Goal: Transaction & Acquisition: Subscribe to service/newsletter

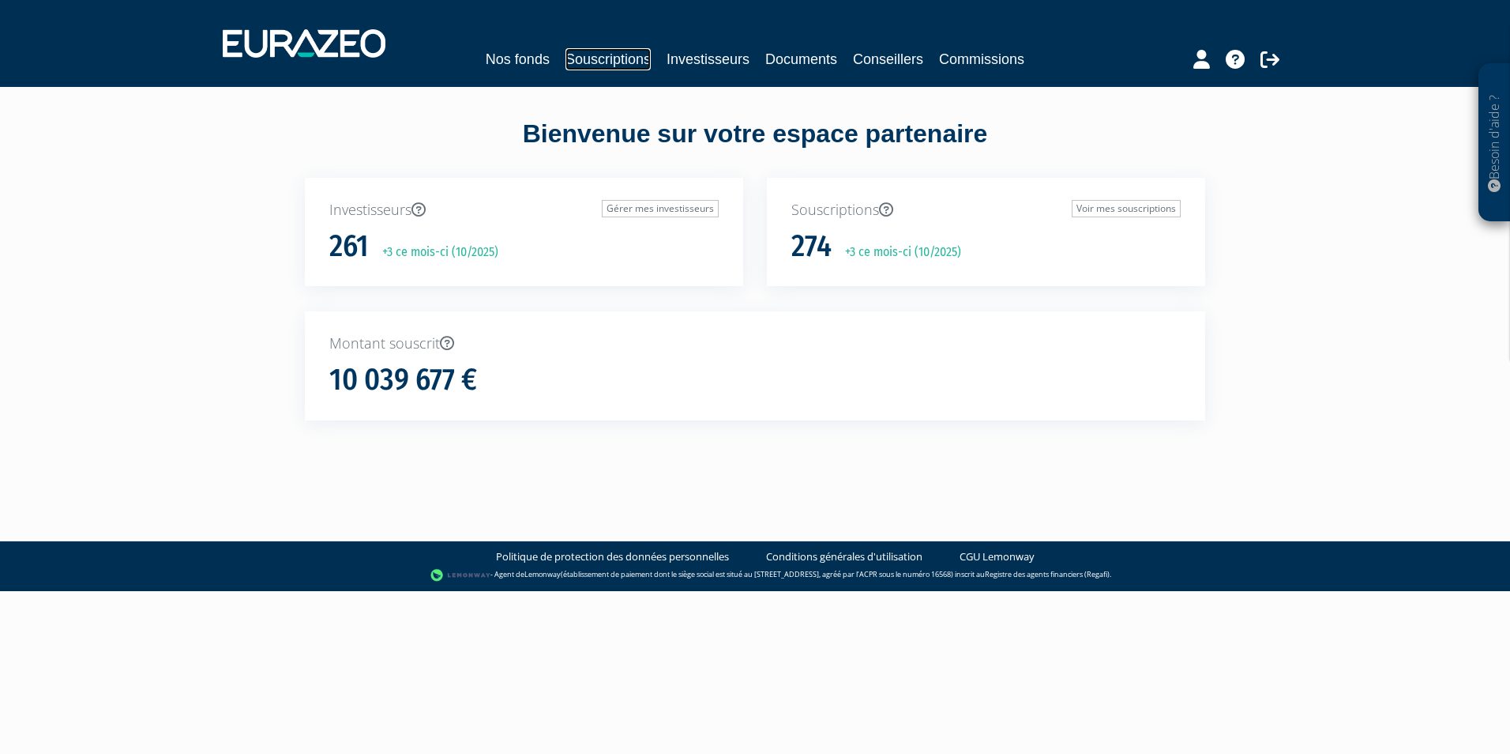
click at [622, 66] on link "Souscriptions" at bounding box center [608, 59] width 85 height 22
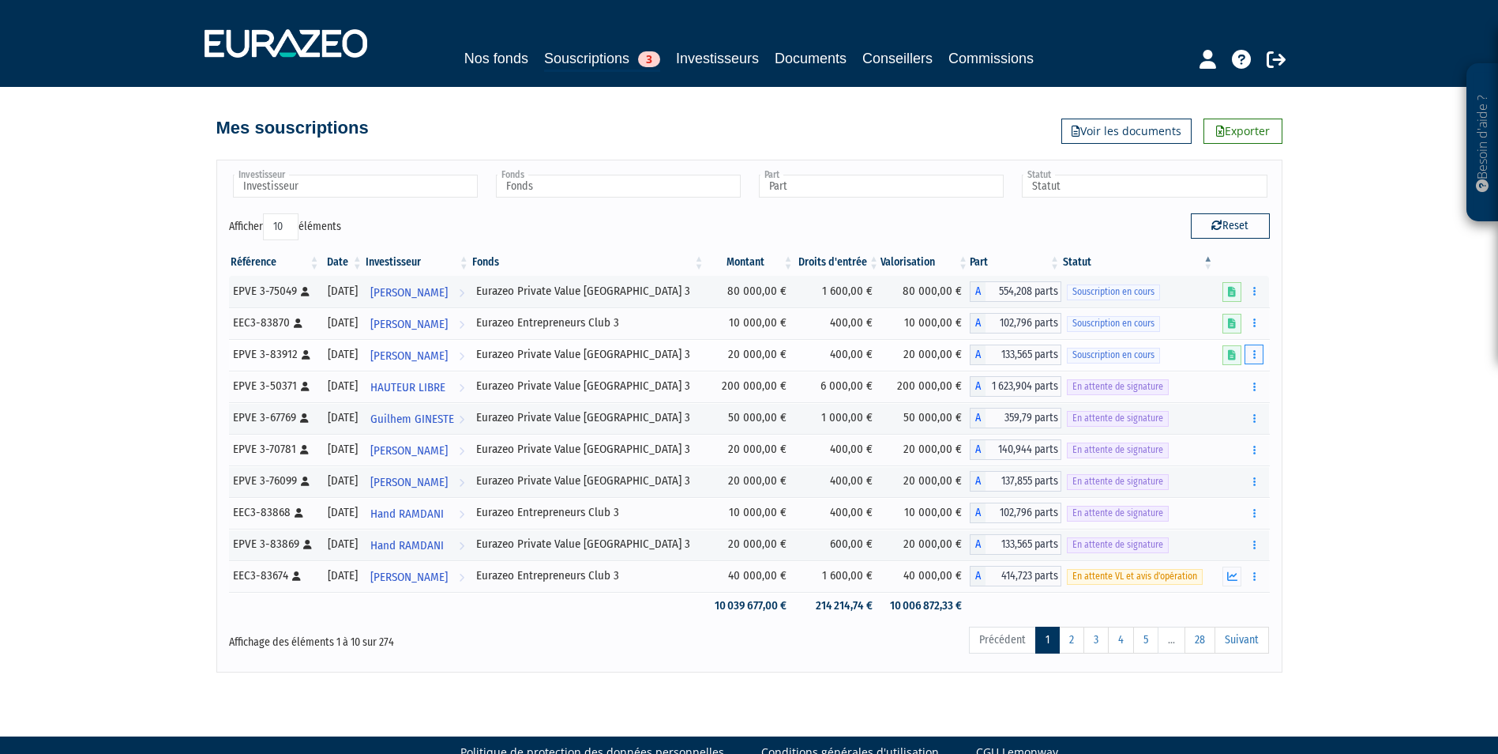
click at [1256, 351] on icon "button" at bounding box center [1254, 354] width 2 height 10
click at [1235, 413] on link "Compléter" at bounding box center [1207, 413] width 103 height 26
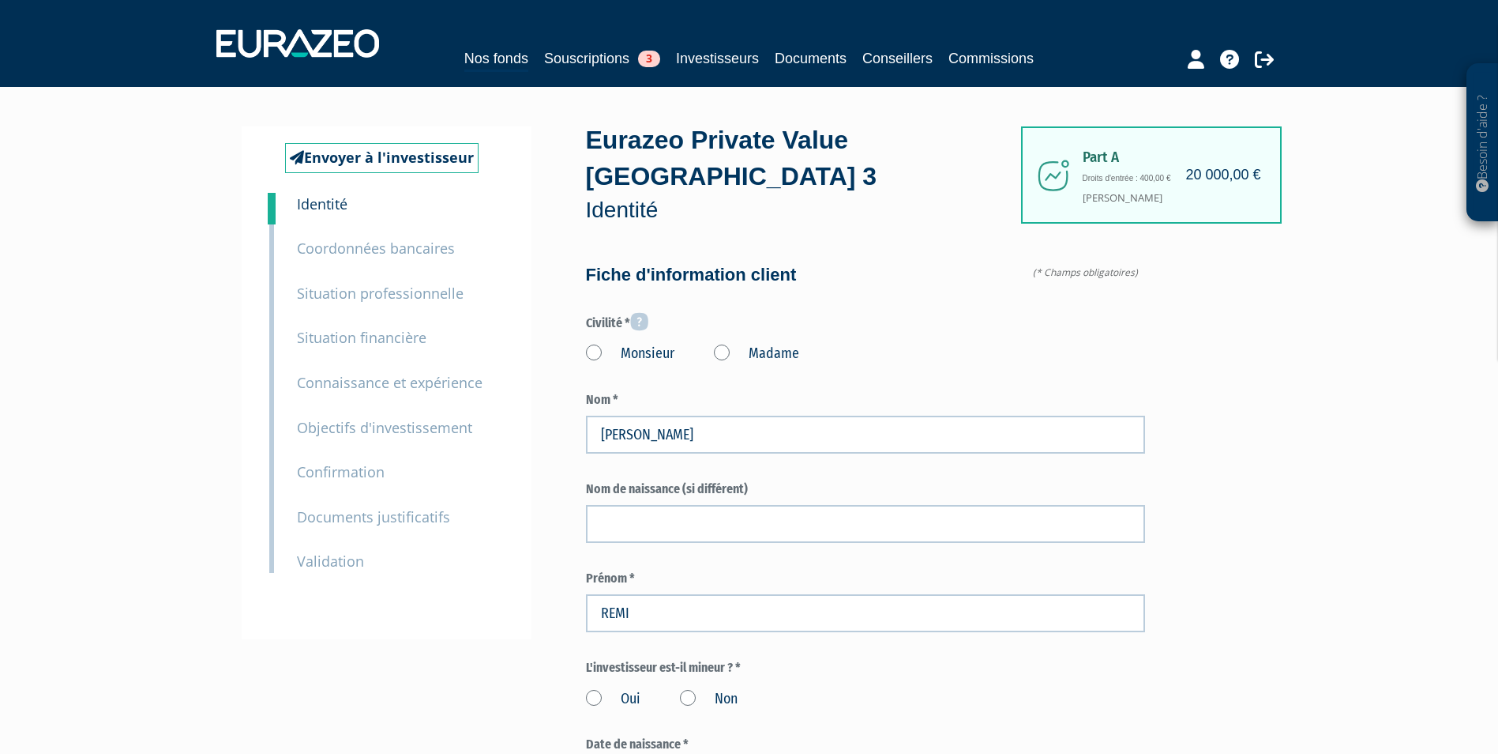
click at [610, 344] on label "Monsieur" at bounding box center [630, 354] width 88 height 21
click at [0, 0] on input "Monsieur" at bounding box center [0, 0] width 0 height 0
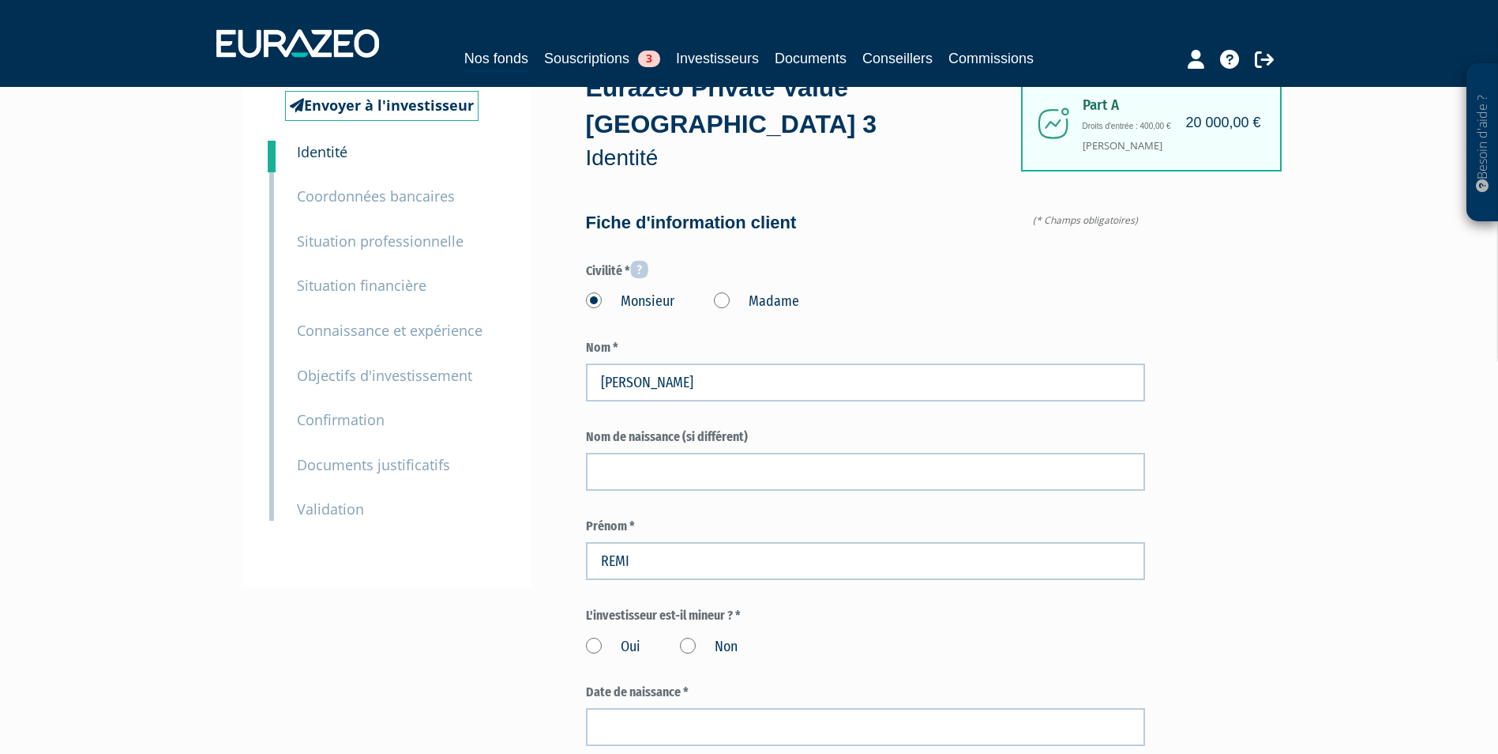
scroll to position [79, 0]
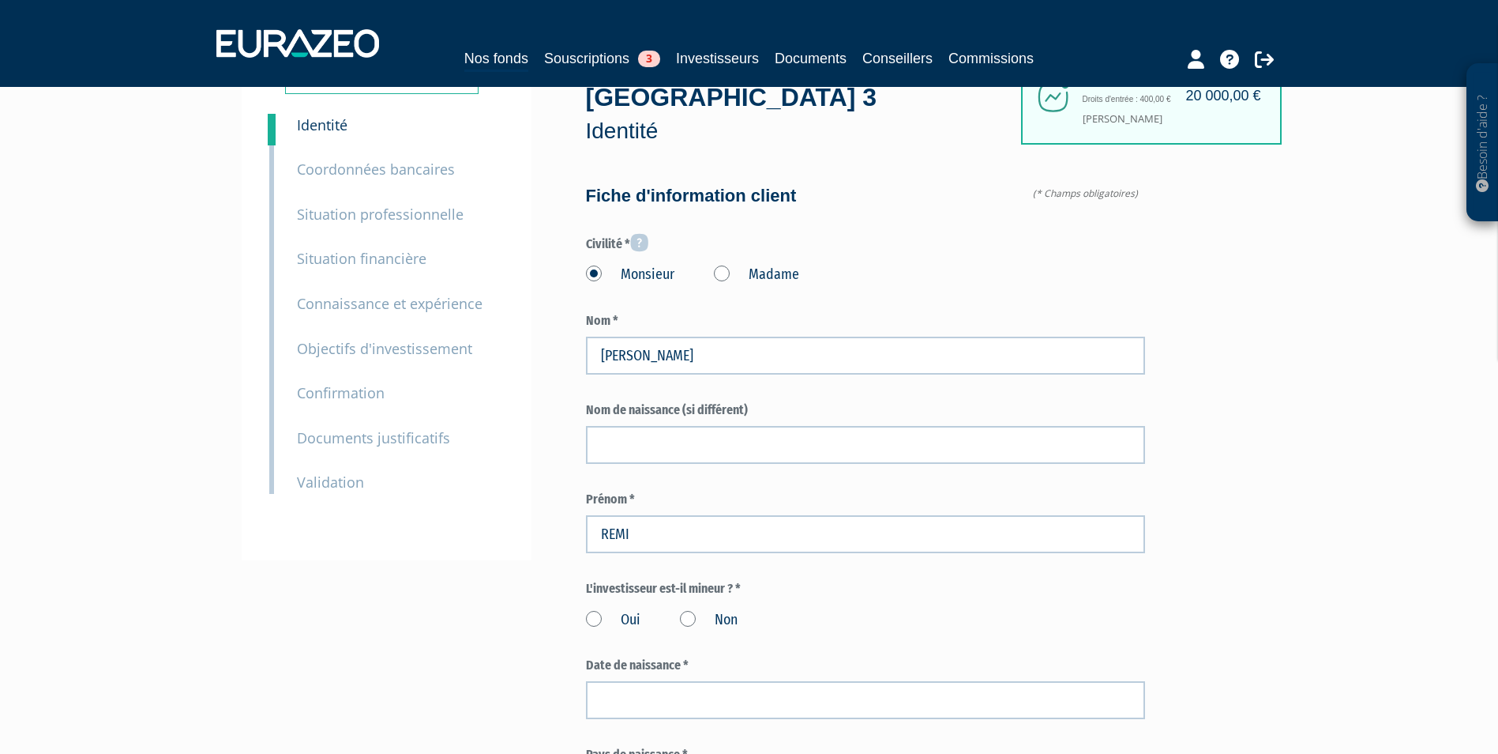
click at [686, 610] on label "Non" at bounding box center [709, 620] width 58 height 21
click at [0, 0] on input "Non" at bounding box center [0, 0] width 0 height 0
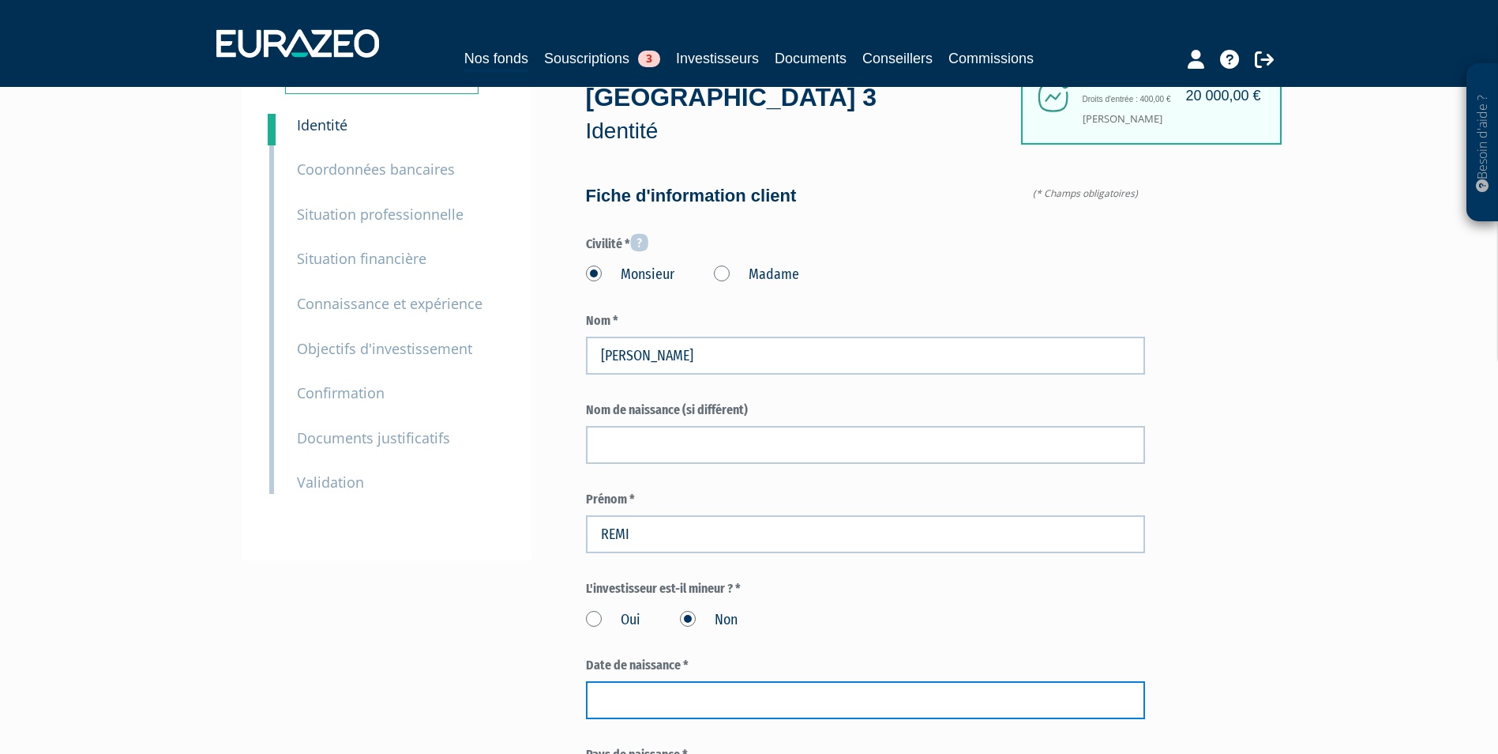
click at [602, 681] on input at bounding box center [865, 700] width 559 height 38
paste input "28/12/1992"
type input "28/12/1992"
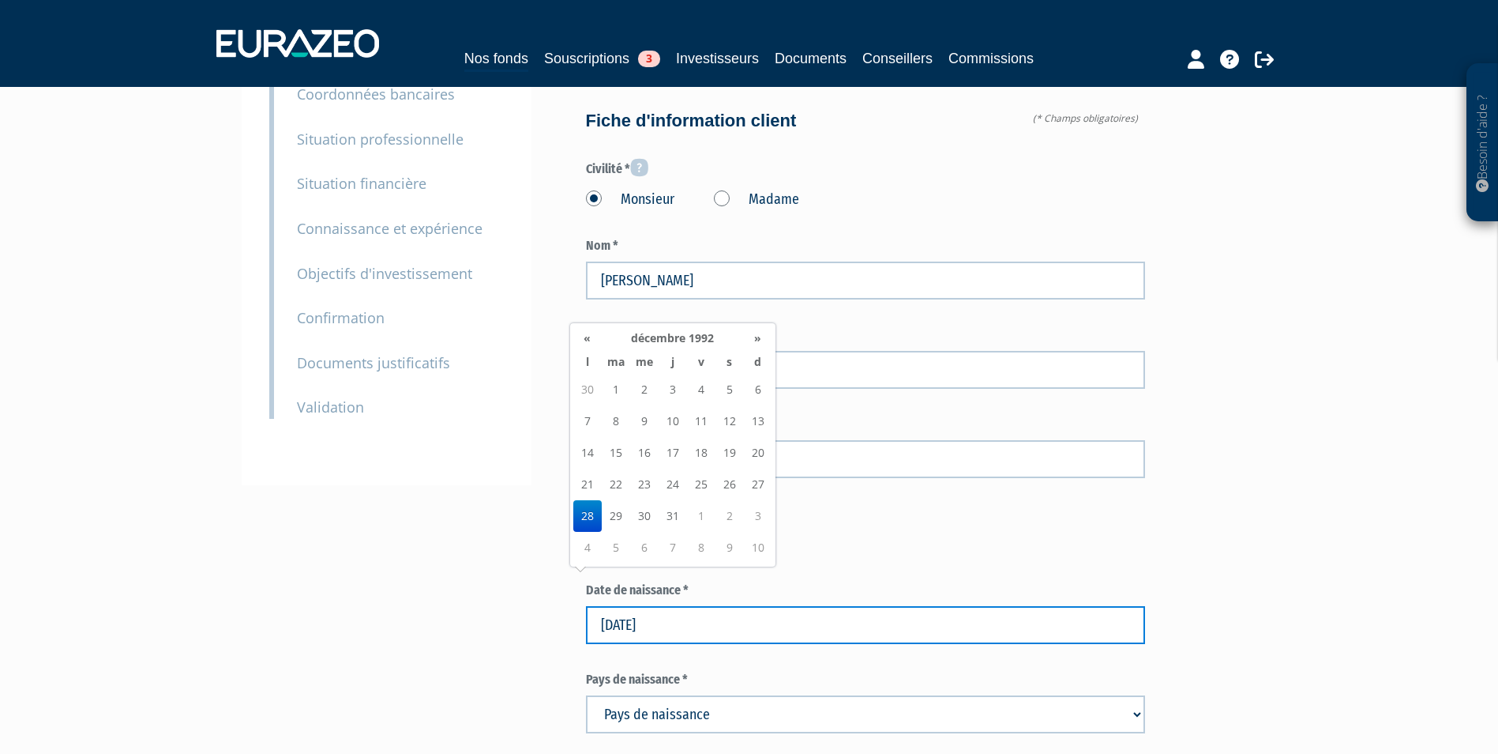
scroll to position [237, 0]
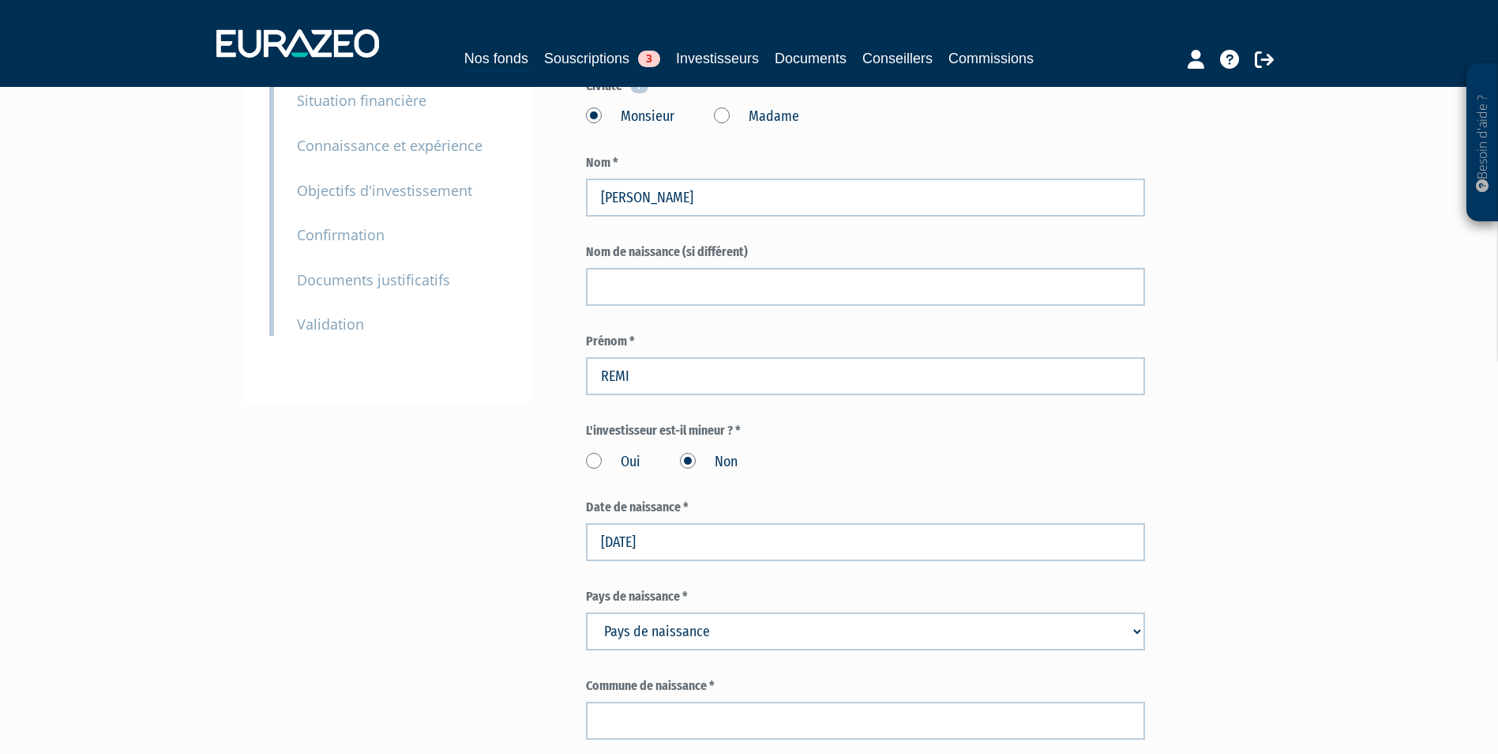
click at [914, 612] on select "Pays de naissance Afghanistan Afrique du Sud Albanie Algérie Allemagne Andorre" at bounding box center [865, 631] width 559 height 38
select select "75"
click at [586, 612] on select "Pays de naissance Afghanistan Afrique du Sud Albanie Algérie Allemagne Andorre" at bounding box center [865, 631] width 559 height 38
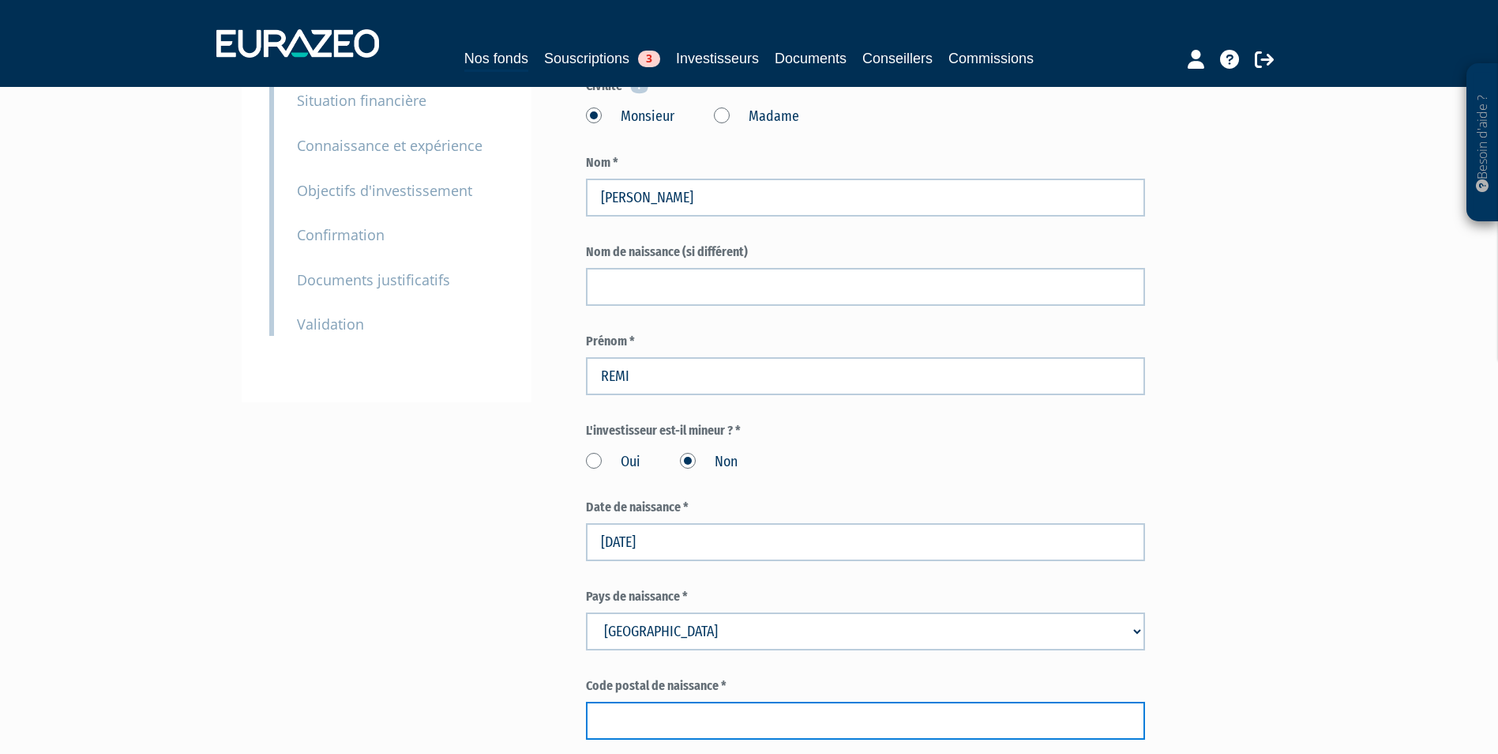
paste input "38400"
click at [683, 701] on input "text" at bounding box center [865, 720] width 559 height 38
type input "38400"
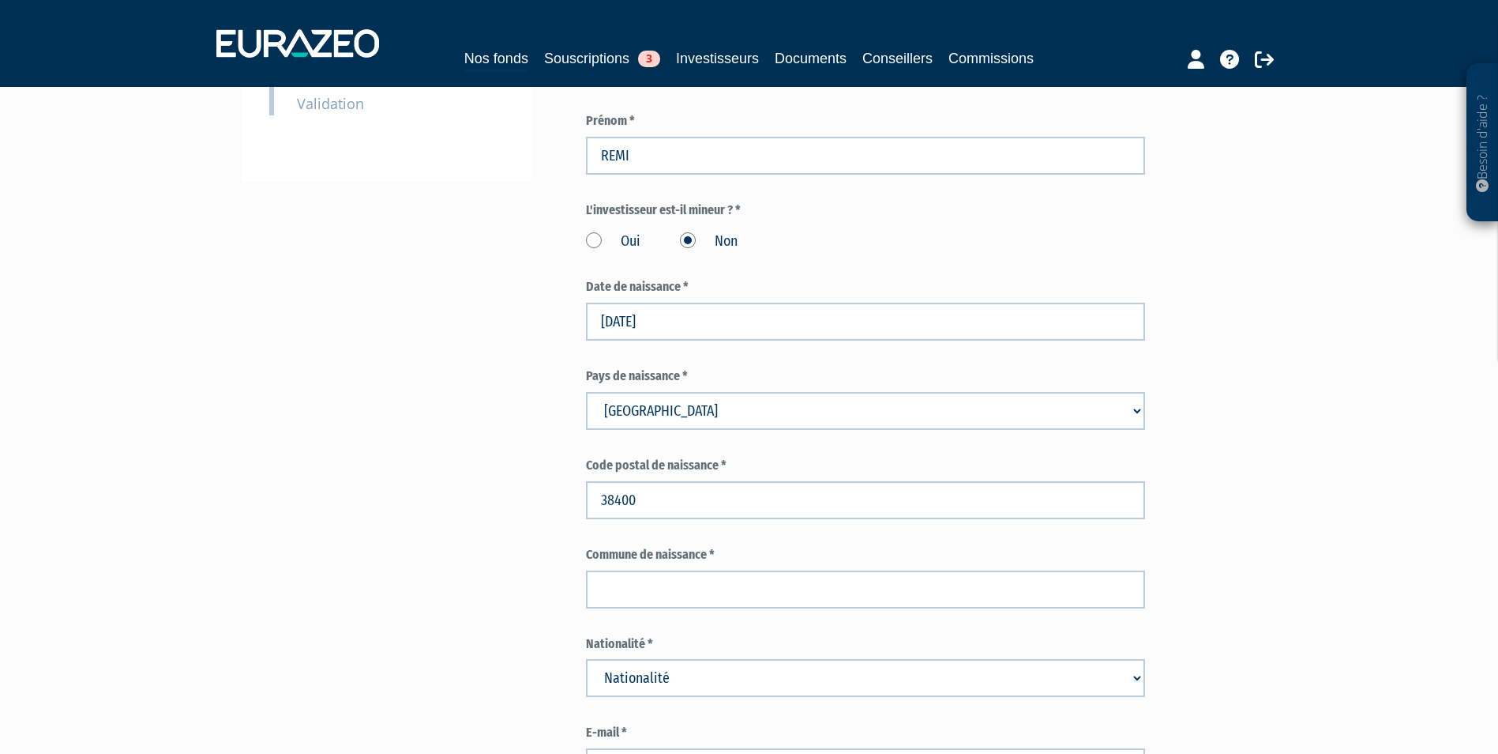
scroll to position [474, 0]
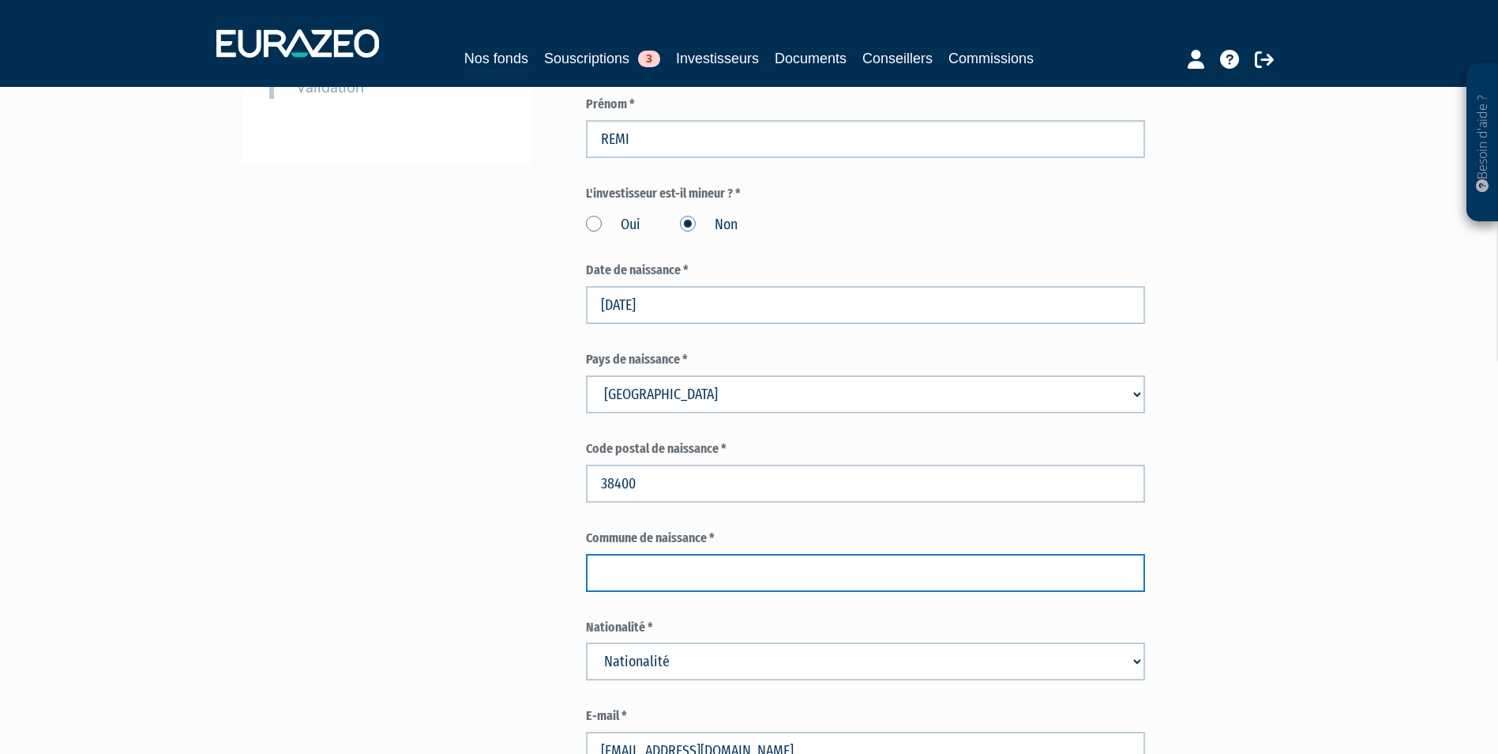
click at [739, 554] on input "text" at bounding box center [865, 573] width 559 height 38
paste input "Saint-Martin-d'Hères"
type input "Saint-Martin-d'Hères"
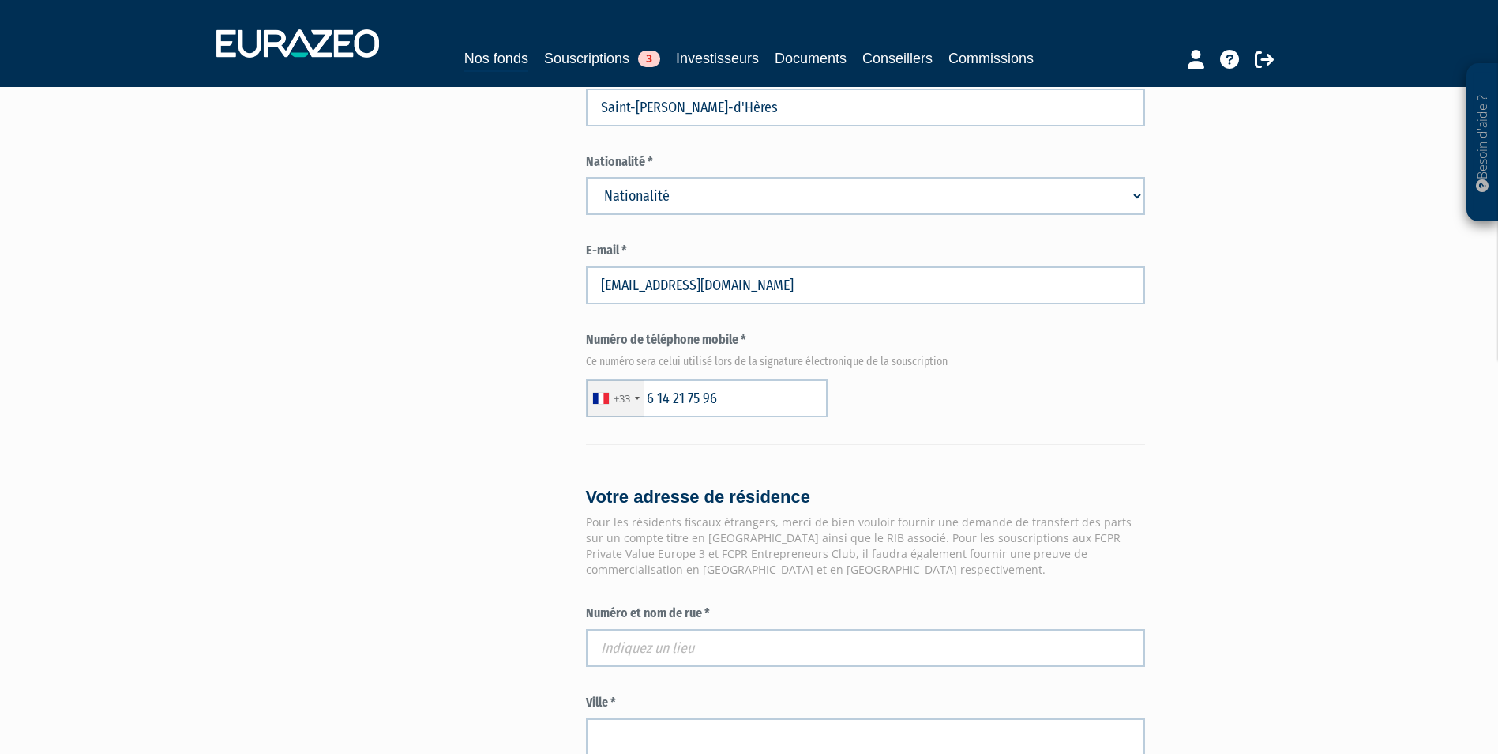
scroll to position [948, 0]
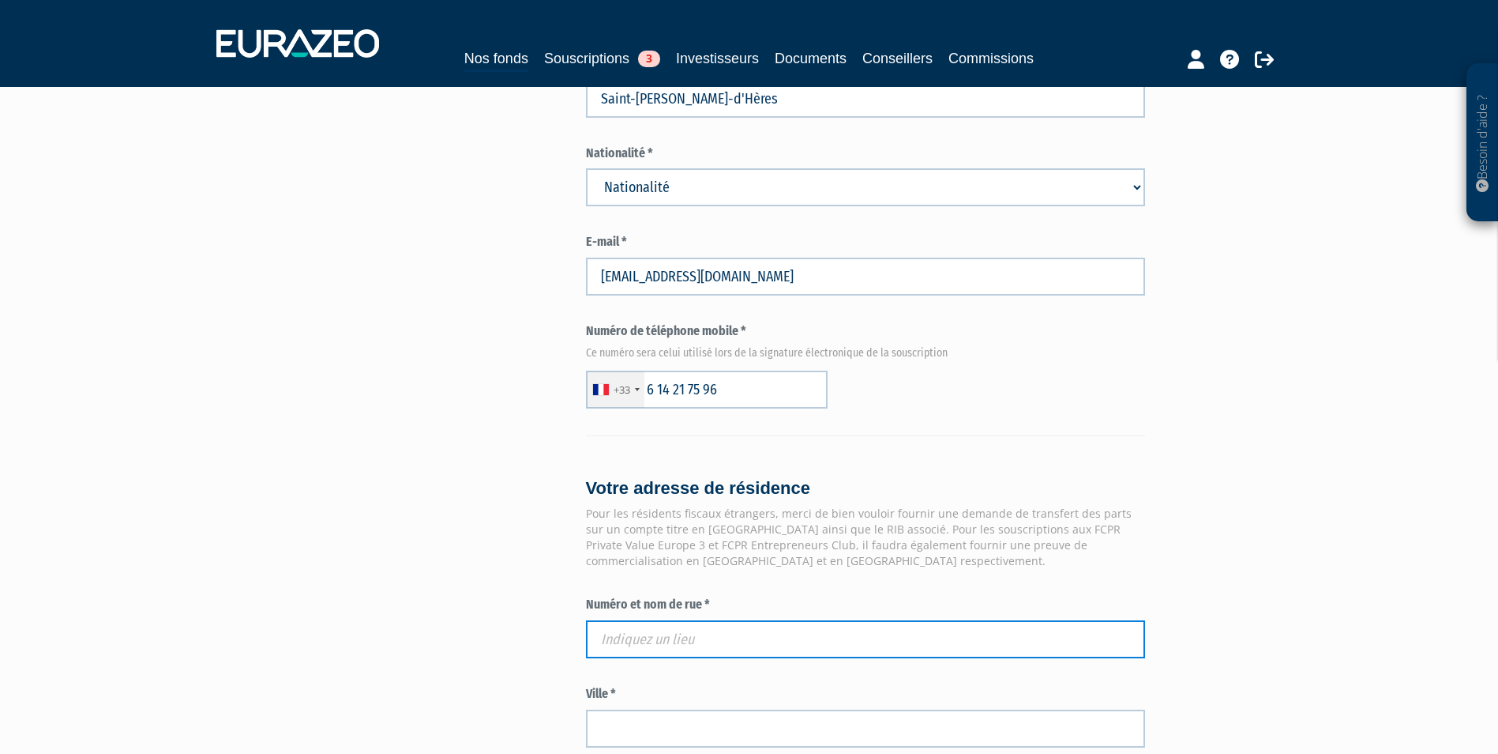
paste input "24 RUE GAUTHEY"
click at [706, 620] on input "24 RUE GAUTHEY" at bounding box center [865, 639] width 559 height 38
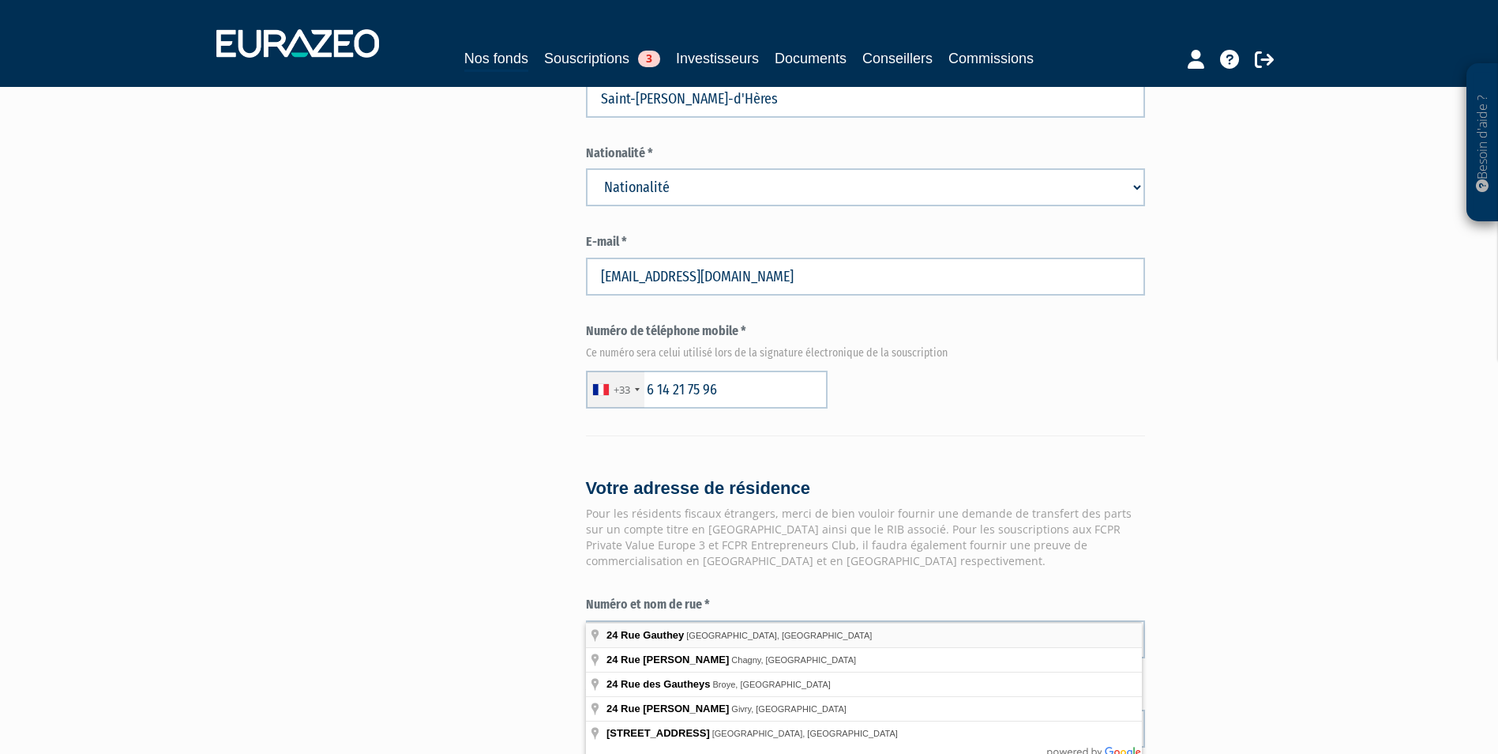
type input "24 Rue Gauthey, Paris, France"
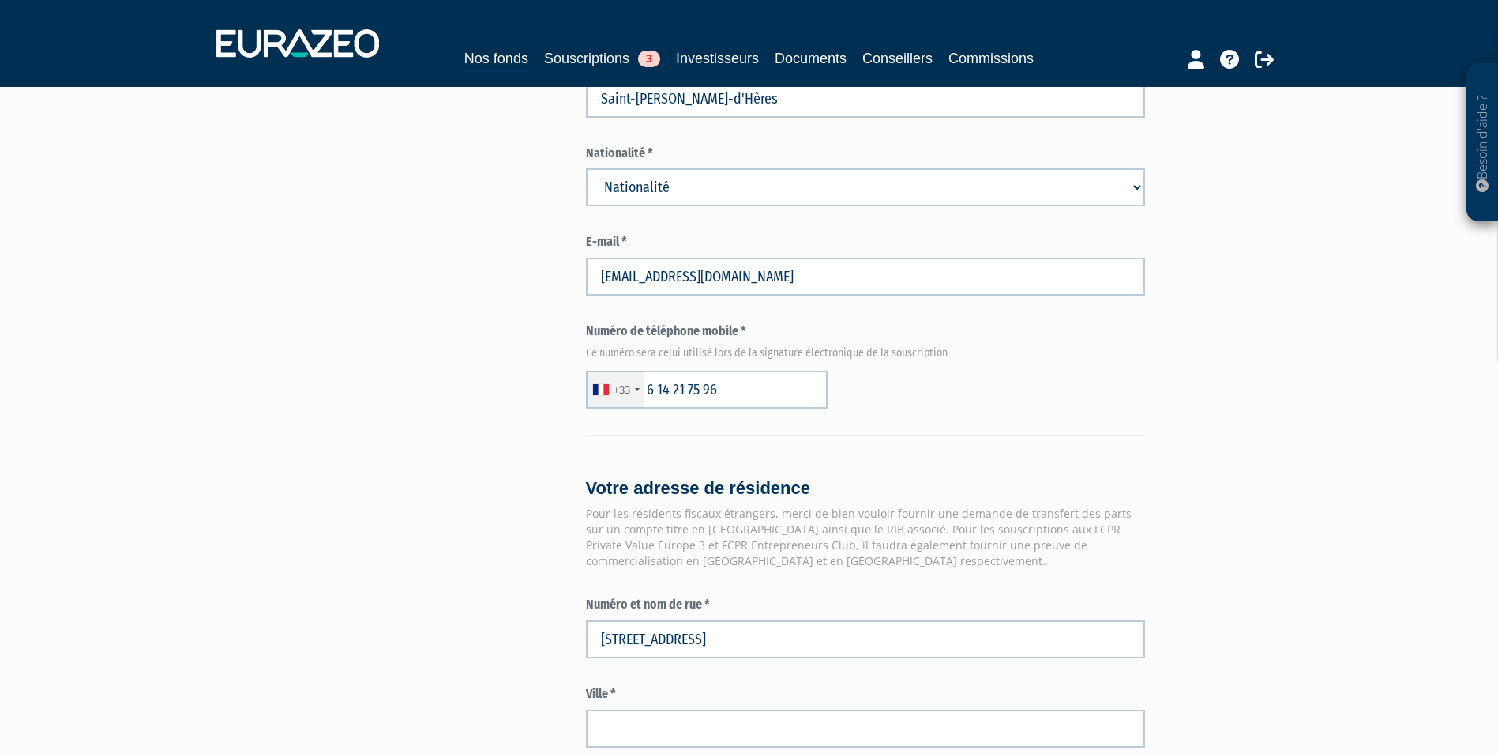
type input "Paris"
type input "75017"
type input "24 Rue Gauthey"
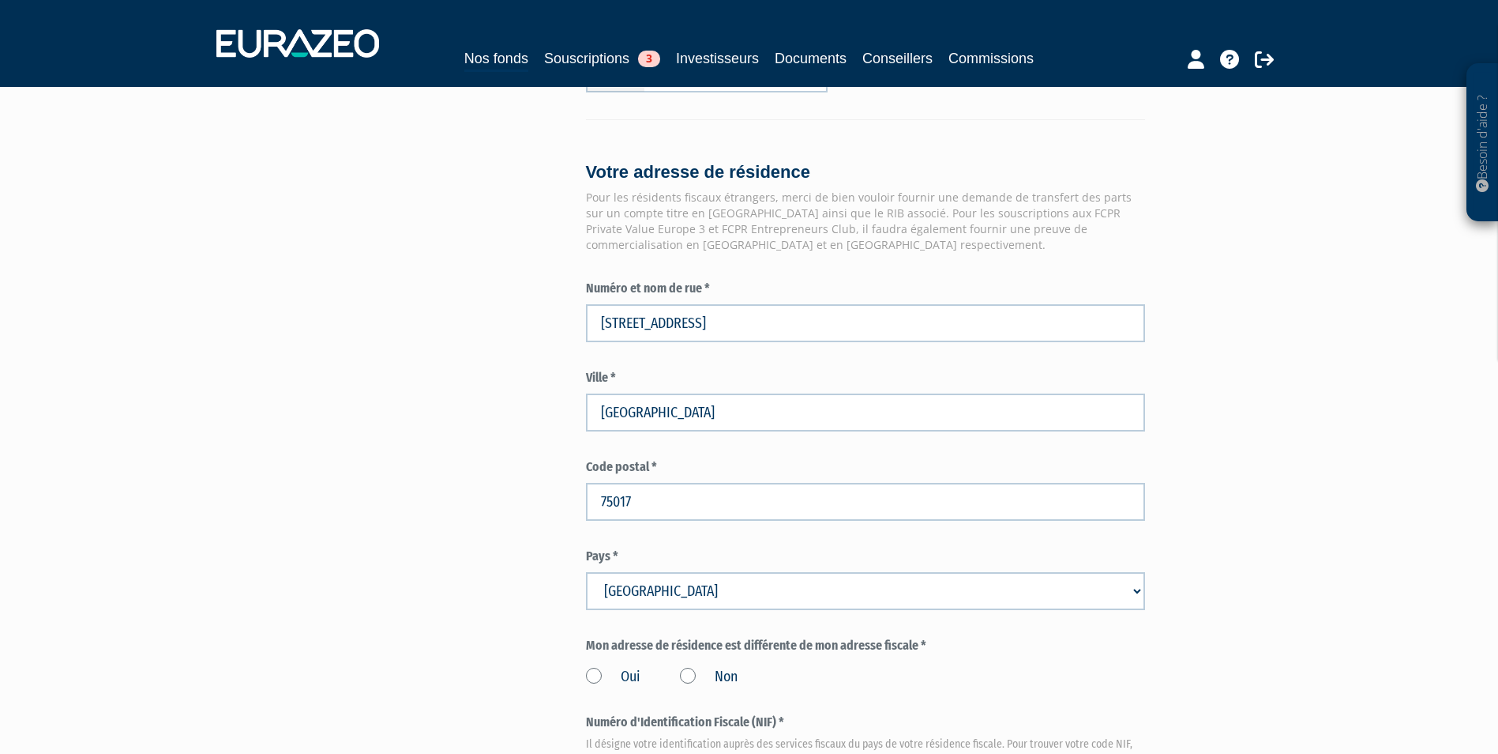
scroll to position [1343, 0]
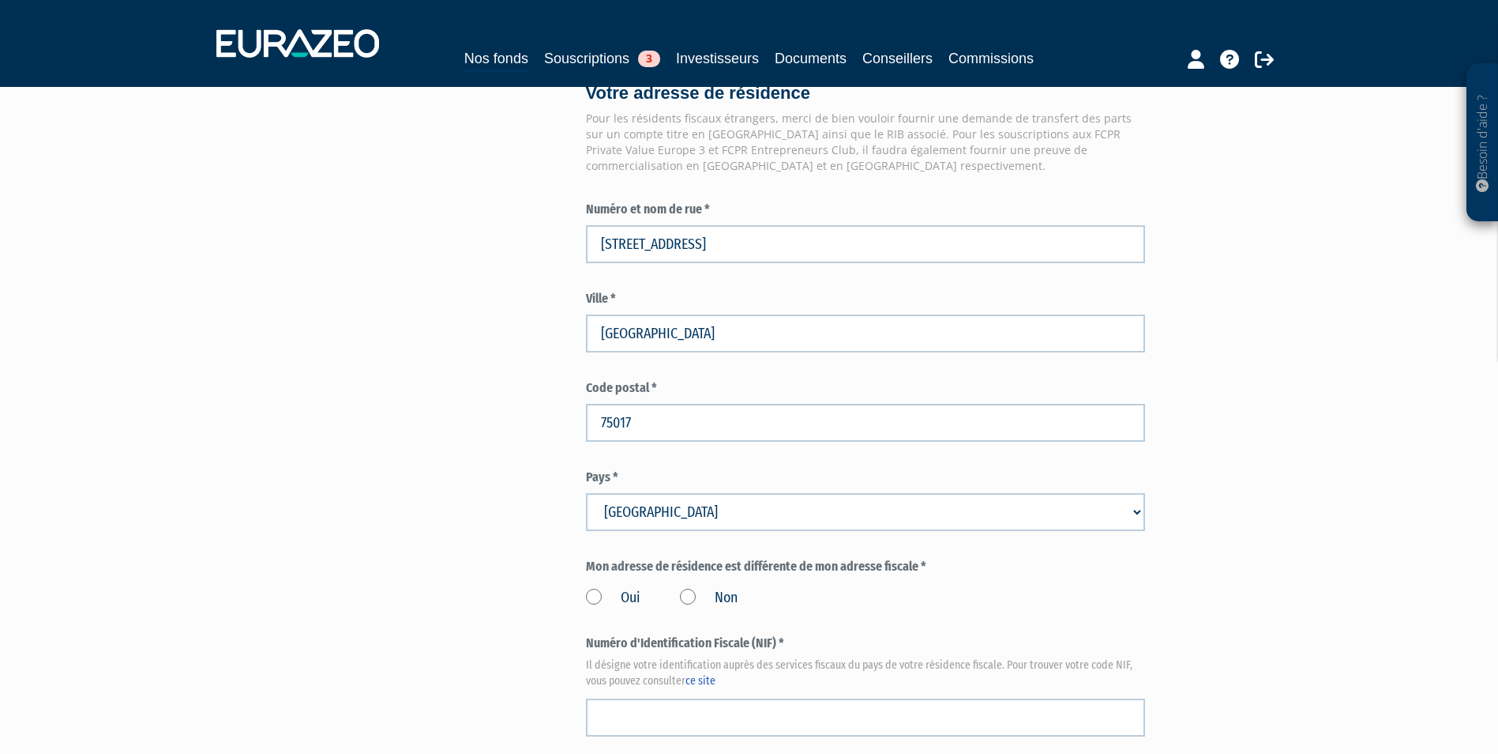
click at [712, 588] on label "Non" at bounding box center [709, 598] width 58 height 21
click at [0, 0] on input "Non" at bounding box center [0, 0] width 0 height 0
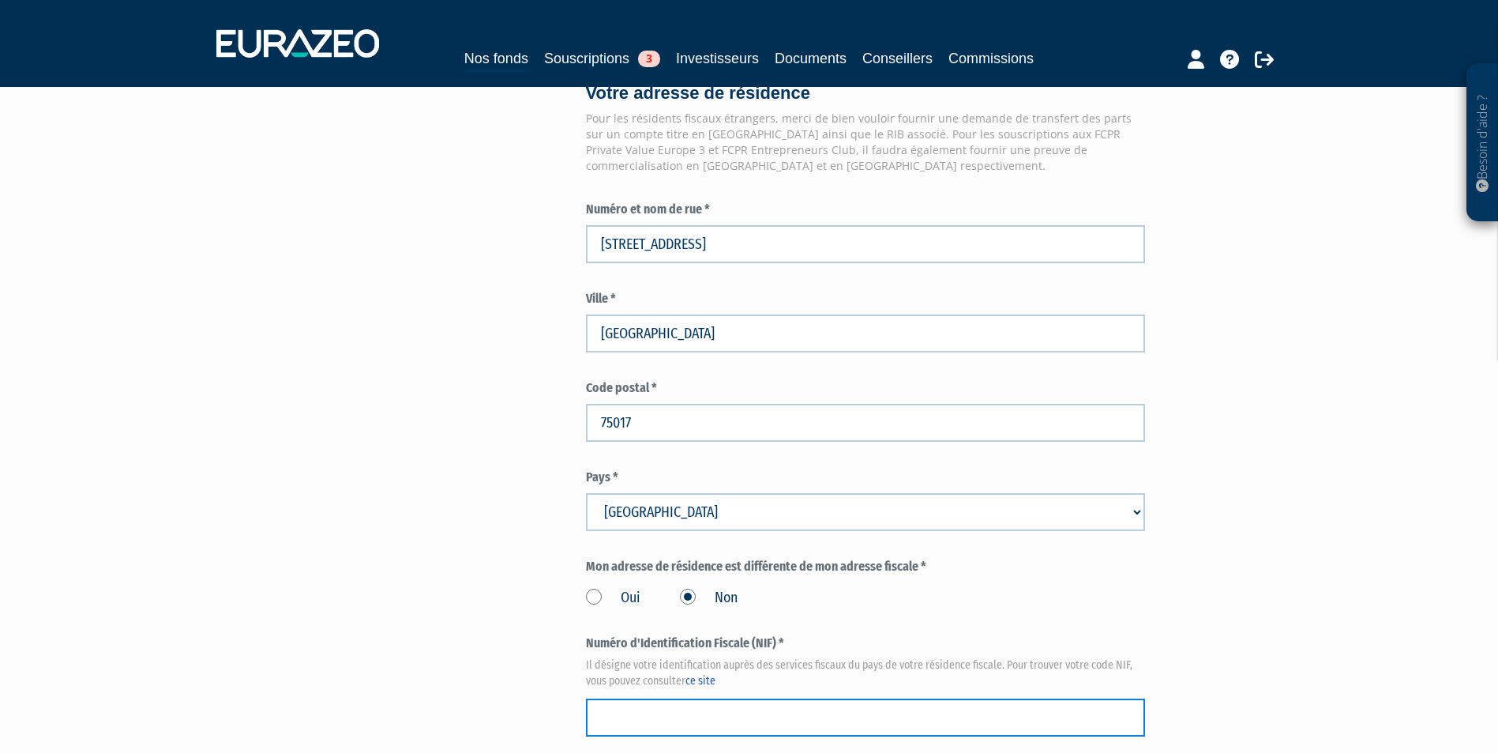
click at [690, 698] on input "text" at bounding box center [865, 717] width 559 height 38
paste input "30 16 338 252 298"
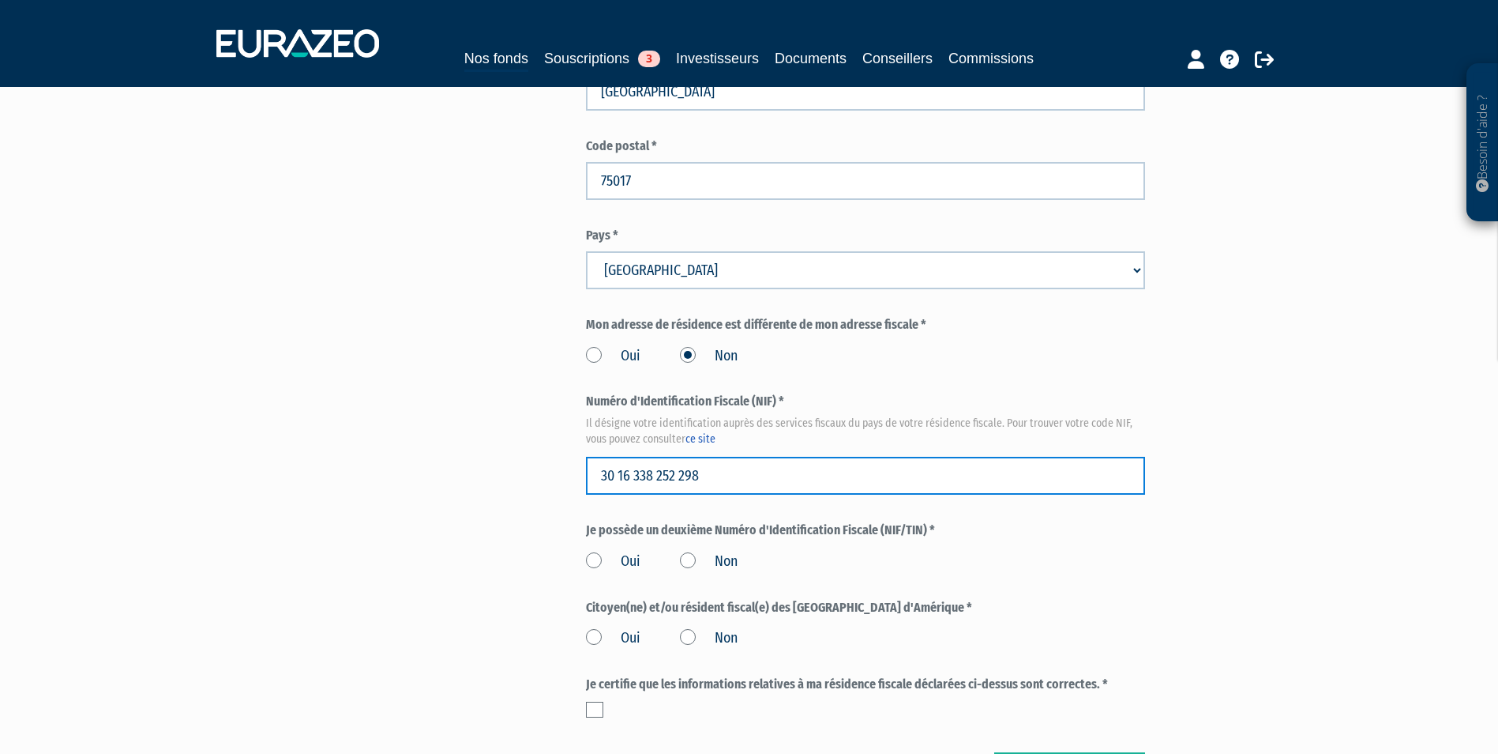
scroll to position [1659, 0]
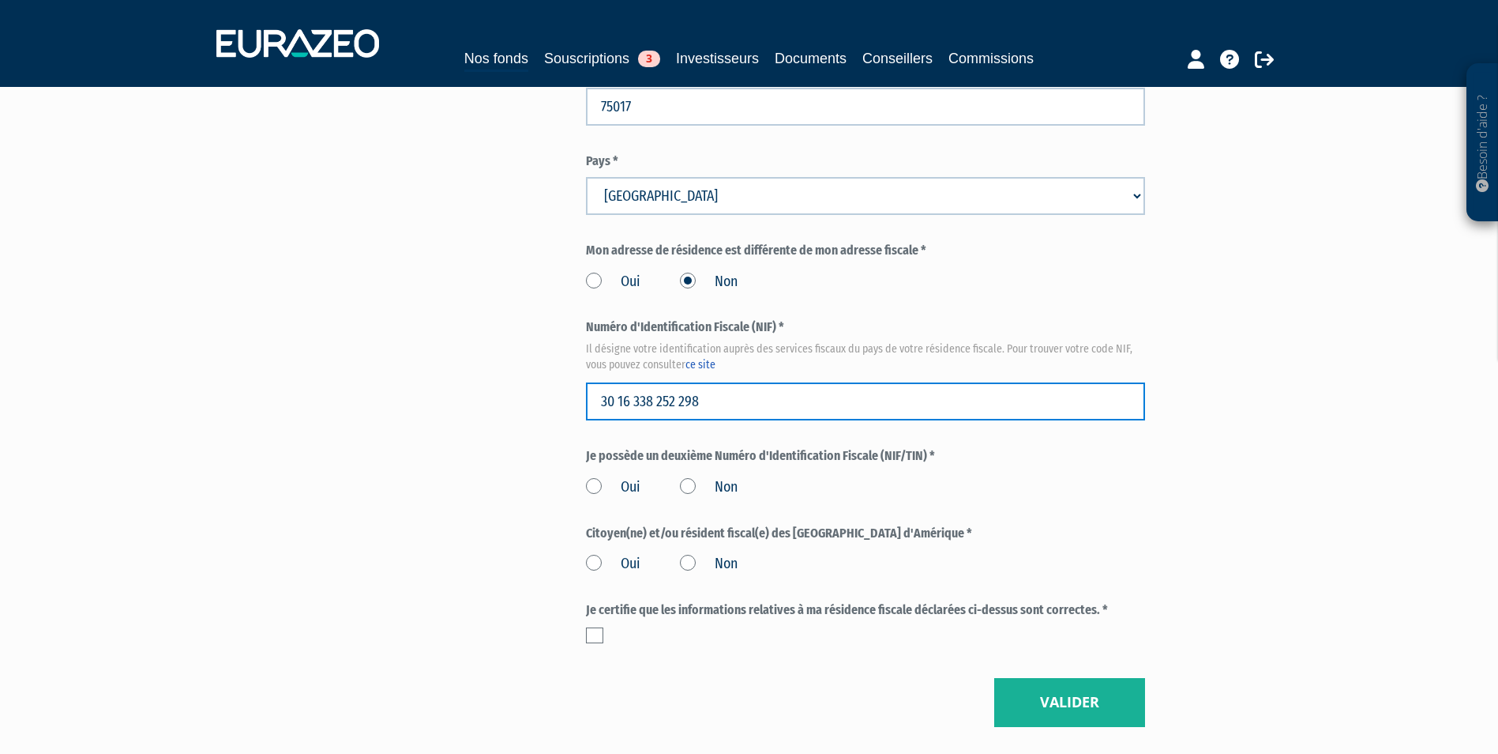
type input "30 16 338 252 298"
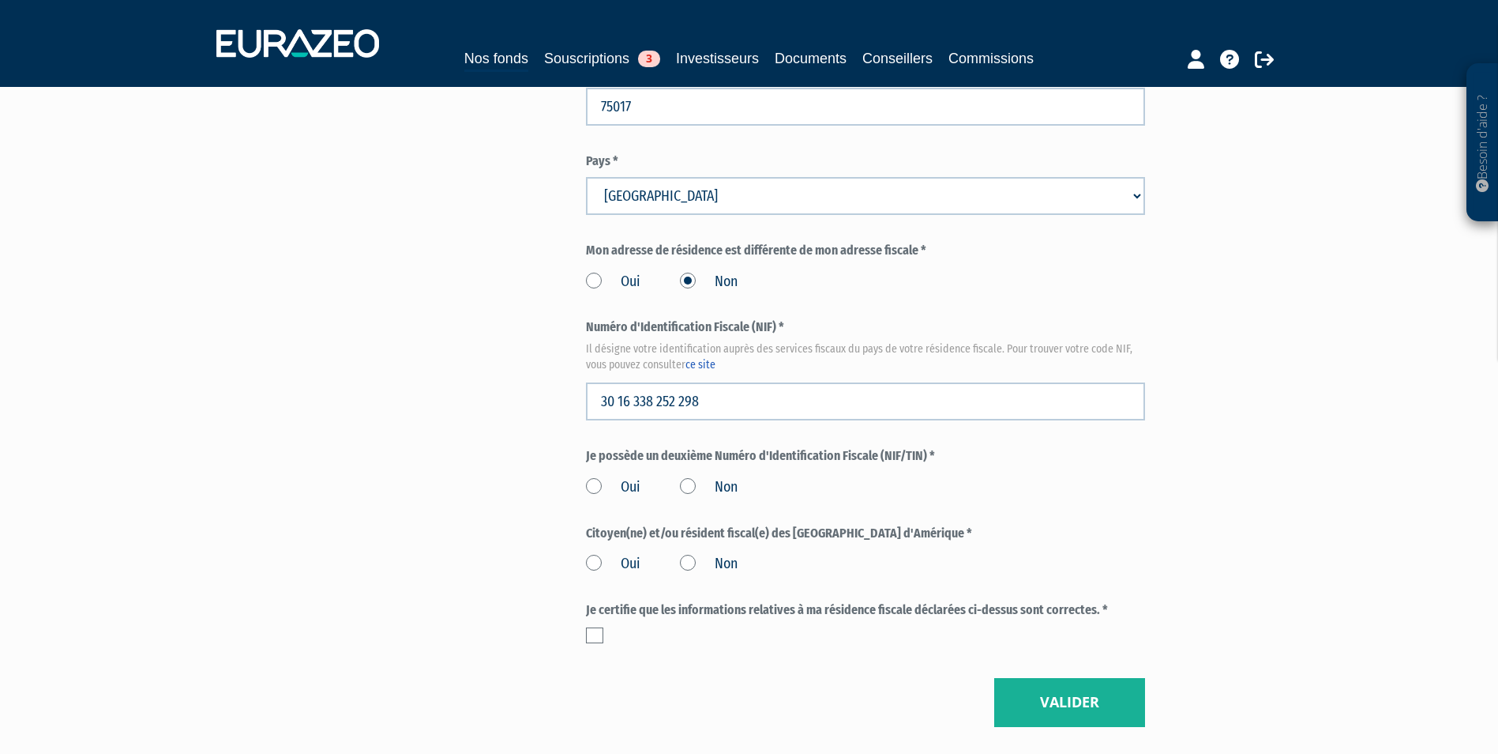
click at [707, 447] on div "Je possède un deuxième Numéro d'Identification Fiscale (NIF/TIN) * Oui Non" at bounding box center [865, 472] width 559 height 51
click at [708, 477] on label "Non" at bounding box center [709, 487] width 58 height 21
click at [0, 0] on input "Non" at bounding box center [0, 0] width 0 height 0
click at [693, 554] on label "Non" at bounding box center [709, 564] width 58 height 21
click at [0, 0] on input "Non" at bounding box center [0, 0] width 0 height 0
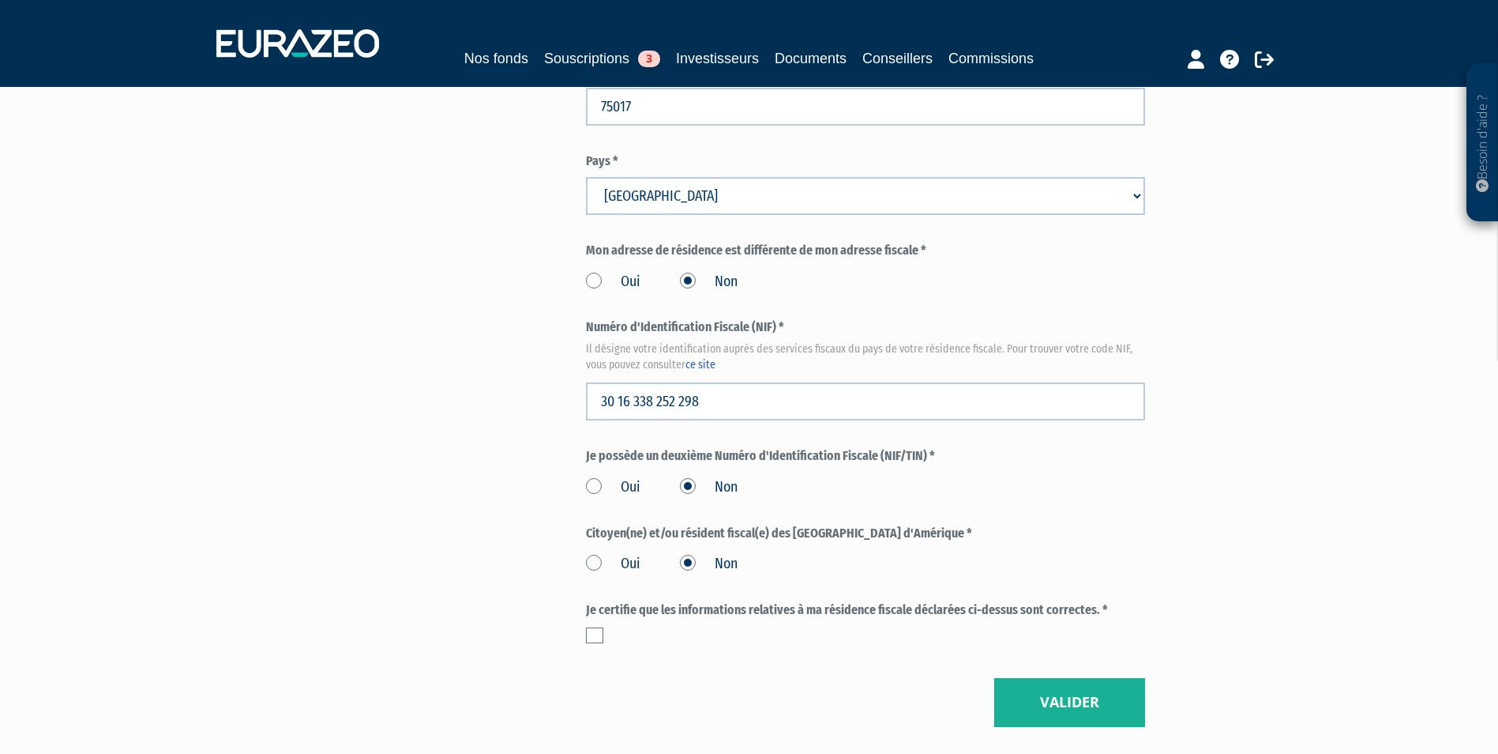
click at [596, 627] on label at bounding box center [594, 635] width 17 height 16
click at [0, 0] on input "checkbox" at bounding box center [0, 0] width 0 height 0
click at [1061, 678] on button "Valider" at bounding box center [1069, 702] width 151 height 49
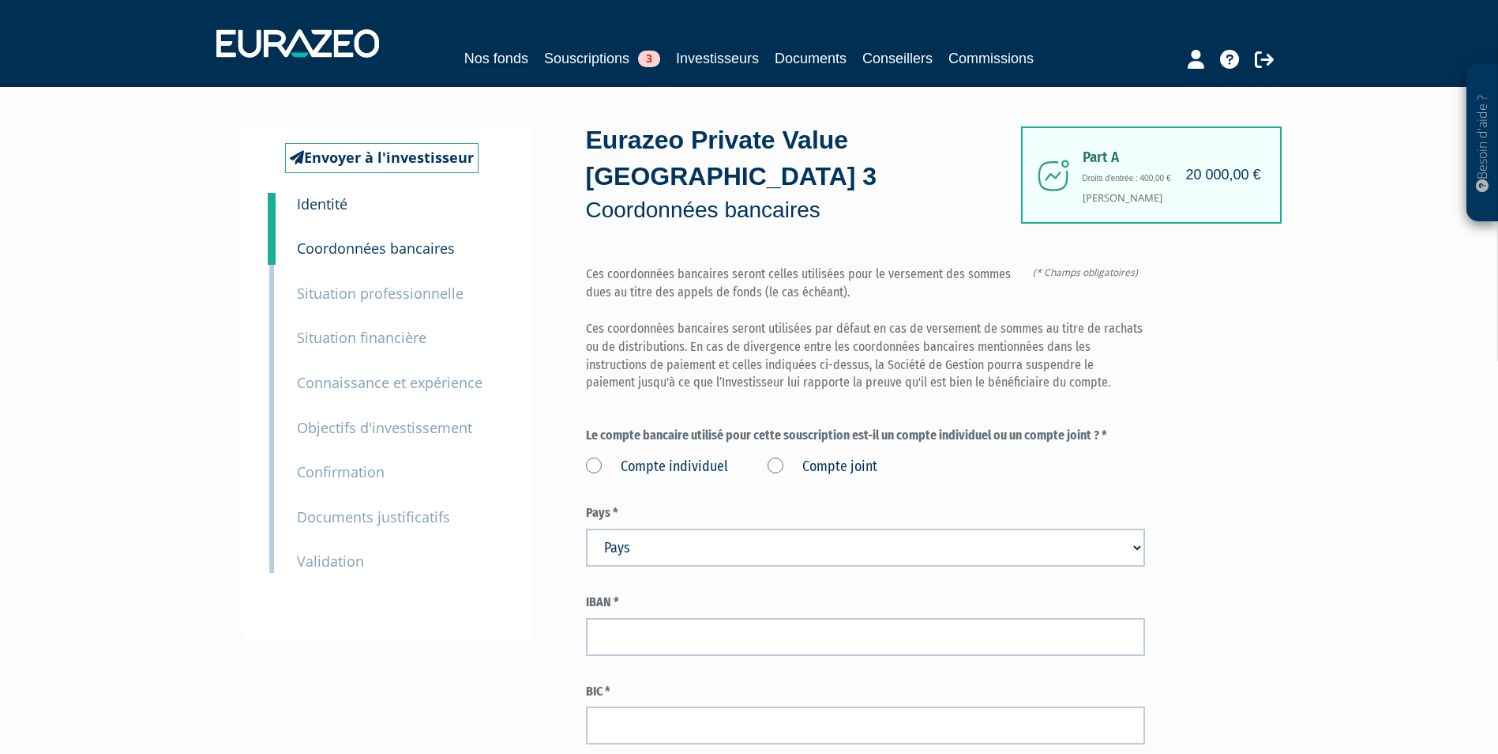
click at [675, 457] on label "Compte individuel" at bounding box center [657, 467] width 142 height 21
click at [0, 0] on individuel "Compte individuel" at bounding box center [0, 0] width 0 height 0
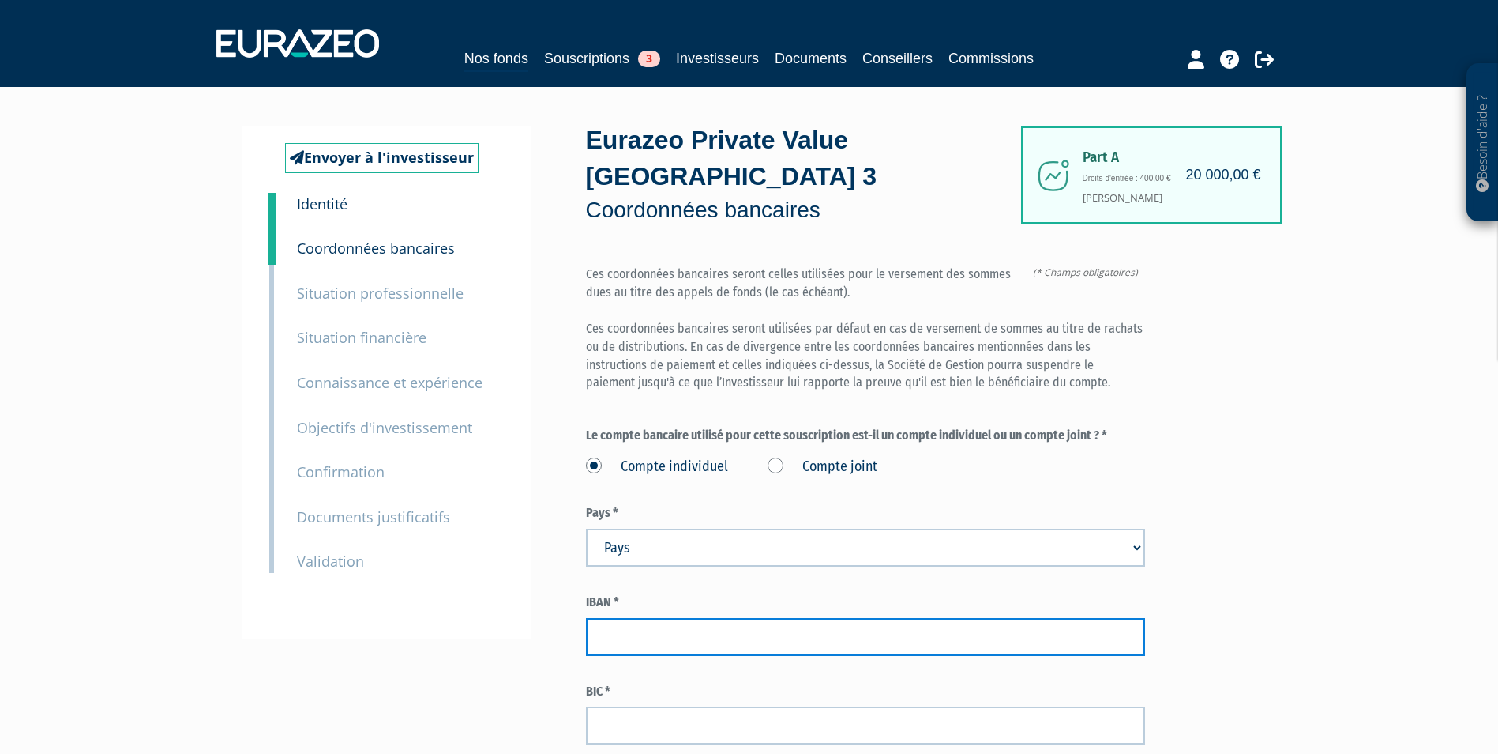
click at [864, 618] on input "text" at bounding box center [865, 637] width 559 height 38
paste input "FR76 3006 6103 4100 0205 2530 141"
type input "FR76 3006 6103 4100 0205 2530 141"
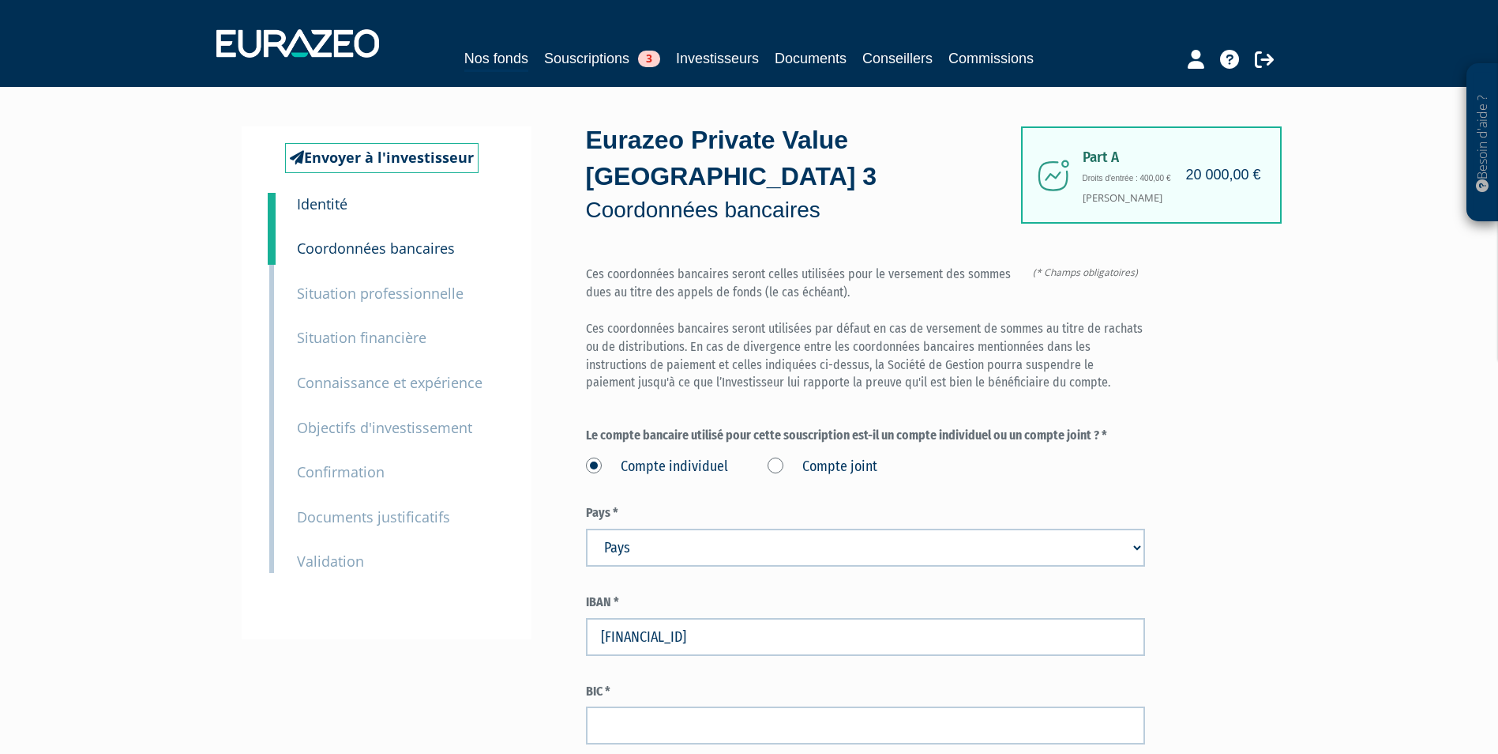
click at [906, 504] on div "Pays * Pays Afghanistan Afrique du Sud Albanie Algérie Allemagne" at bounding box center [865, 535] width 559 height 62
click at [906, 528] on select "Pays Afghanistan Afrique du Sud Albanie Algérie Allemagne Andorre" at bounding box center [865, 547] width 559 height 38
select select "75"
click at [586, 528] on select "Pays Afghanistan Afrique du Sud Albanie Algérie Allemagne Andorre" at bounding box center [865, 547] width 559 height 38
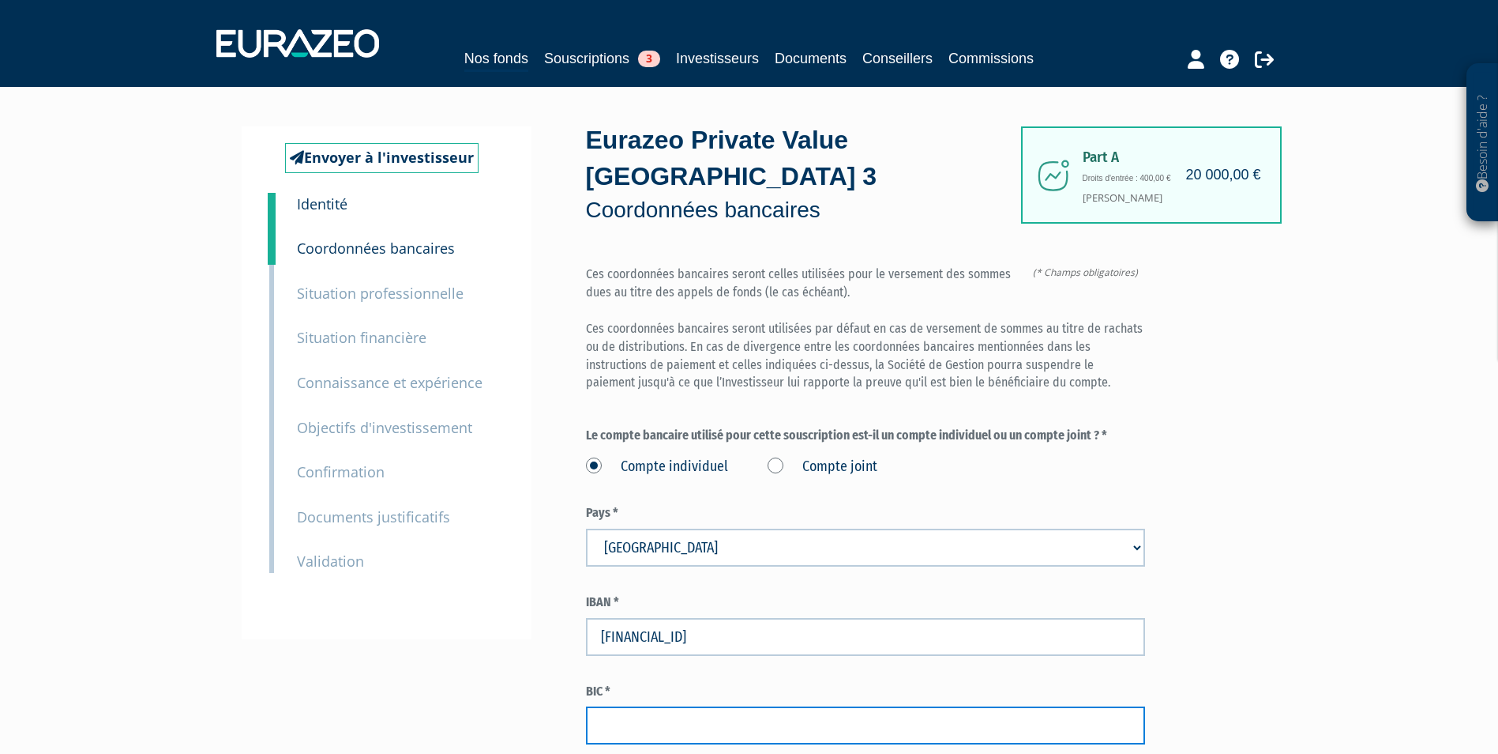
click at [799, 706] on input "text" at bounding box center [865, 725] width 559 height 38
paste input "CMCIFRPP"
type input "CMCIFRPP"
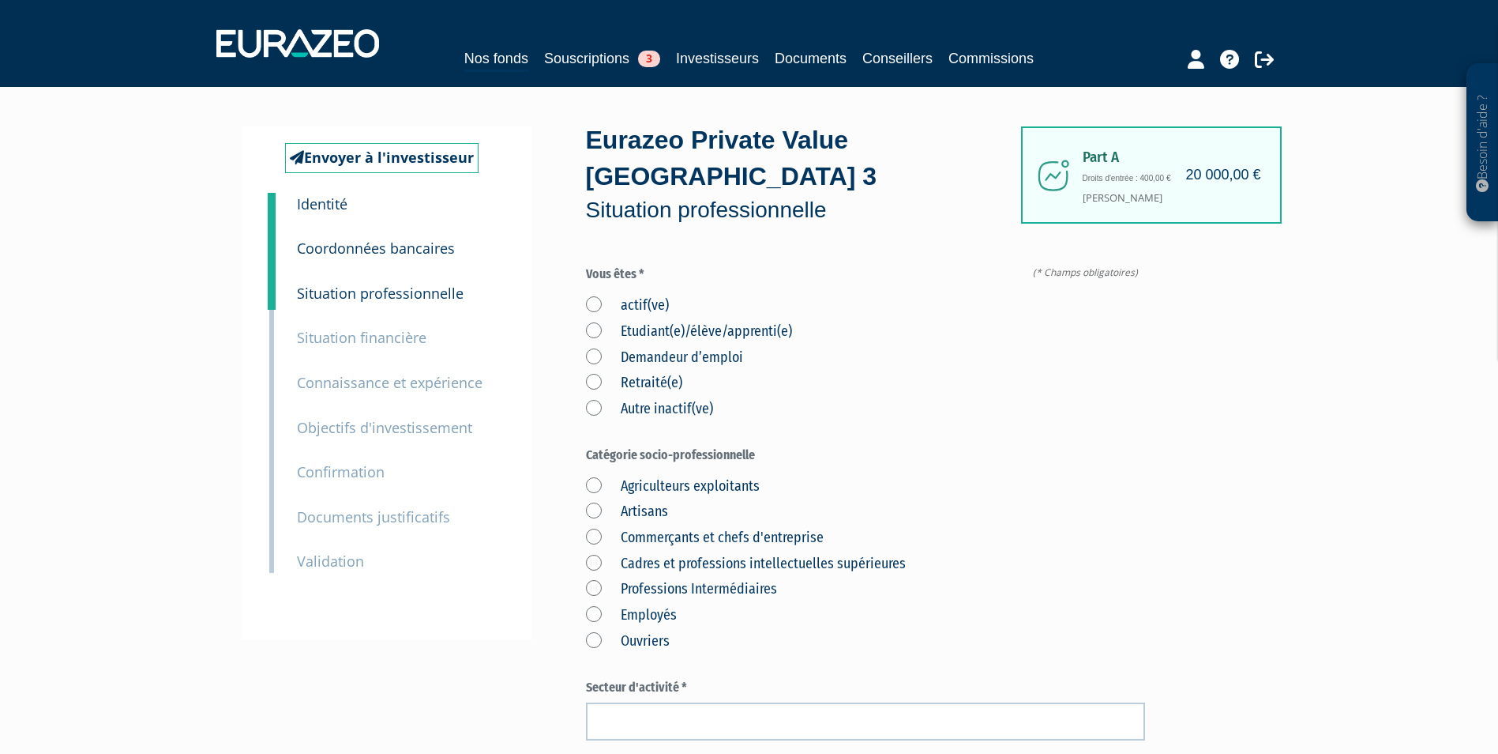
click at [607, 295] on label "actif(ve)" at bounding box center [627, 305] width 83 height 21
click at [0, 0] on input "actif(ve)" at bounding box center [0, 0] width 0 height 0
click at [599, 554] on label "Cadres et professions intellectuelles supérieures" at bounding box center [746, 564] width 320 height 21
click at [0, 0] on supérieures "Cadres et professions intellectuelles supérieures" at bounding box center [0, 0] width 0 height 0
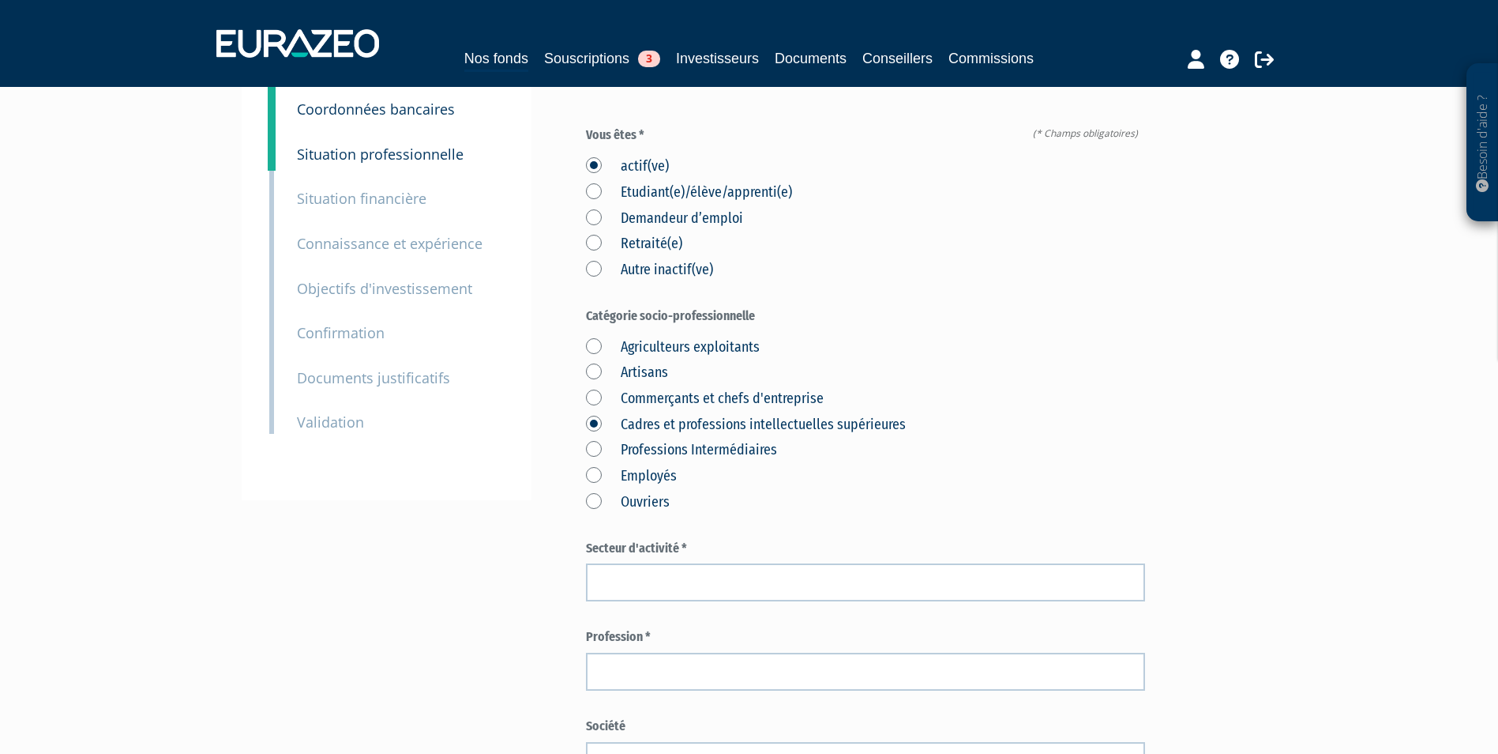
scroll to position [158, 0]
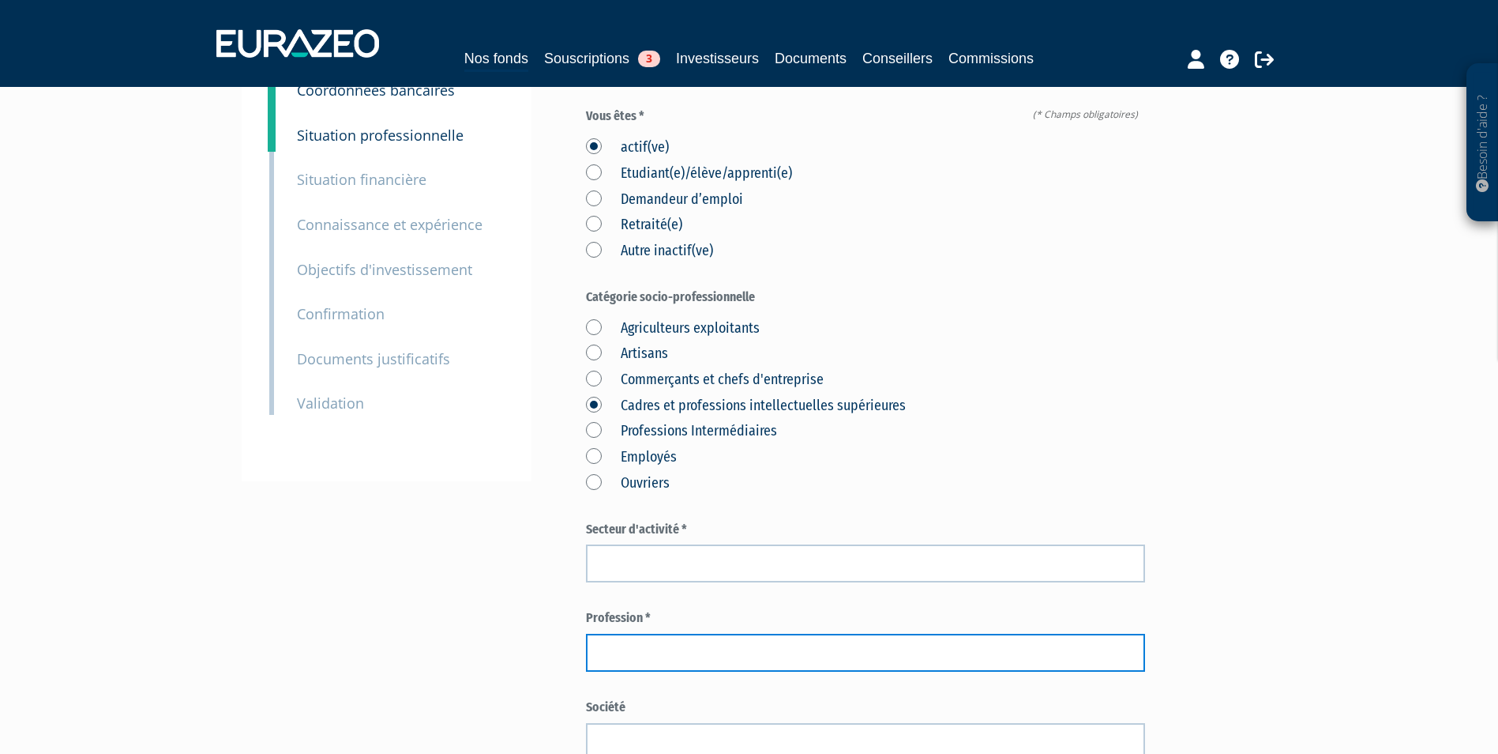
click at [714, 633] on input "text" at bounding box center [865, 652] width 559 height 38
paste input "Responsable Commercial"
type input "Responsable Commercial"
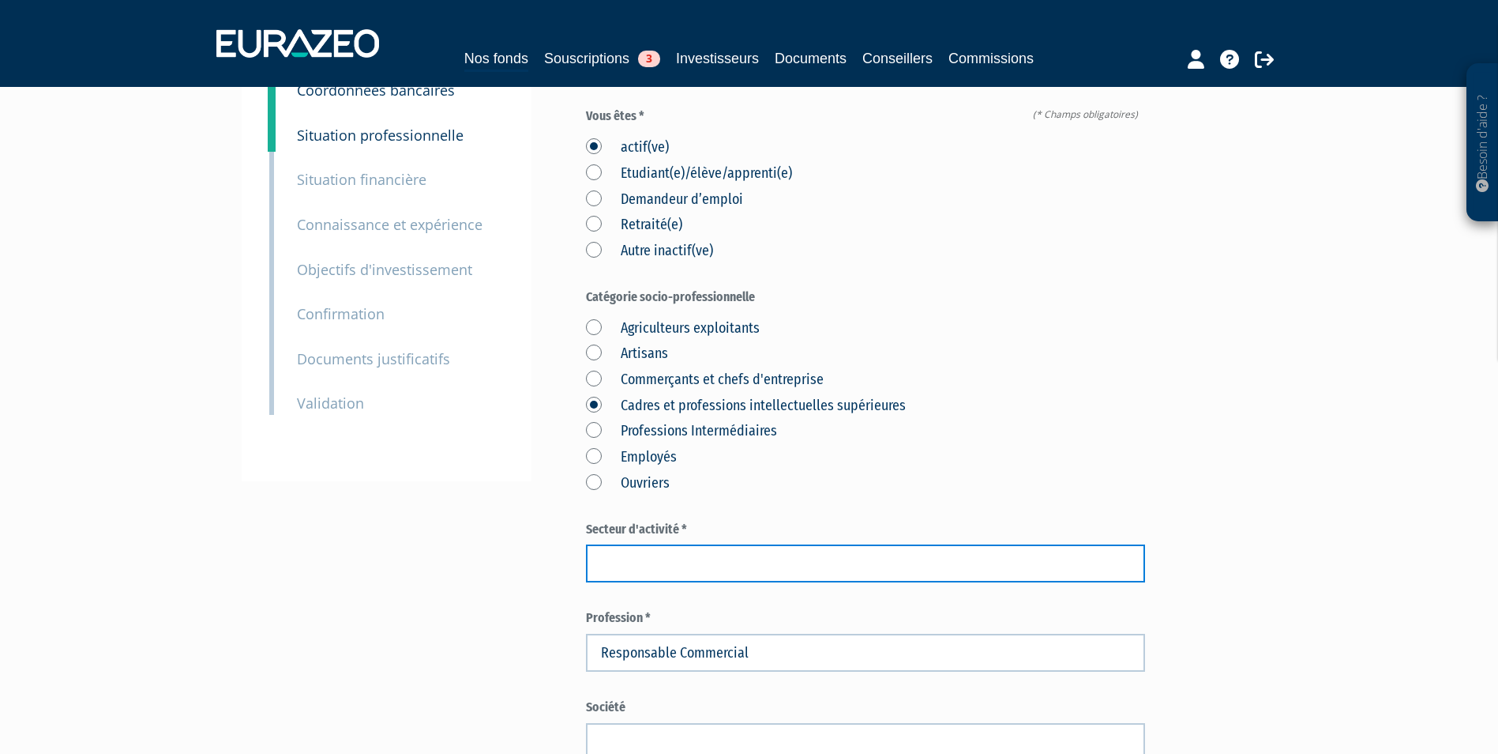
click at [703, 545] on input "text" at bounding box center [865, 563] width 559 height 38
paste input "conseil en systèmes et logiciels informatiques"
drag, startPoint x: 605, startPoint y: 527, endPoint x: 589, endPoint y: 524, distance: 16.0
click at [589, 544] on input "conseil en systèmes et logiciels informatiques" at bounding box center [865, 563] width 559 height 38
drag, startPoint x: 791, startPoint y: 528, endPoint x: 356, endPoint y: 521, distance: 434.5
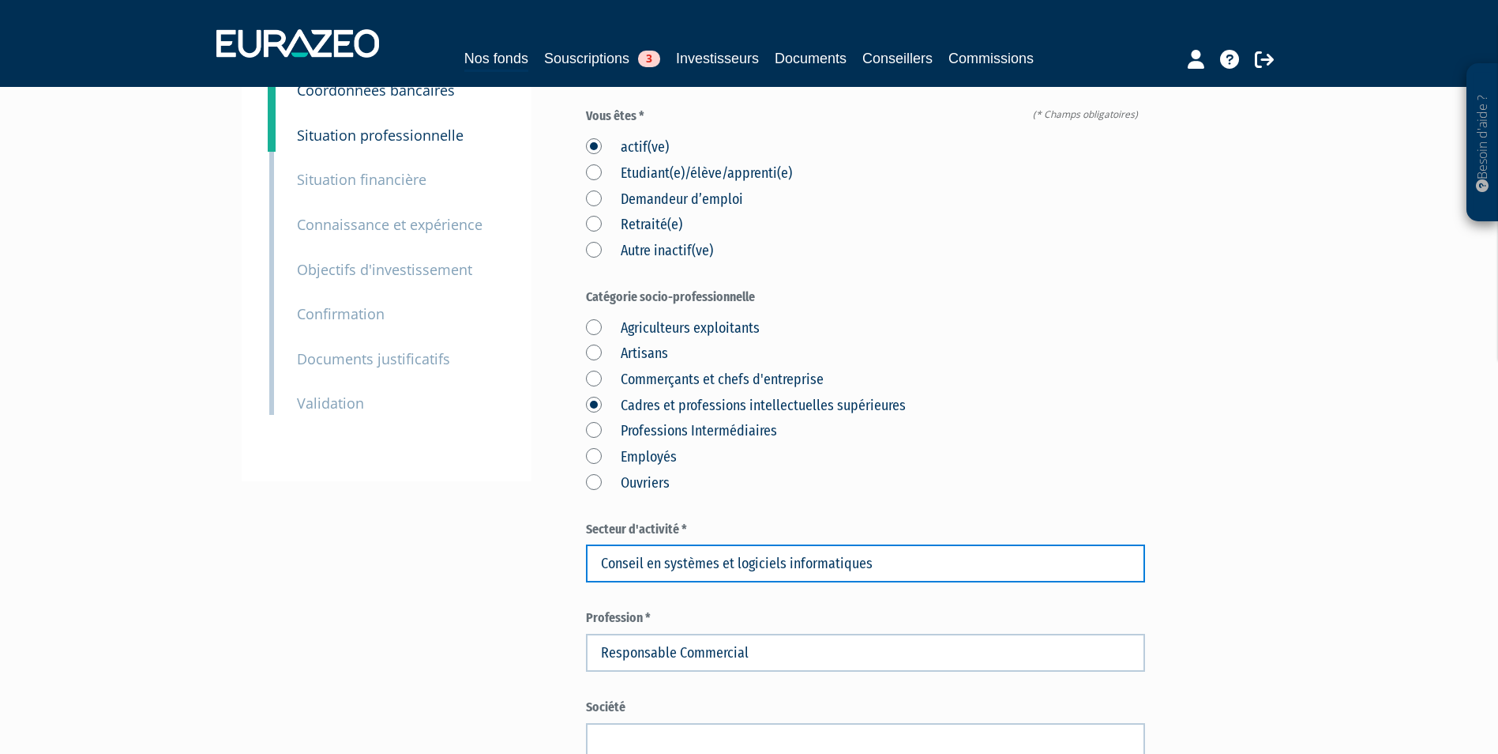
click at [356, 521] on div "Envoyer à l'investisseur 1 Identité 2 Coordonnées bancaires 3 Situation profess…" at bounding box center [750, 615] width 992 height 1295
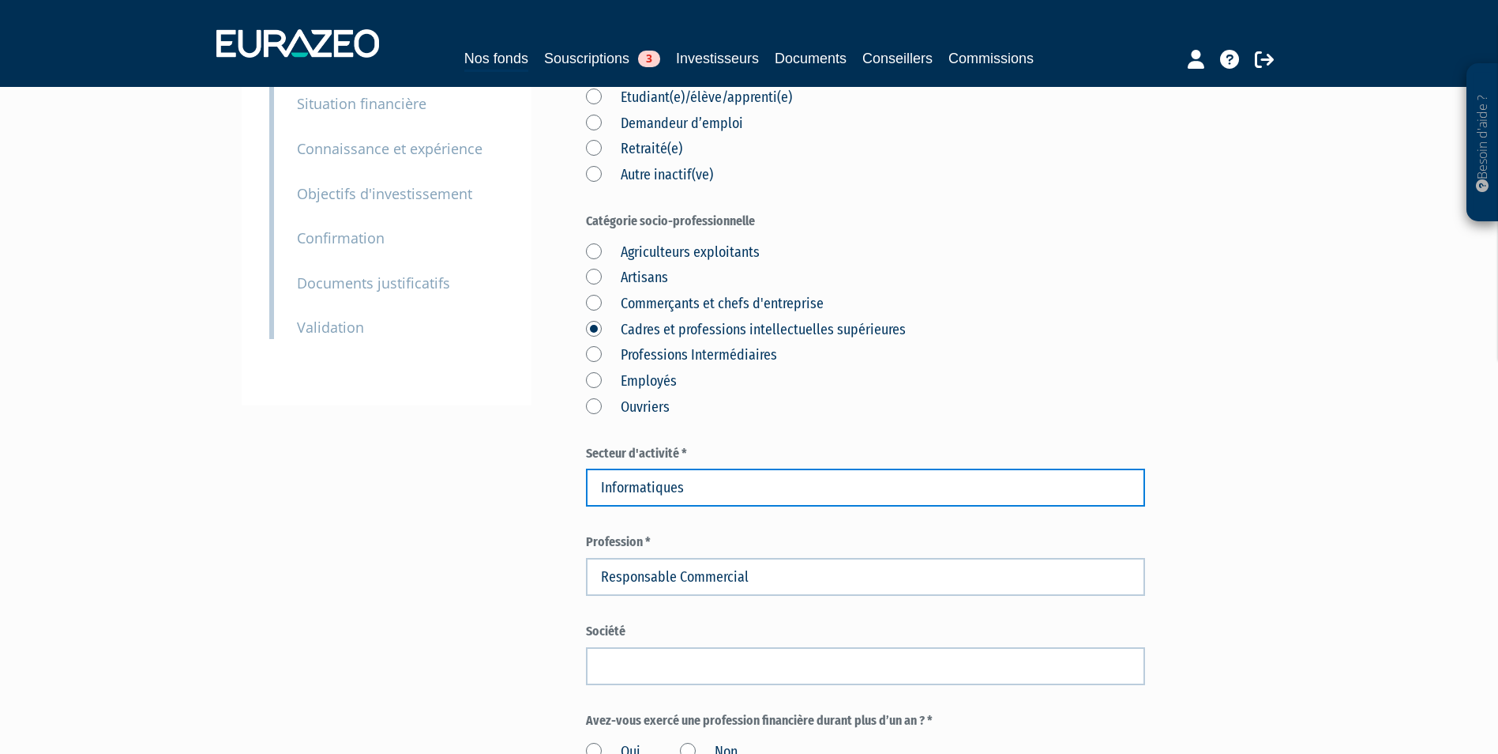
scroll to position [474, 0]
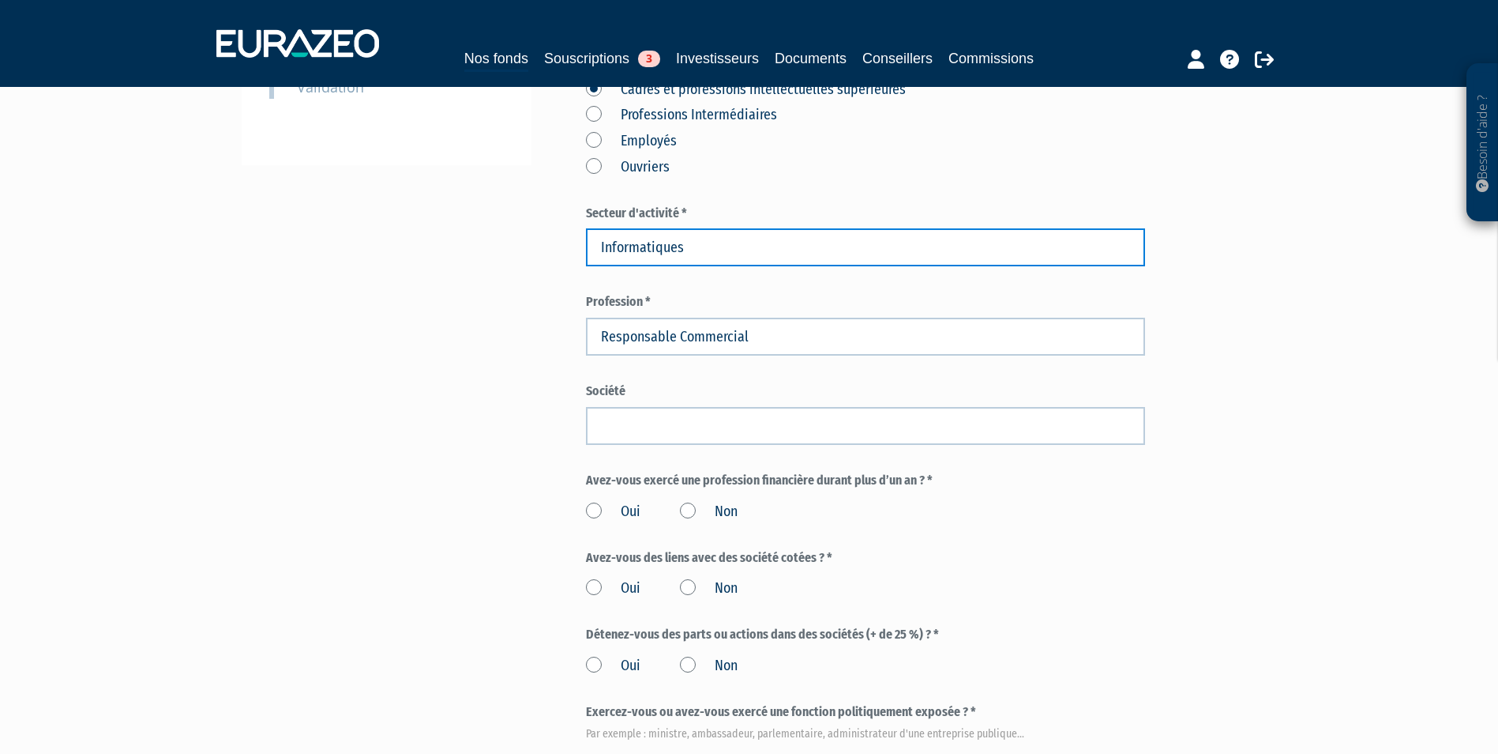
type input "Informatiques"
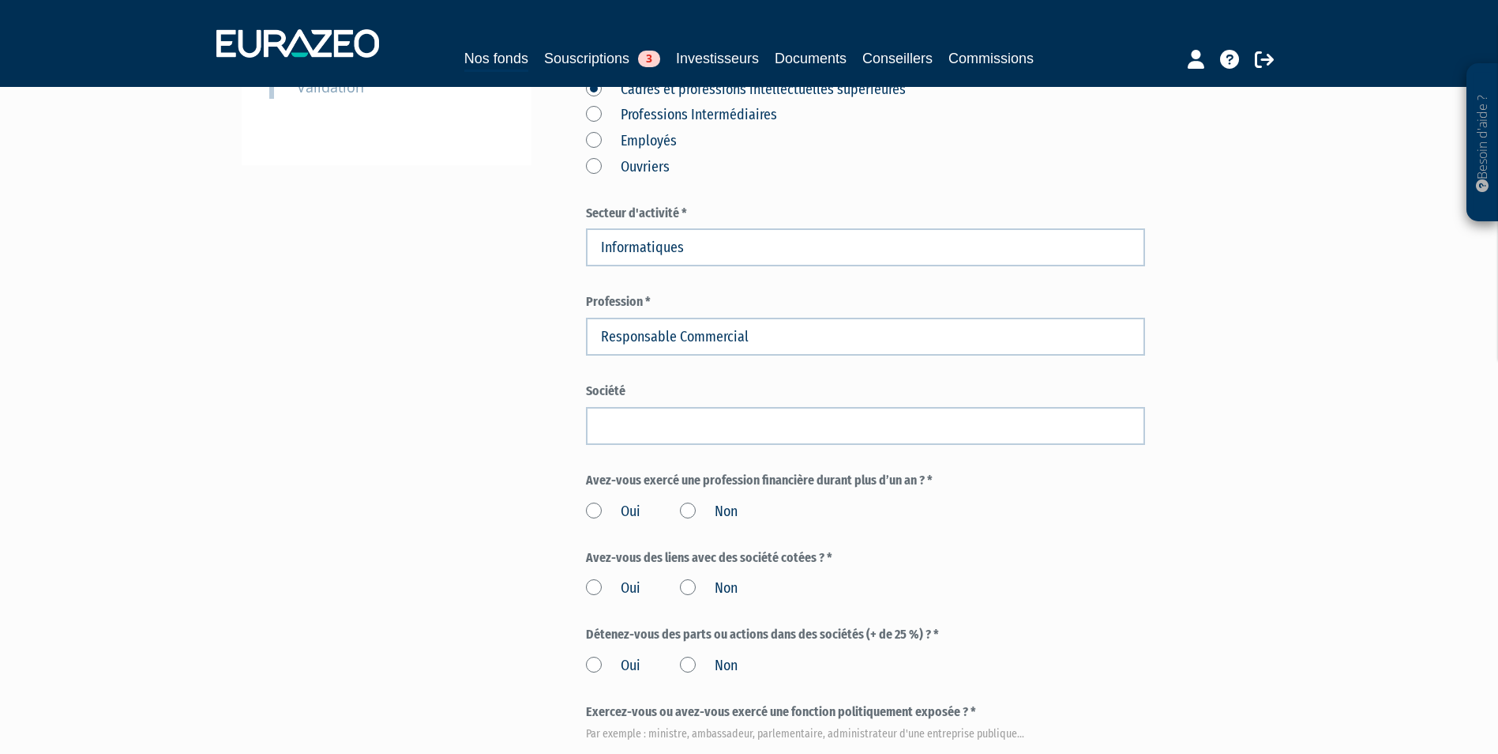
click at [687, 502] on label "Non" at bounding box center [709, 512] width 58 height 21
click at [0, 0] on input "Non" at bounding box center [0, 0] width 0 height 0
click at [703, 578] on label "Non" at bounding box center [709, 588] width 58 height 21
click at [0, 0] on input "Non" at bounding box center [0, 0] width 0 height 0
click at [707, 656] on label "Non" at bounding box center [709, 666] width 58 height 21
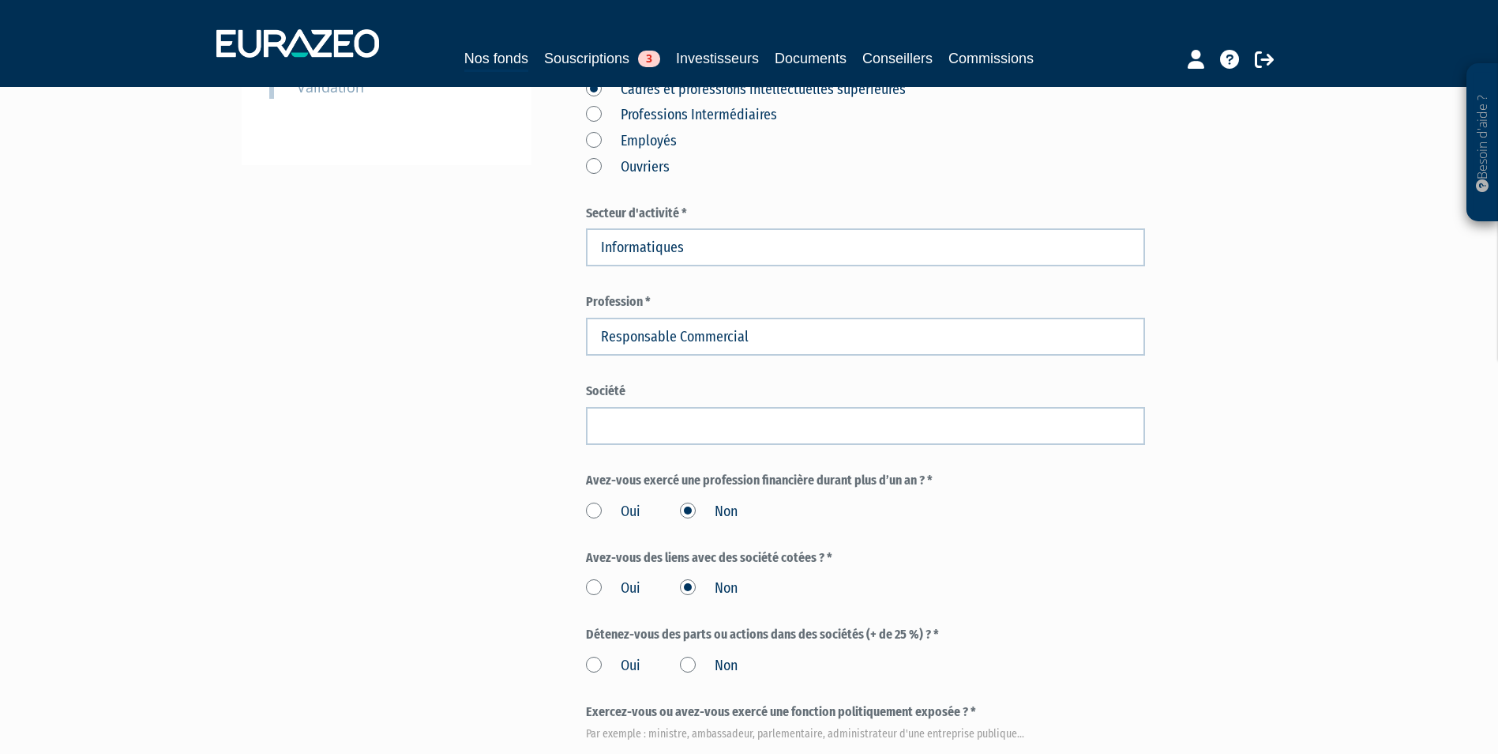
click at [0, 0] on input "Non" at bounding box center [0, 0] width 0 height 0
click at [733, 753] on label "Non" at bounding box center [709, 767] width 58 height 21
click at [0, 0] on input "Non" at bounding box center [0, 0] width 0 height 0
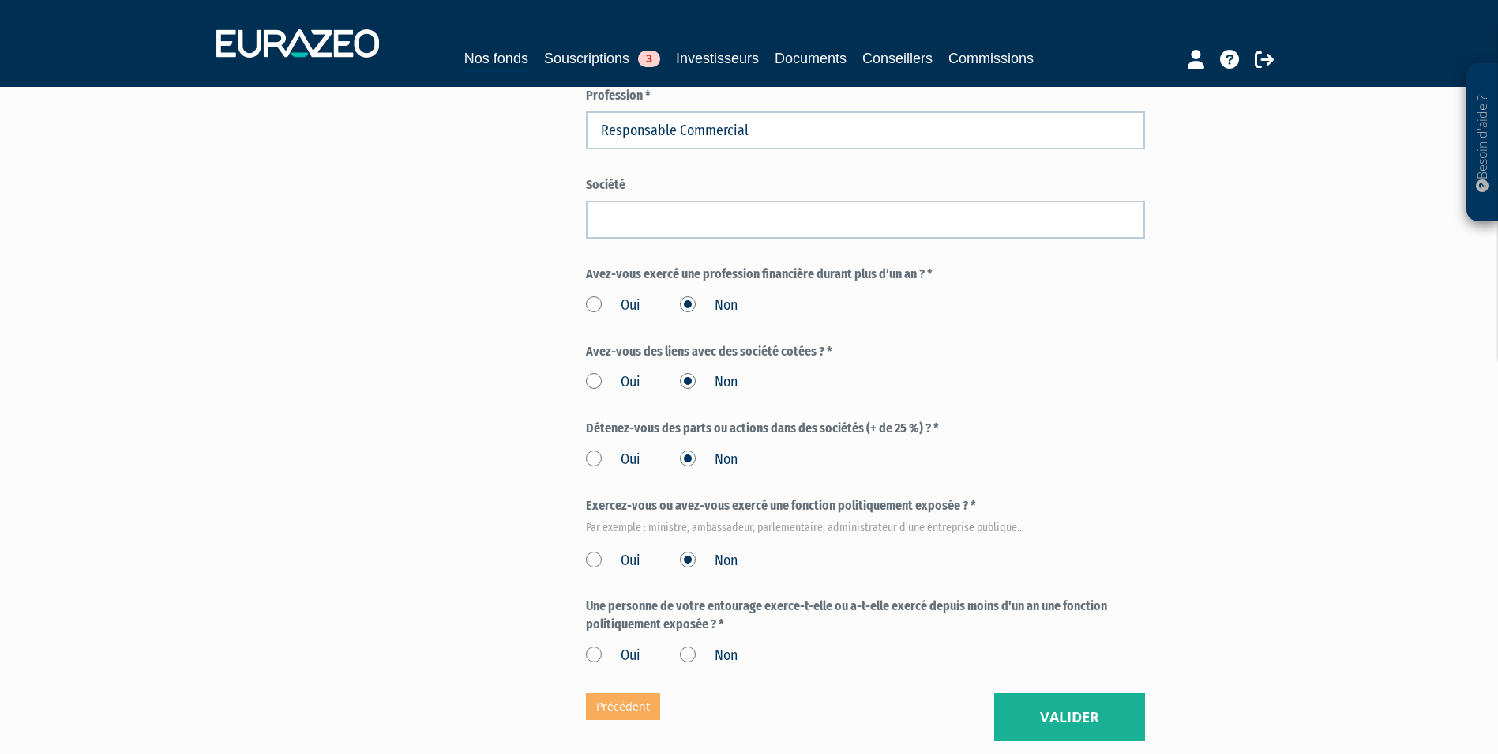
scroll to position [711, 0]
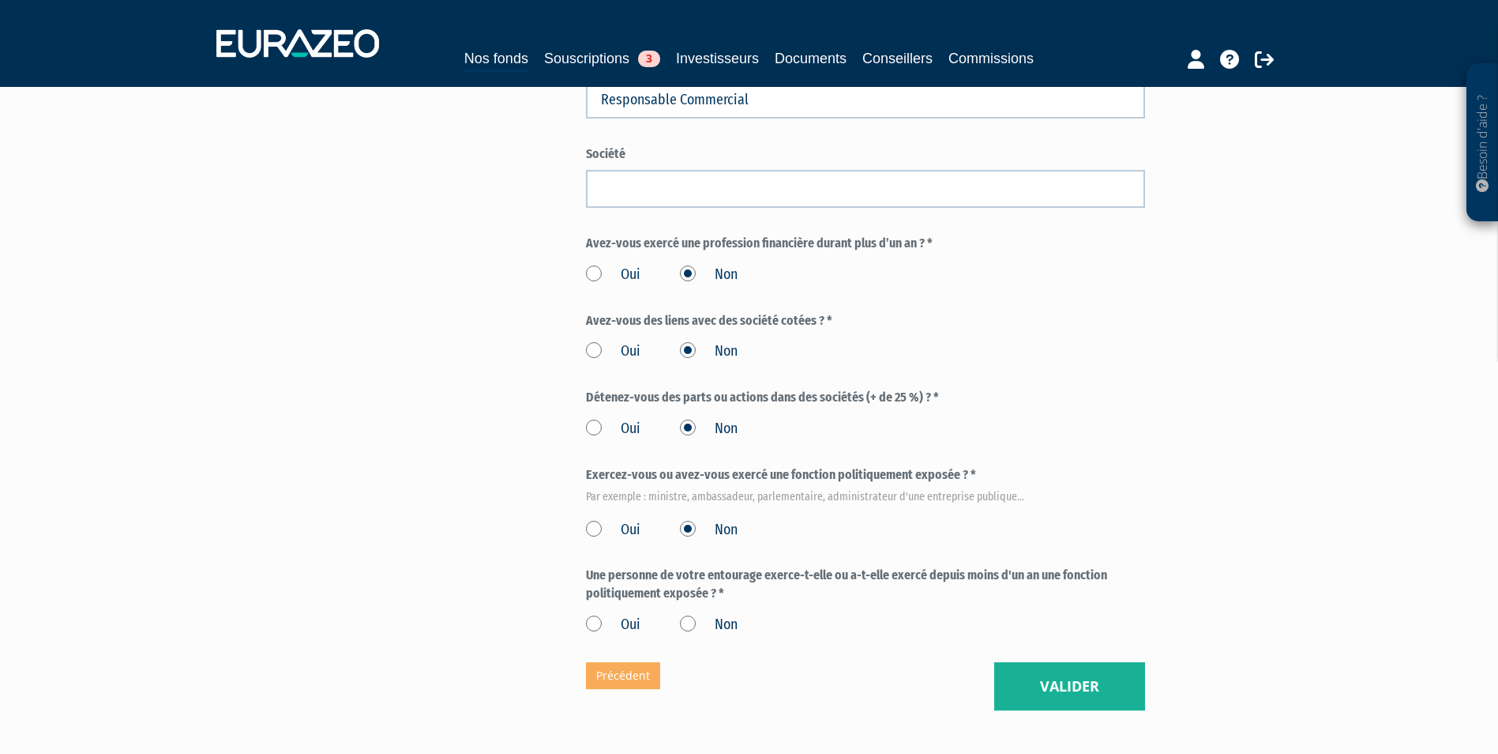
click at [704, 615] on label "Non" at bounding box center [709, 625] width 58 height 21
click at [0, 0] on input "Non" at bounding box center [0, 0] width 0 height 0
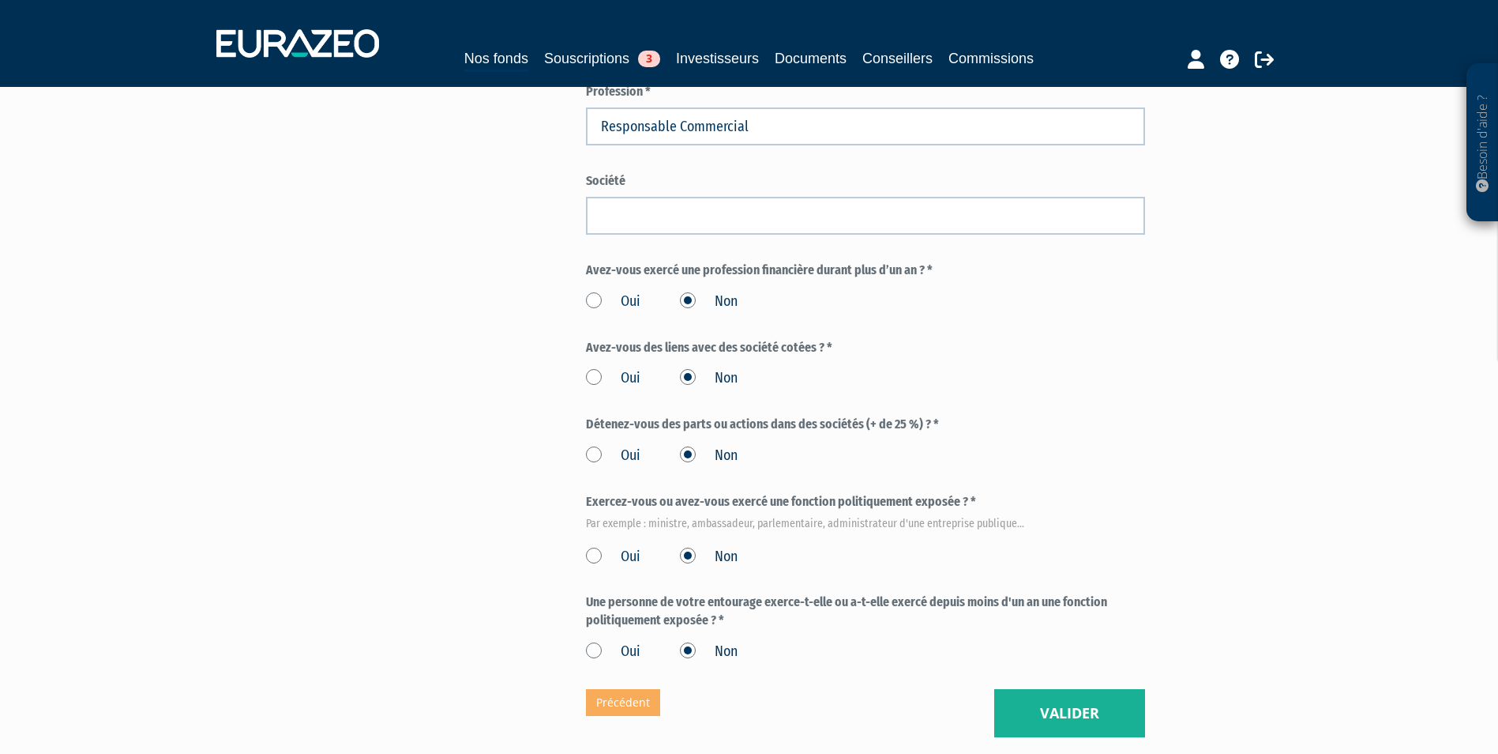
scroll to position [785, 0]
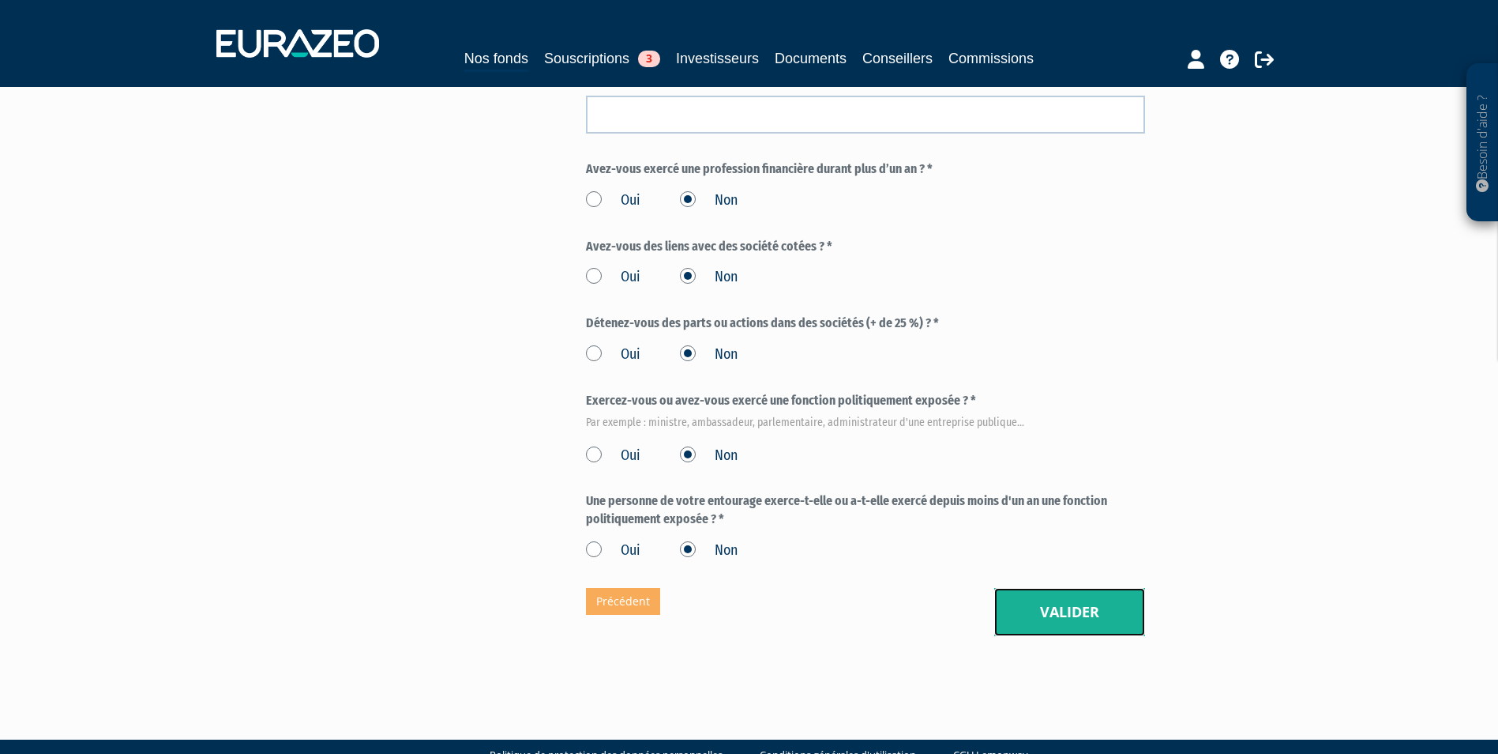
click at [1123, 594] on button "Valider" at bounding box center [1069, 612] width 151 height 49
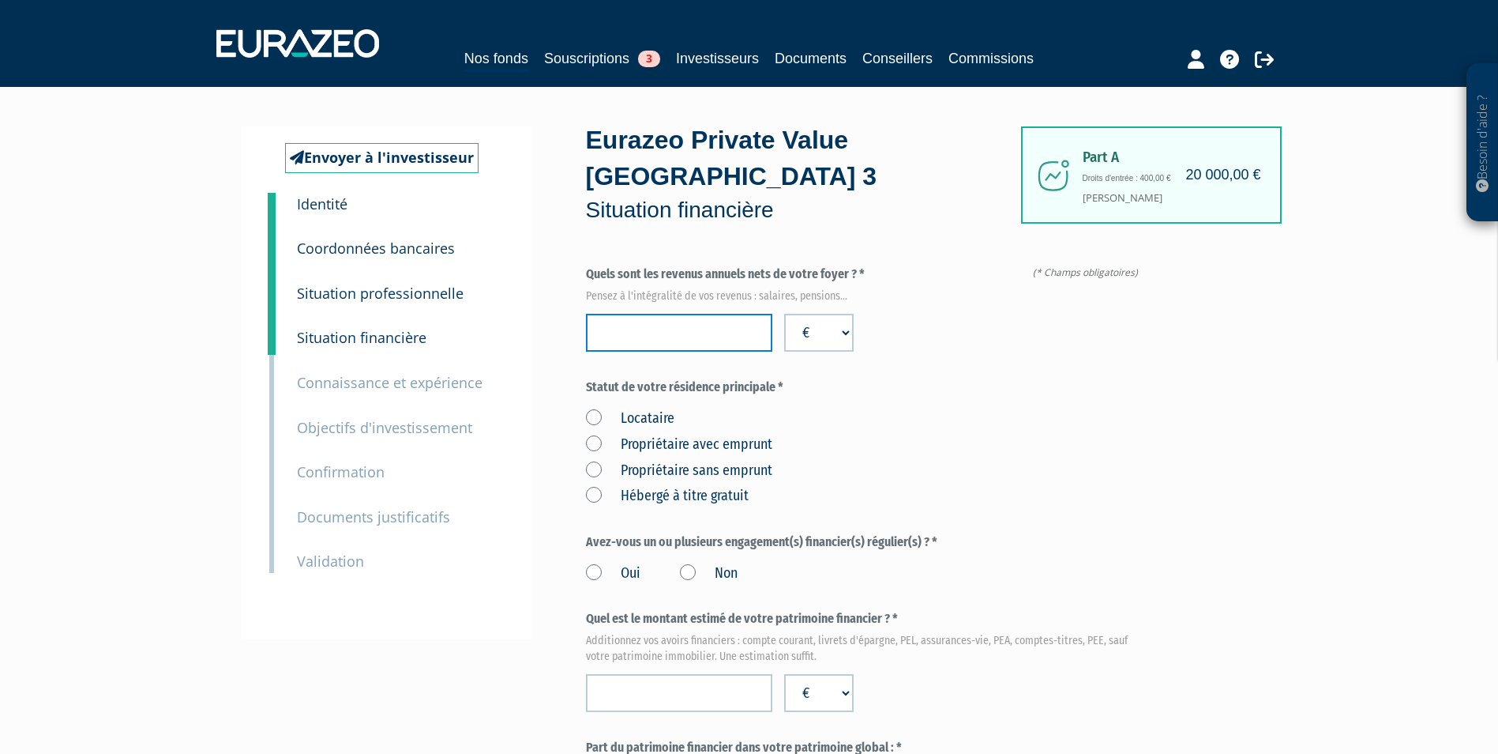
click at [711, 314] on input "number" at bounding box center [679, 333] width 186 height 38
paste input "217292"
type input "217292"
click at [598, 434] on label "Propriétaire avec emprunt" at bounding box center [679, 444] width 186 height 21
click at [0, 0] on emprunt "Propriétaire avec emprunt" at bounding box center [0, 0] width 0 height 0
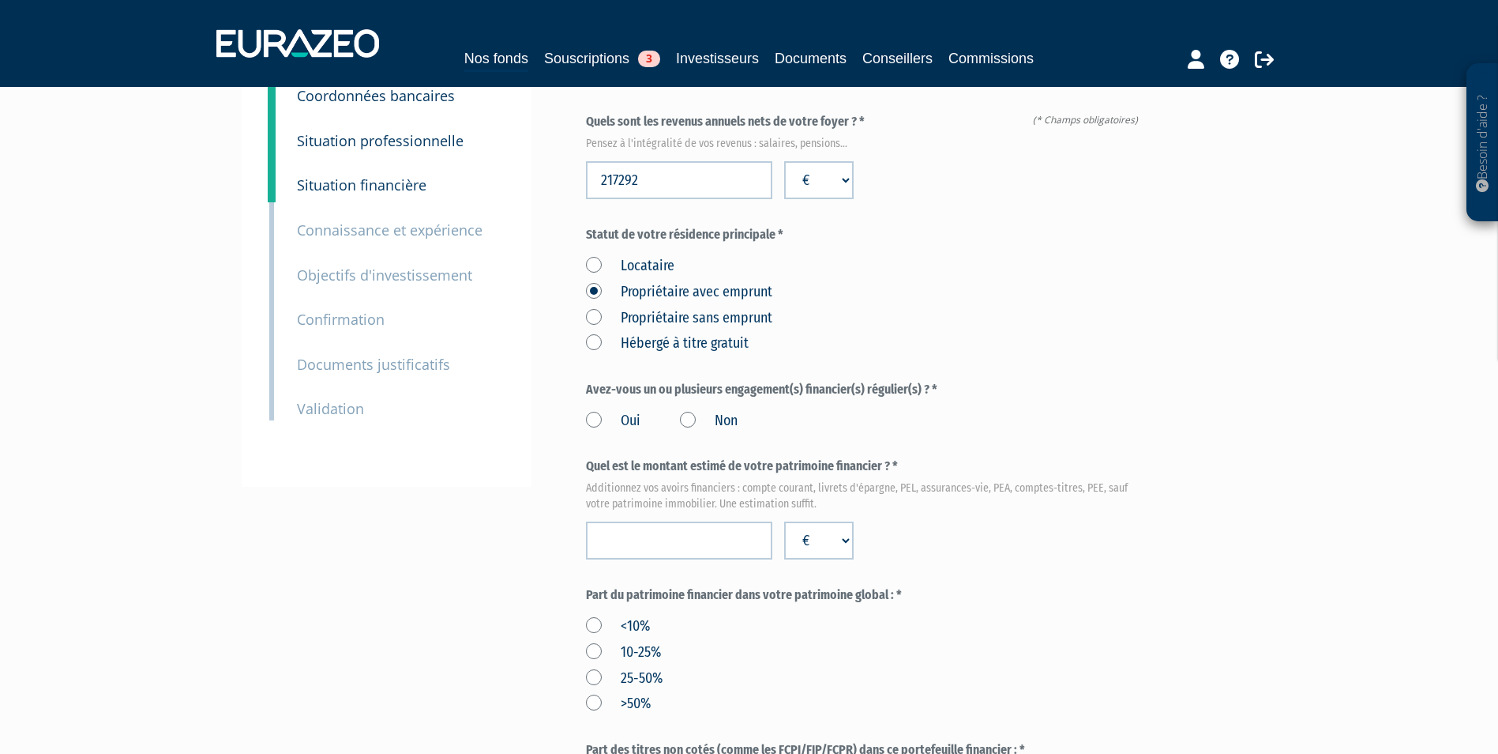
scroll to position [158, 0]
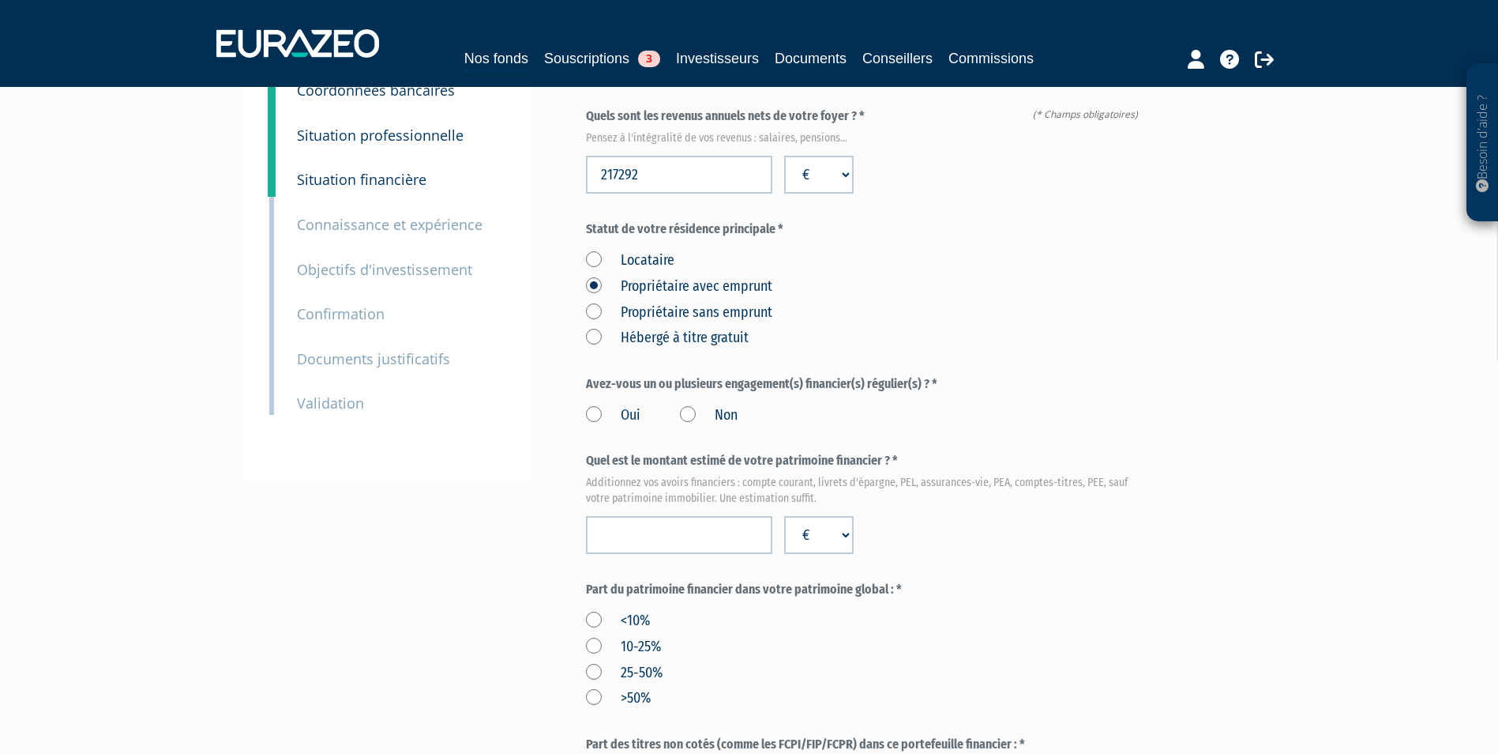
click at [603, 405] on label "Oui" at bounding box center [613, 415] width 54 height 21
click at [0, 0] on input "Oui" at bounding box center [0, 0] width 0 height 0
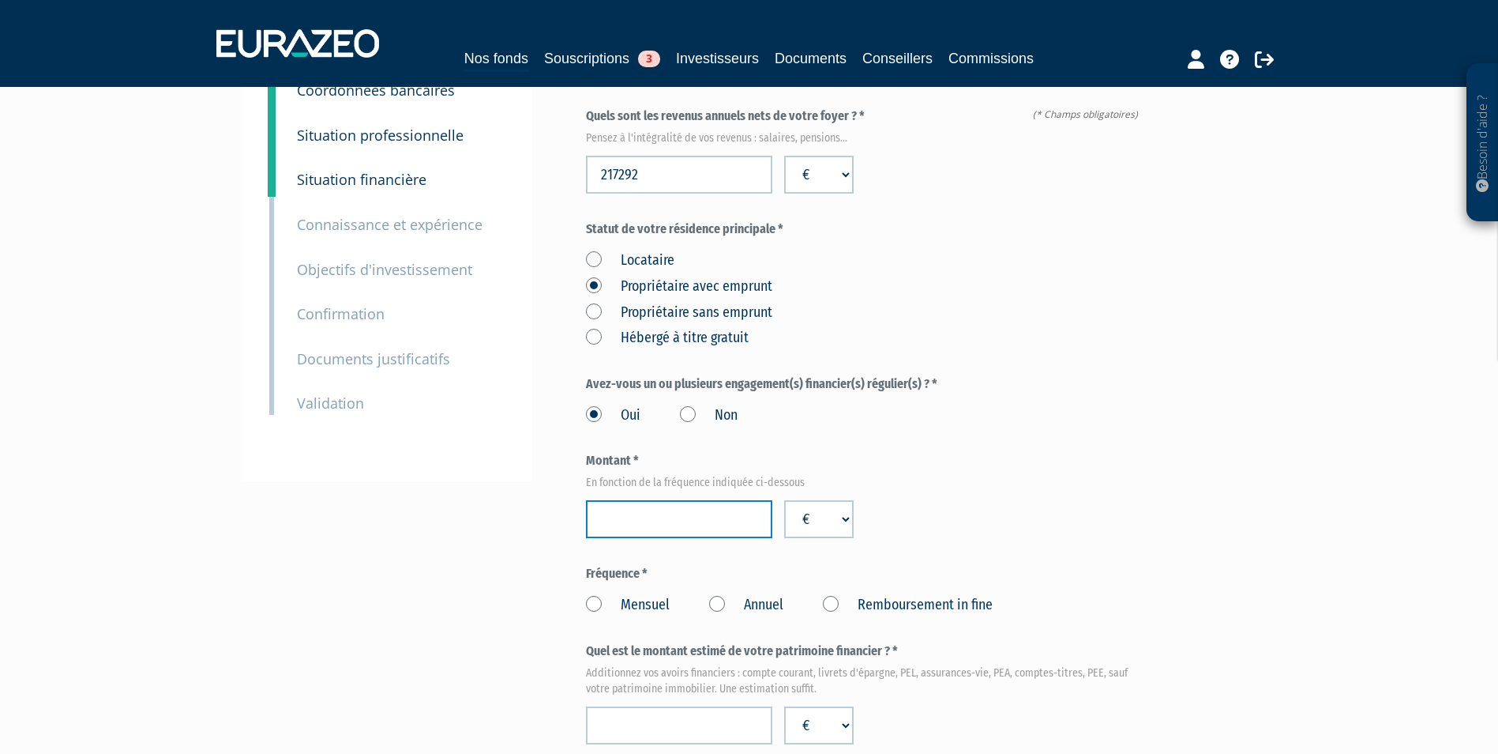
click at [702, 500] on input "number" at bounding box center [679, 519] width 186 height 38
paste input "25138"
type input "25138"
click at [723, 595] on label "Annuel" at bounding box center [746, 605] width 74 height 21
click at [0, 0] on Annuel "Annuel" at bounding box center [0, 0] width 0 height 0
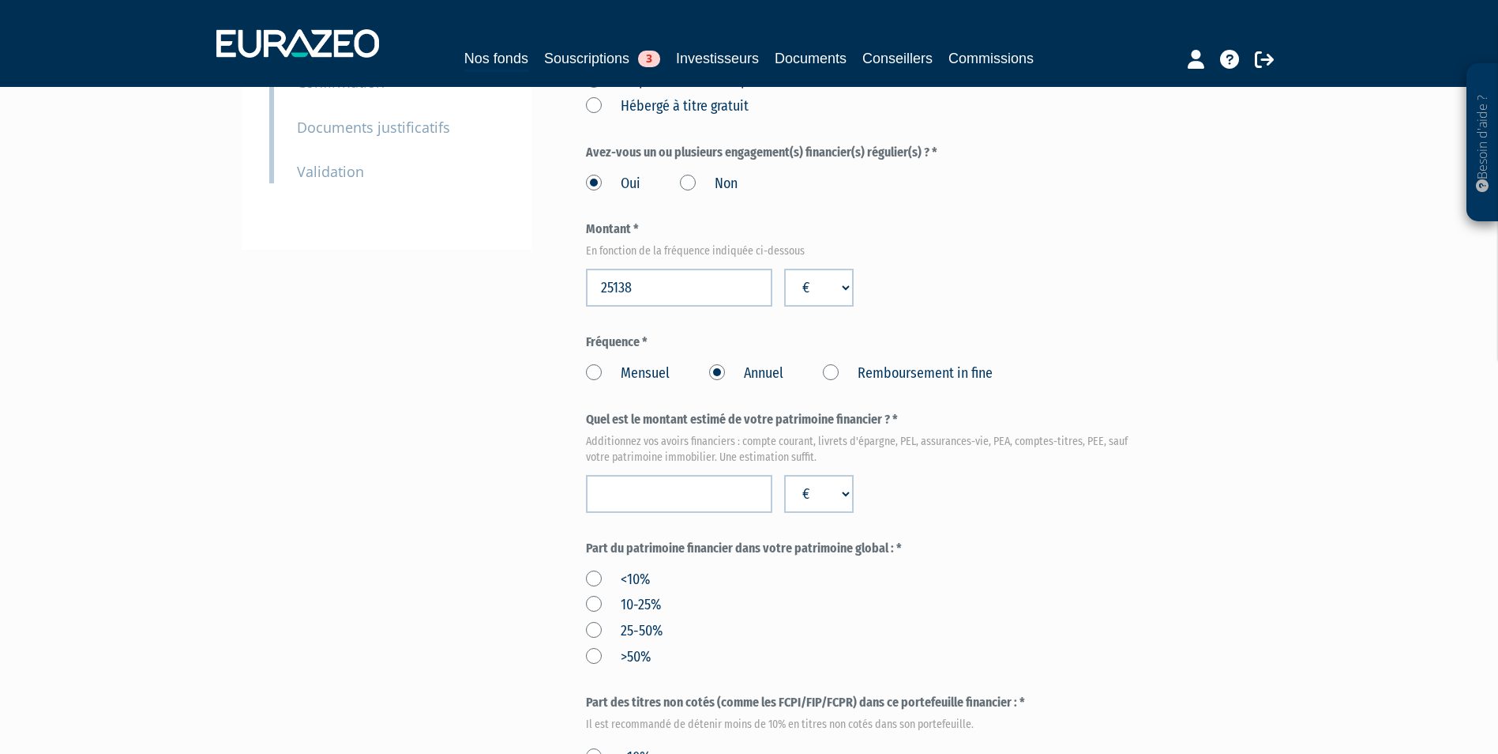
scroll to position [395, 0]
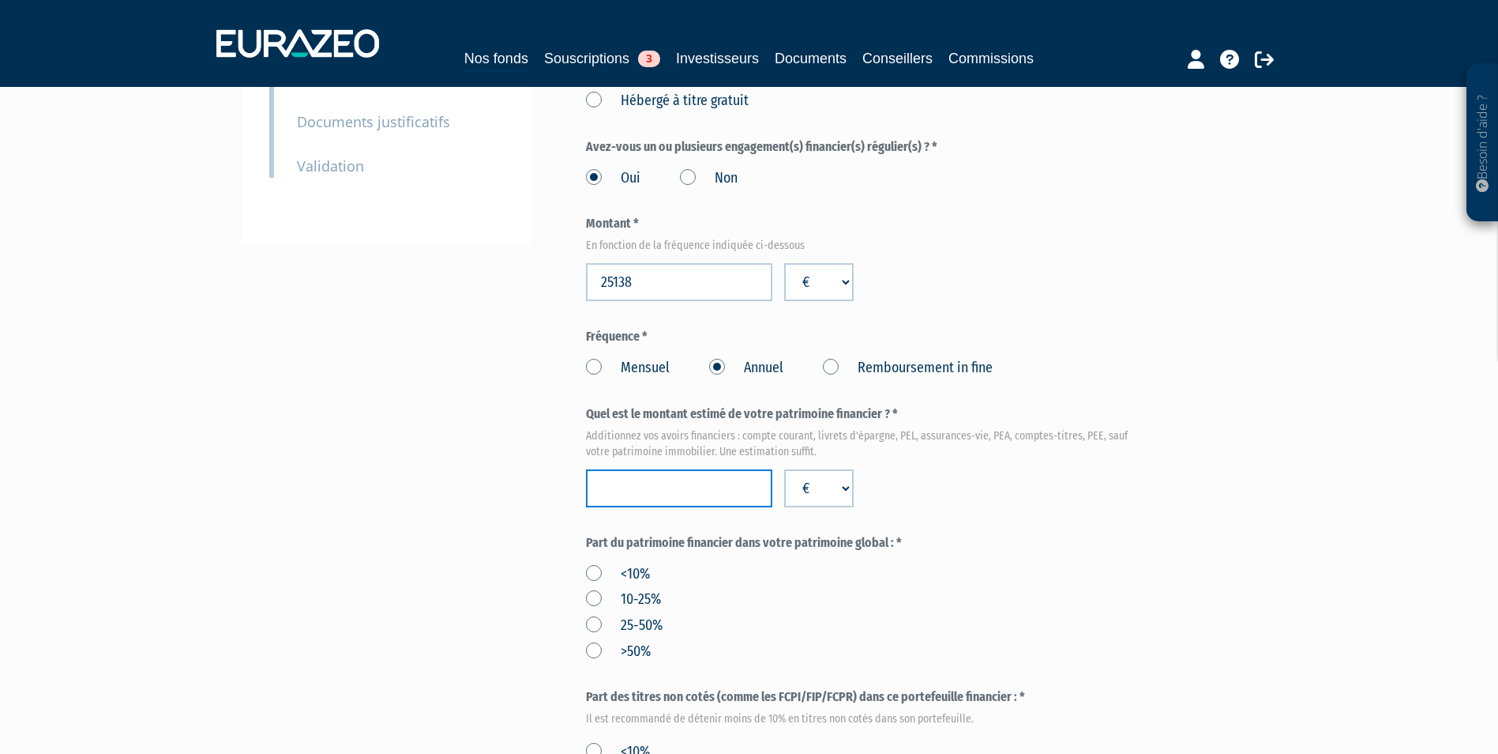
click at [715, 469] on input "number" at bounding box center [679, 488] width 186 height 38
paste input "193284"
type input "193284"
click at [622, 589] on label "10-25%" at bounding box center [623, 599] width 75 height 21
click at [0, 0] on input "10-25%" at bounding box center [0, 0] width 0 height 0
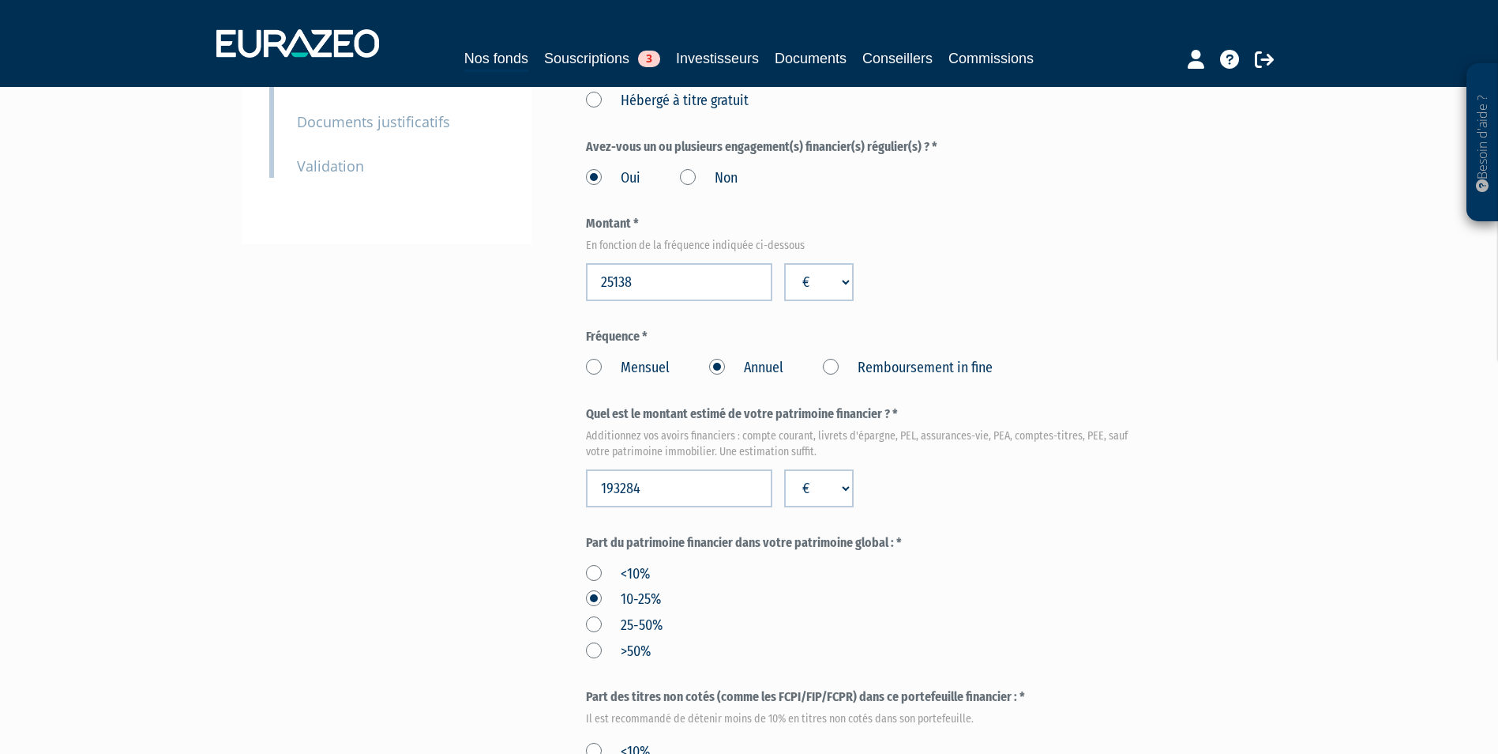
click at [660, 615] on label "25-50%" at bounding box center [624, 625] width 77 height 21
click at [0, 0] on input "25-50%" at bounding box center [0, 0] width 0 height 0
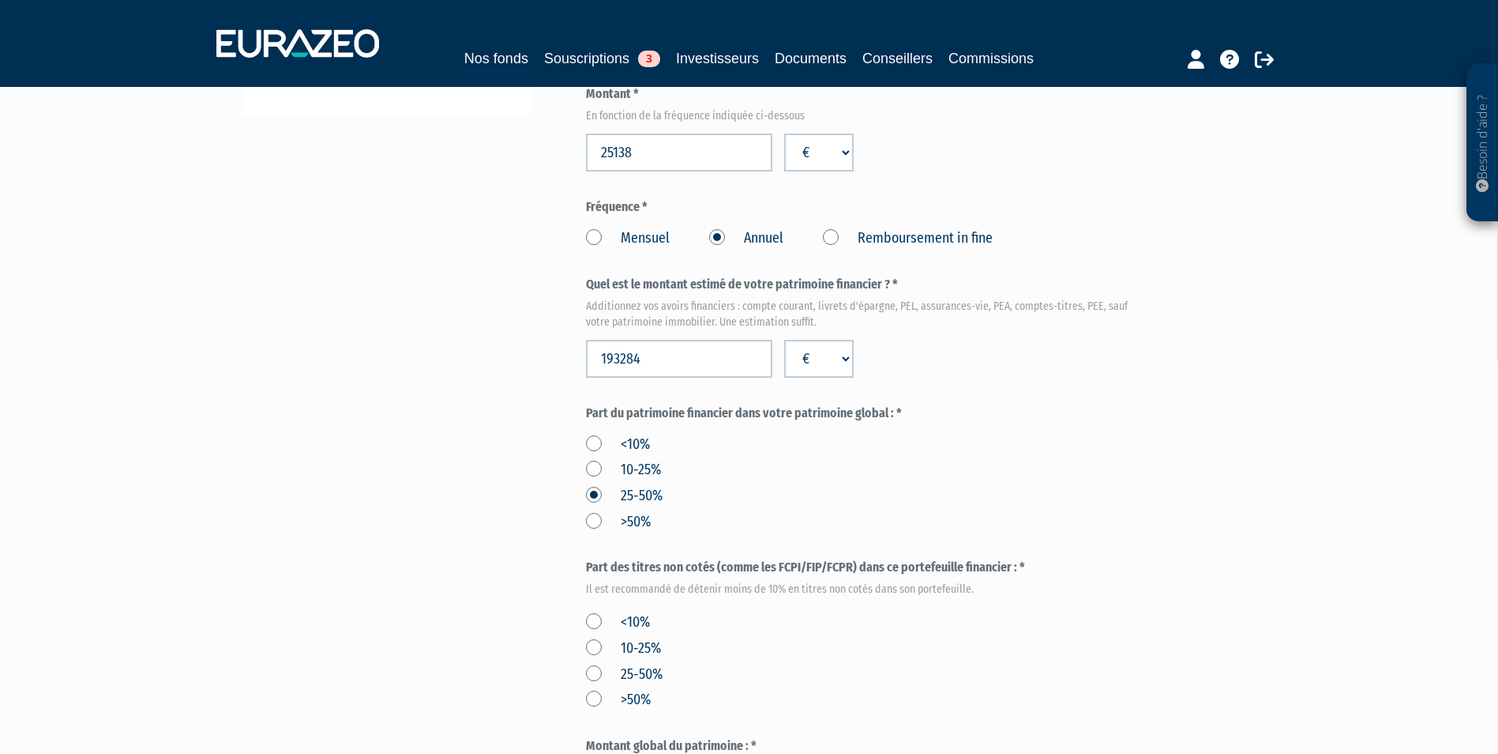
scroll to position [553, 0]
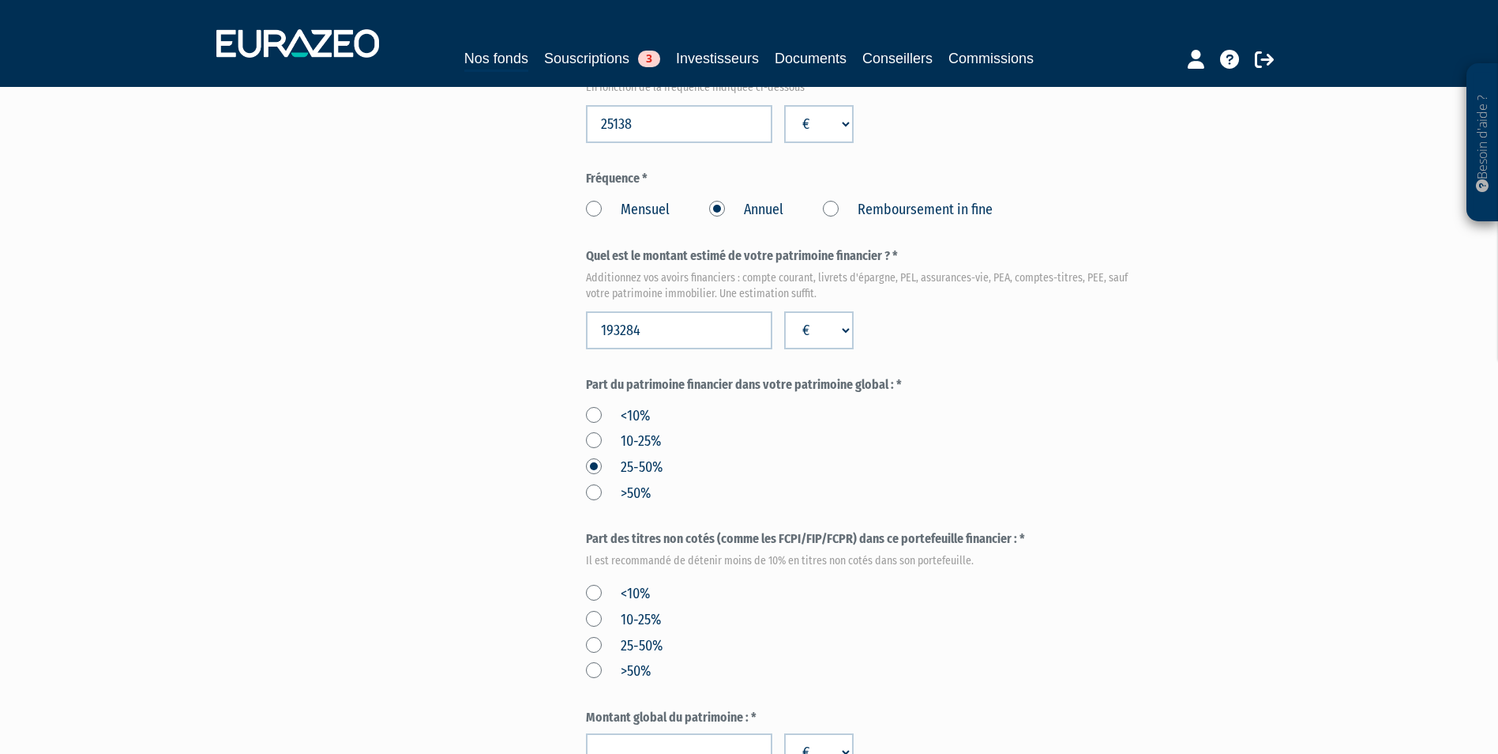
click at [630, 584] on label "<10%" at bounding box center [618, 594] width 64 height 21
click at [0, 0] on input "<10%" at bounding box center [0, 0] width 0 height 0
paste input "728284"
click at [635, 733] on input "number" at bounding box center [679, 752] width 186 height 38
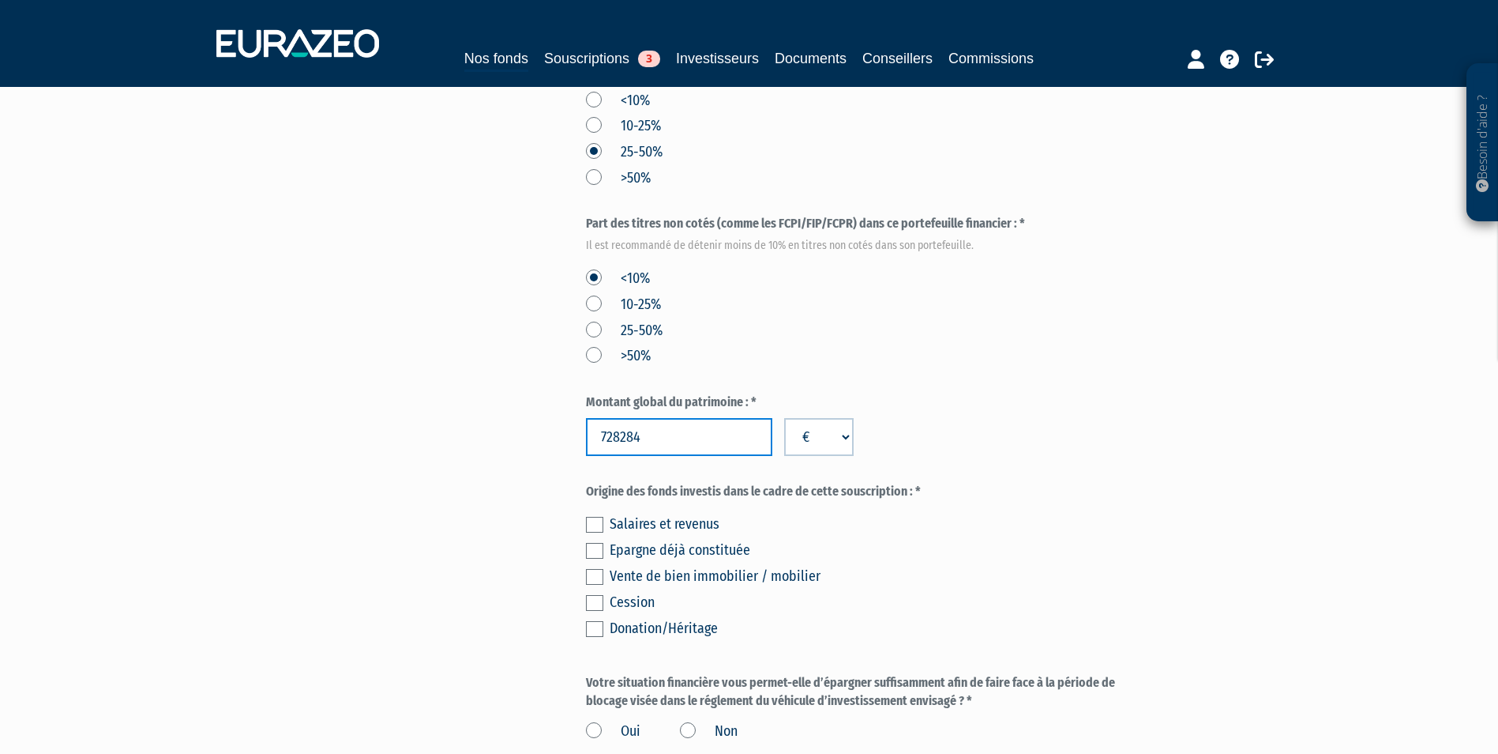
scroll to position [869, 0]
type input "728284"
click at [599, 516] on label at bounding box center [594, 524] width 17 height 16
click at [0, 0] on input "checkbox" at bounding box center [0, 0] width 0 height 0
click at [592, 542] on label at bounding box center [594, 550] width 17 height 16
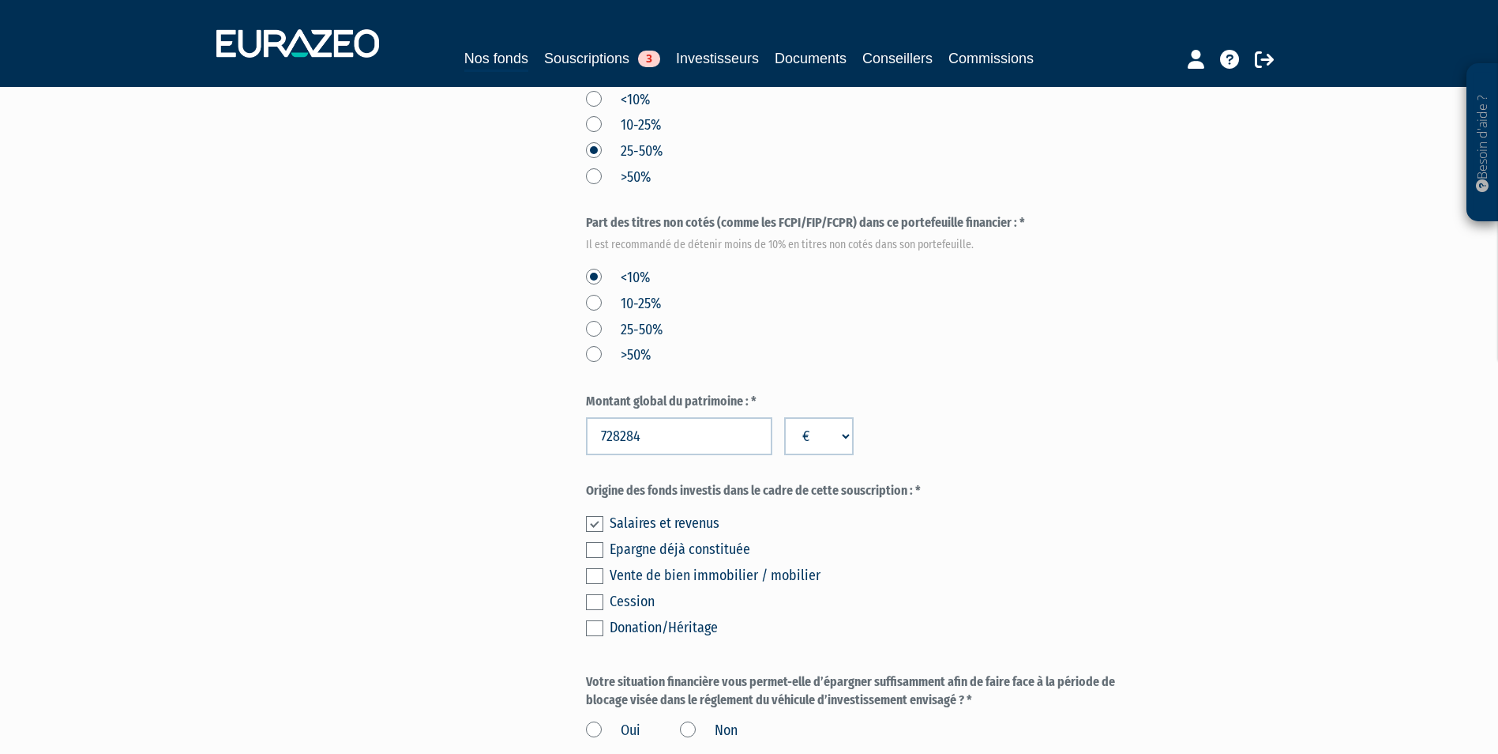
click at [0, 0] on input "checkbox" at bounding box center [0, 0] width 0 height 0
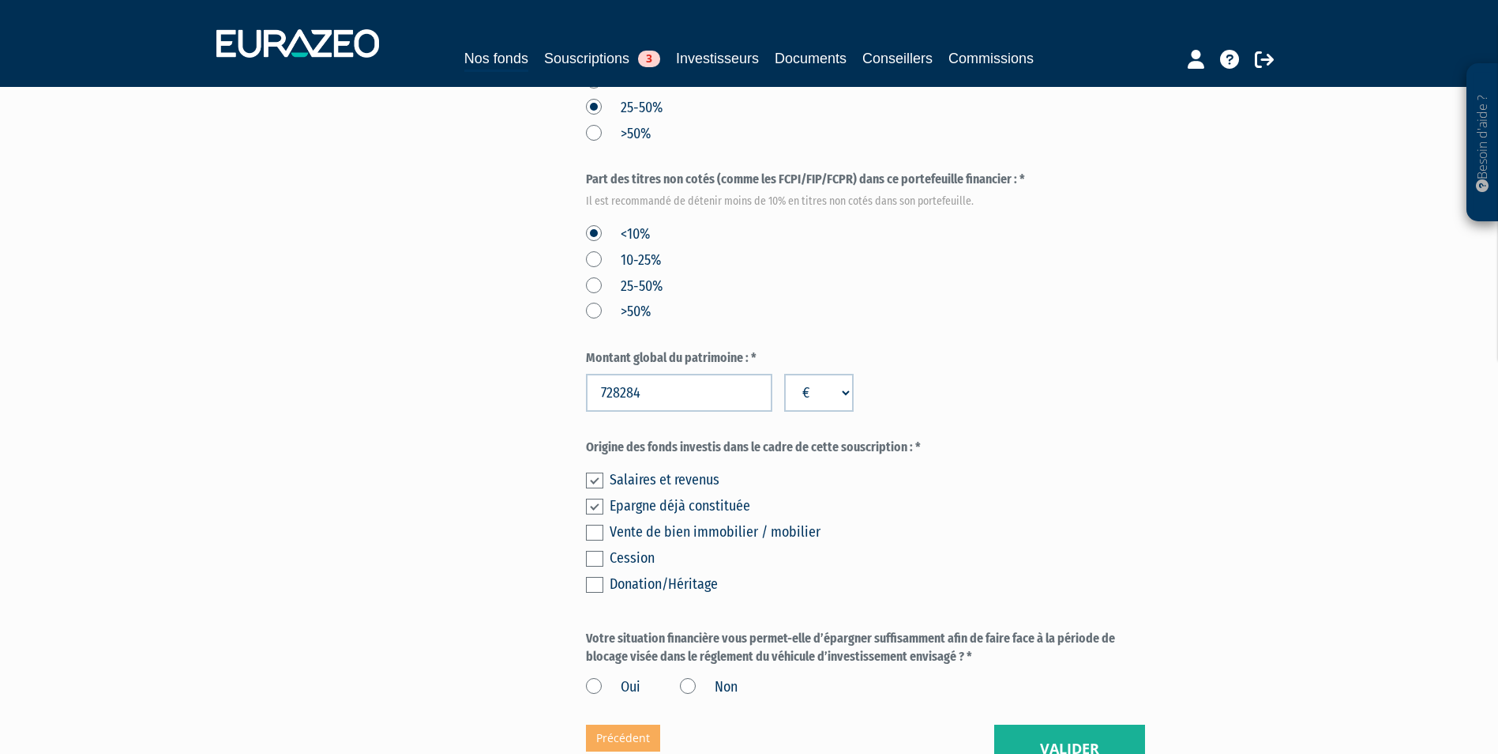
scroll to position [948, 0]
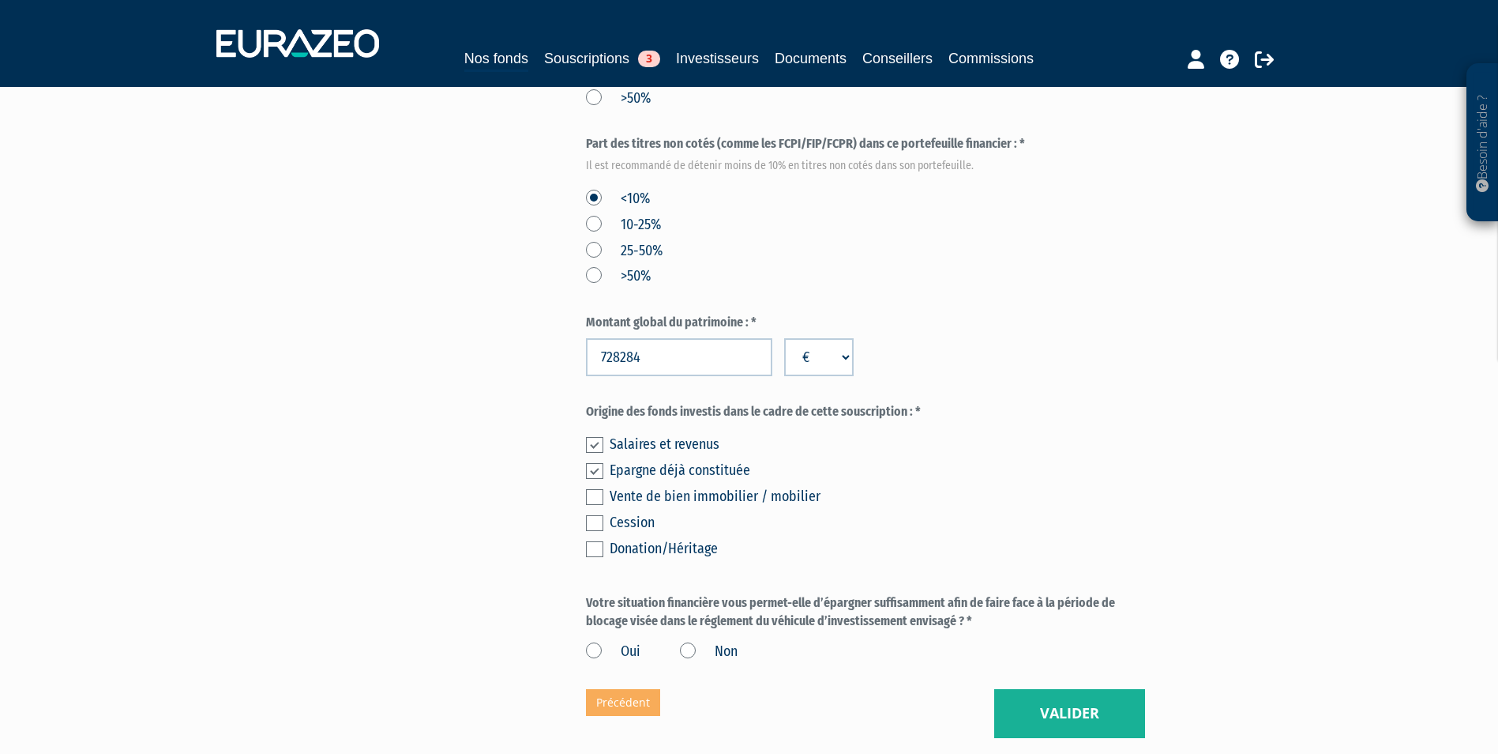
click at [603, 641] on label "Oui" at bounding box center [613, 651] width 54 height 21
click at [0, 0] on input "Oui" at bounding box center [0, 0] width 0 height 0
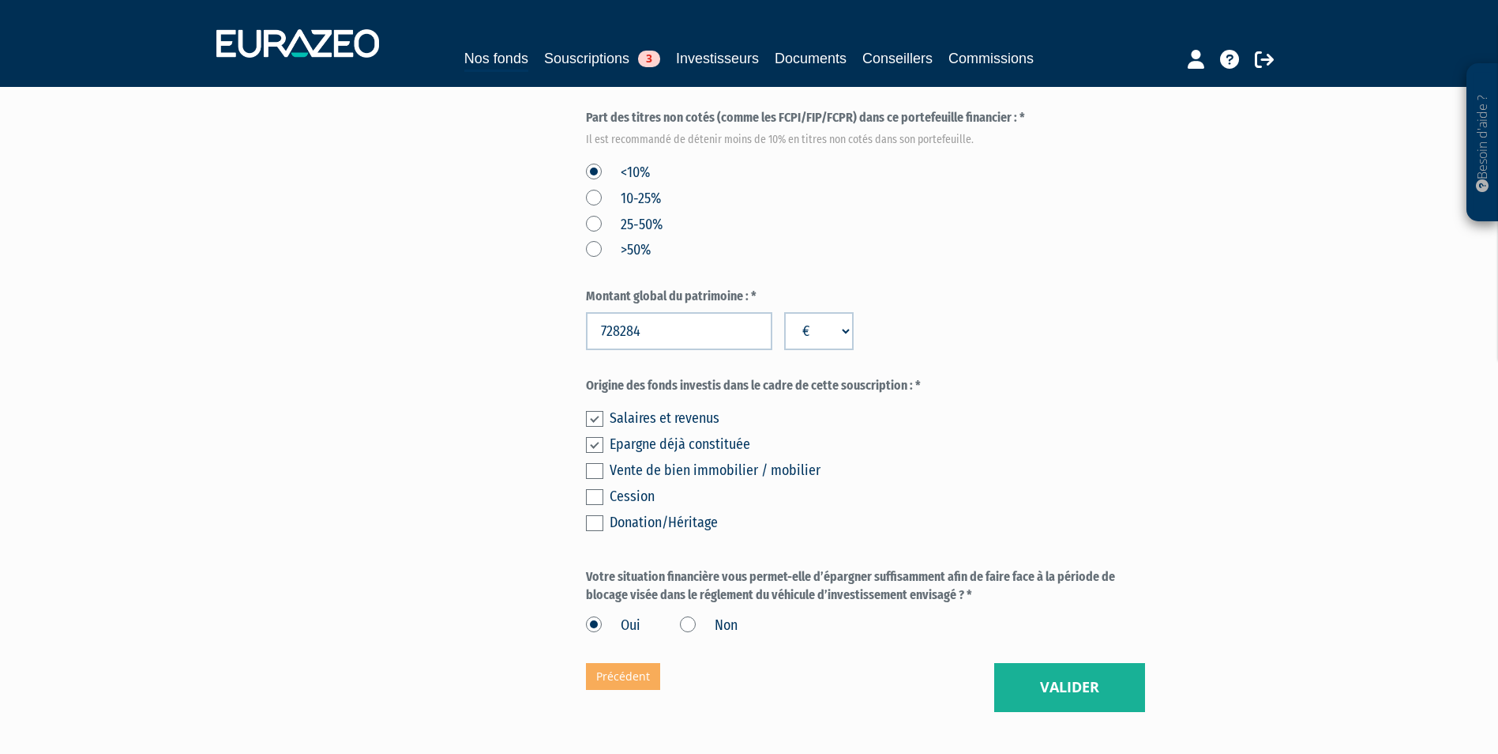
scroll to position [1027, 0]
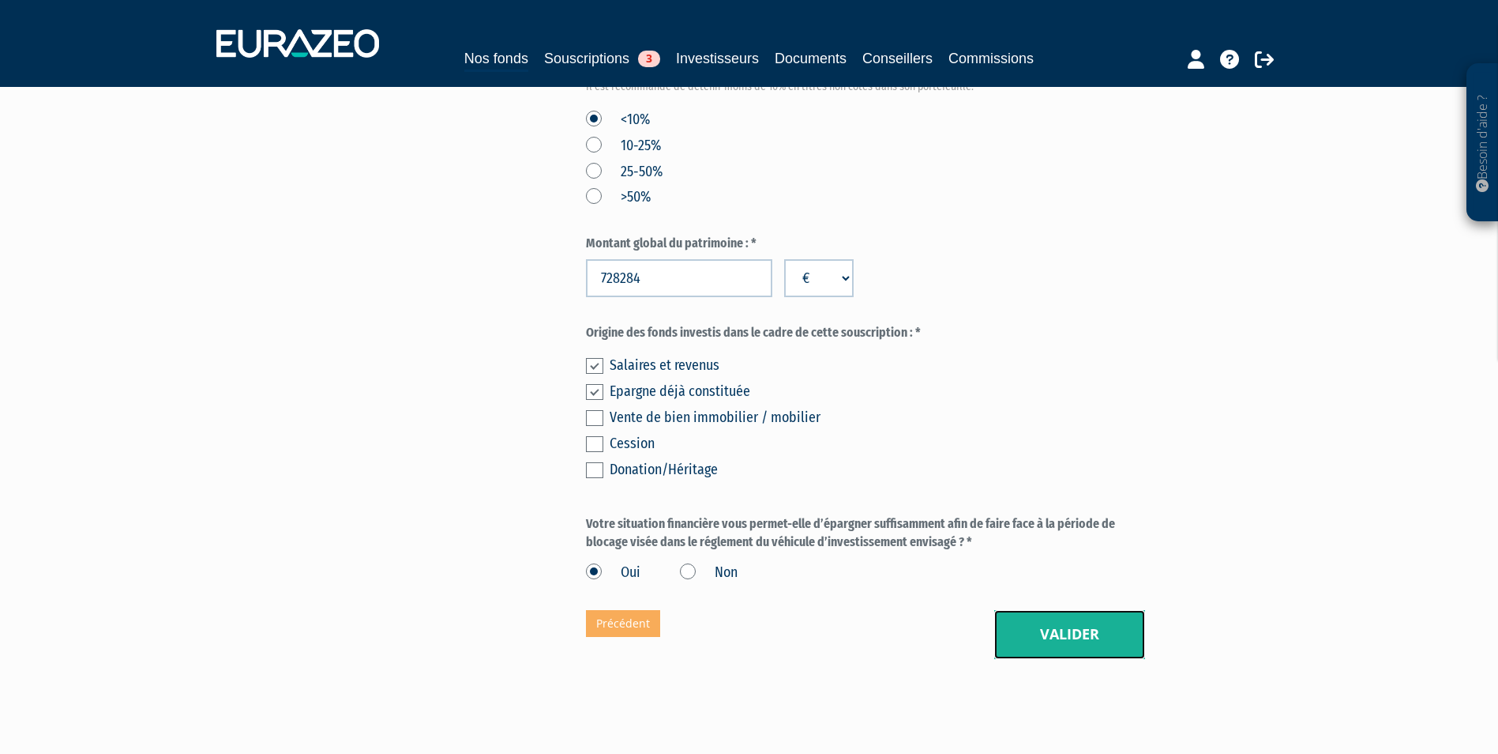
click at [1077, 610] on button "Valider" at bounding box center [1069, 634] width 151 height 49
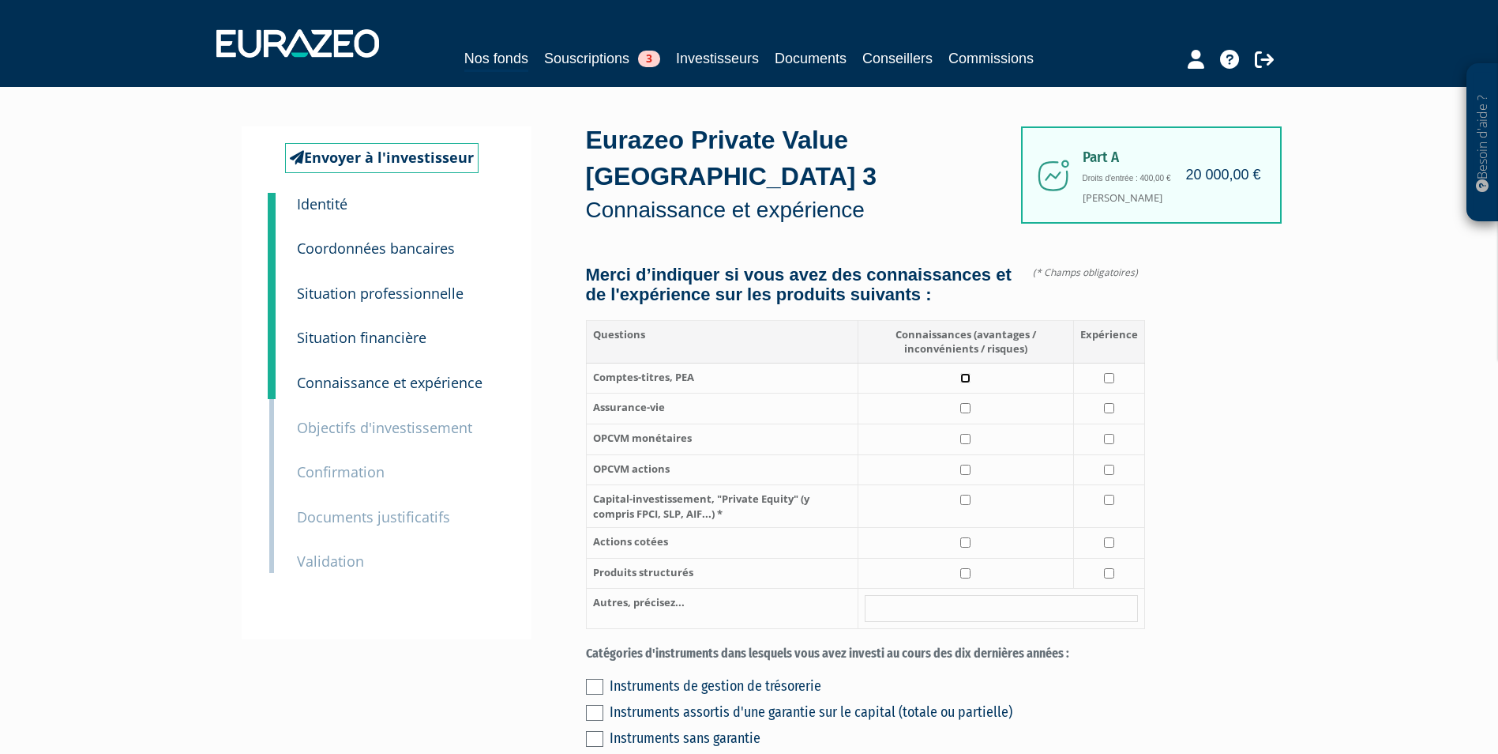
click at [968, 373] on input "checkbox" at bounding box center [965, 378] width 10 height 10
checkbox input "true"
click at [969, 403] on input "checkbox" at bounding box center [965, 408] width 10 height 10
checkbox input "true"
click at [969, 494] on input "checkbox" at bounding box center [965, 499] width 10 height 10
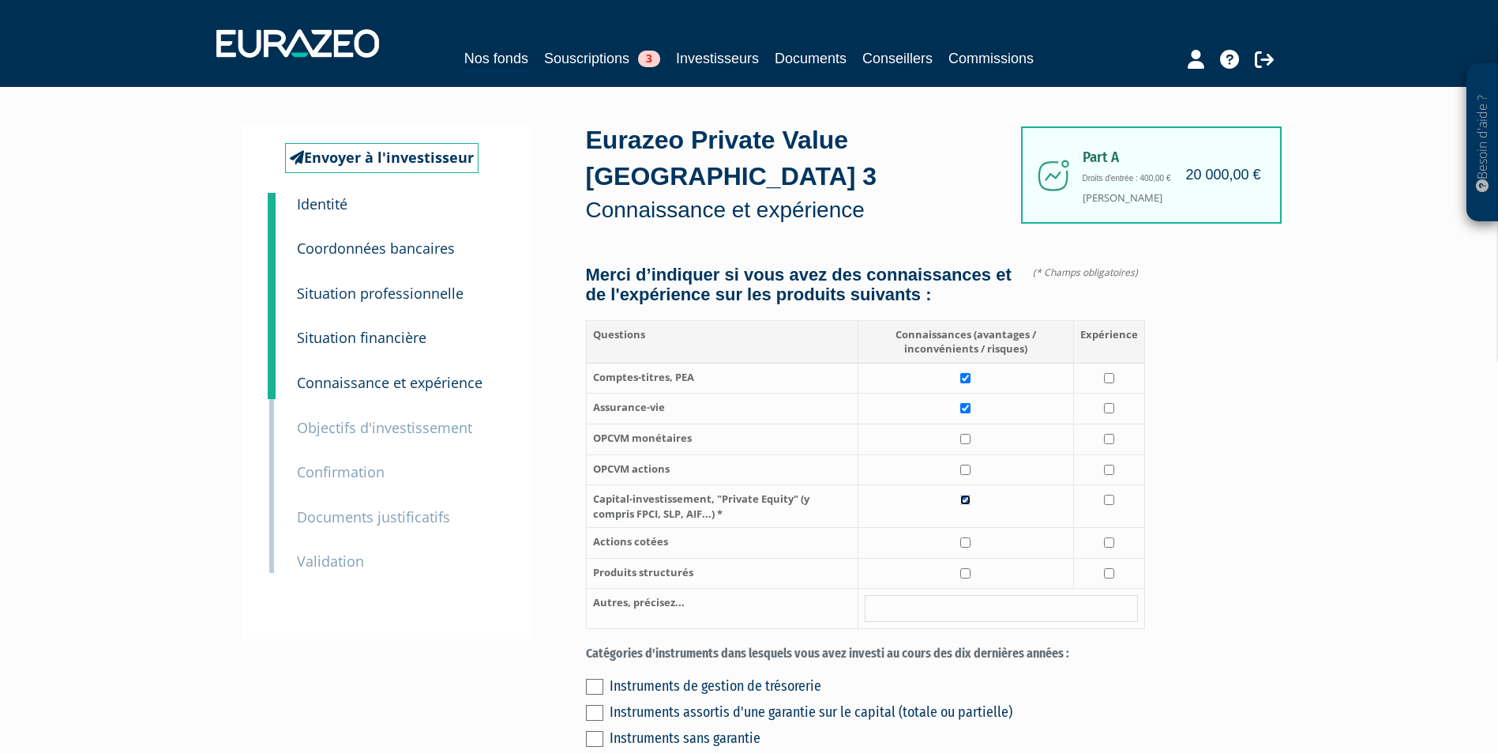
checkbox input "true"
click at [968, 537] on input "checkbox" at bounding box center [965, 542] width 10 height 10
checkbox input "true"
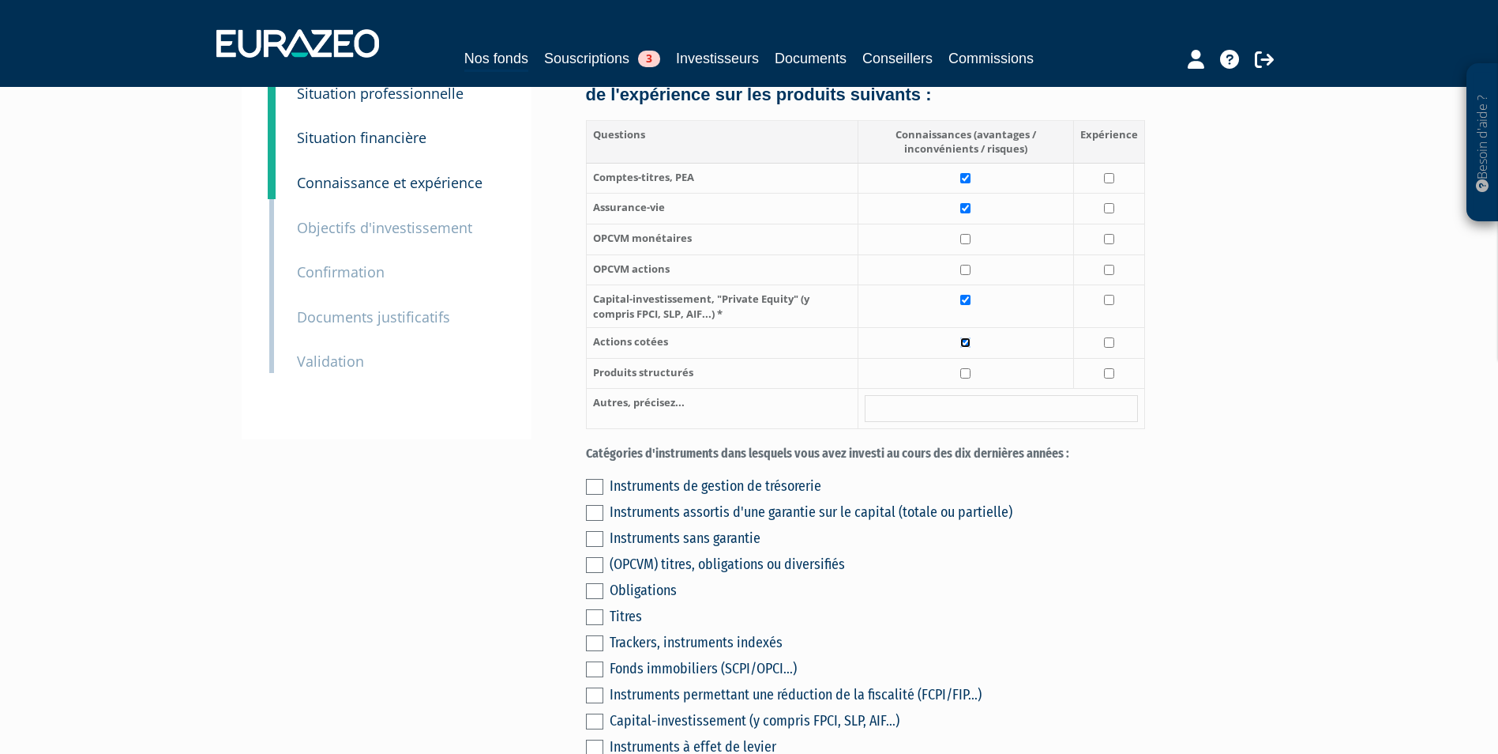
scroll to position [237, 0]
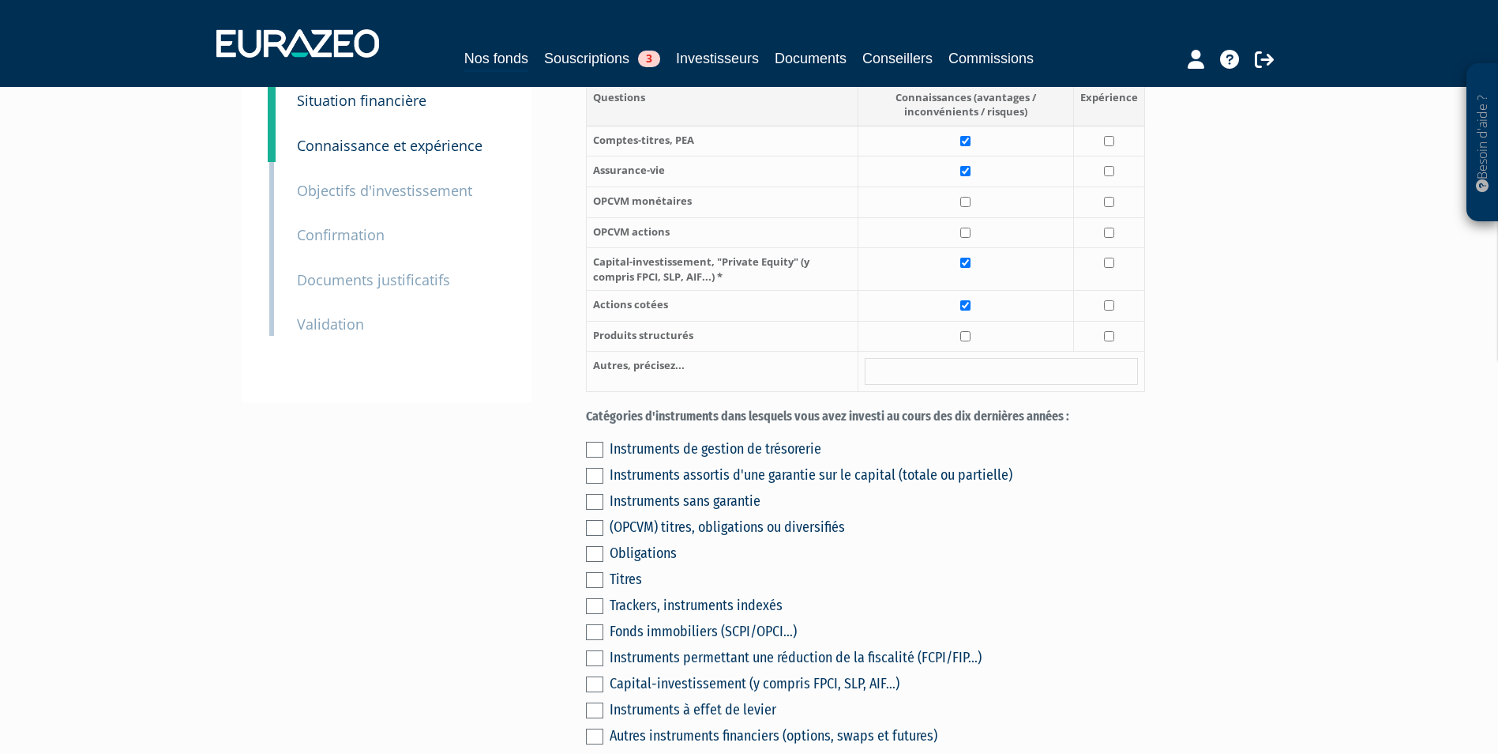
click at [601, 442] on label at bounding box center [594, 450] width 17 height 16
click at [0, 0] on input "checkbox" at bounding box center [0, 0] width 0 height 0
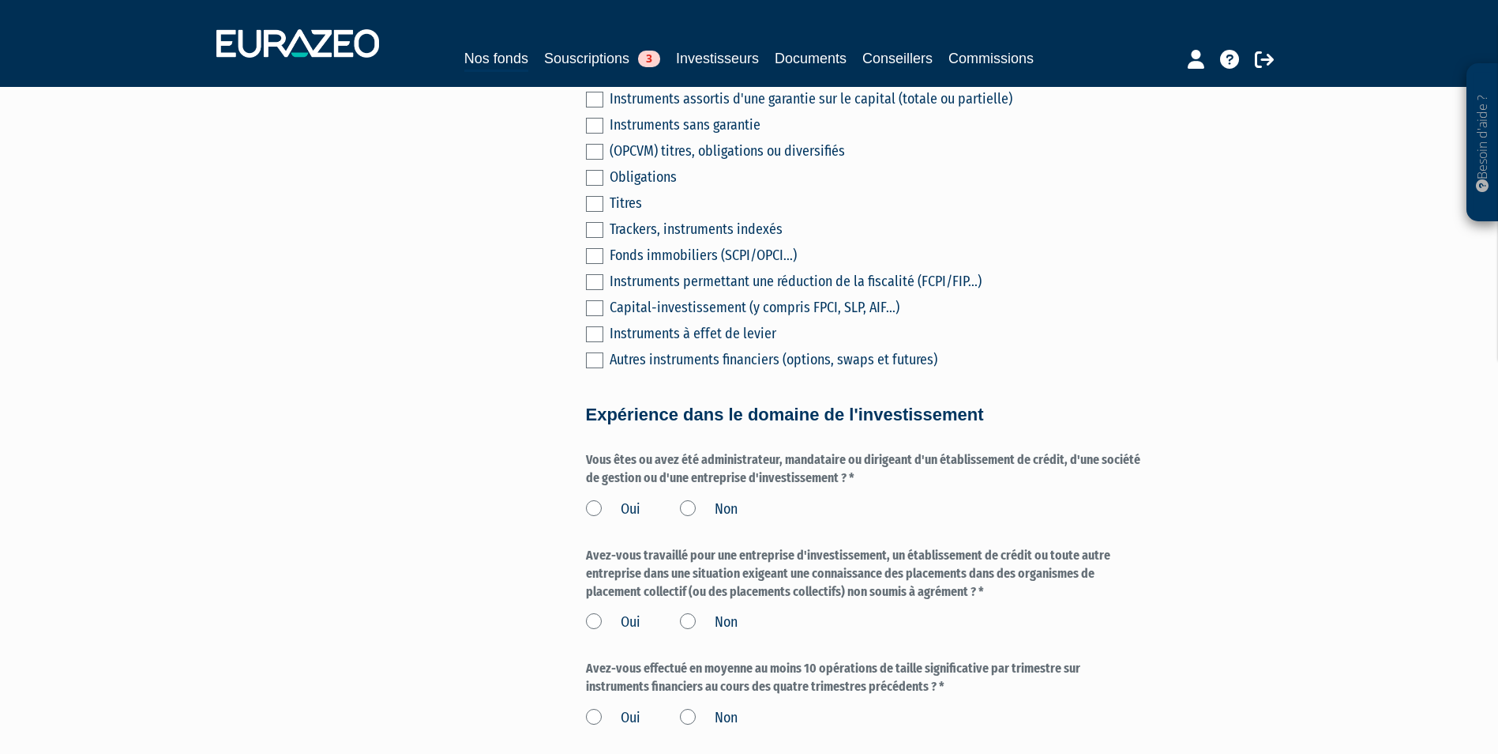
scroll to position [632, 0]
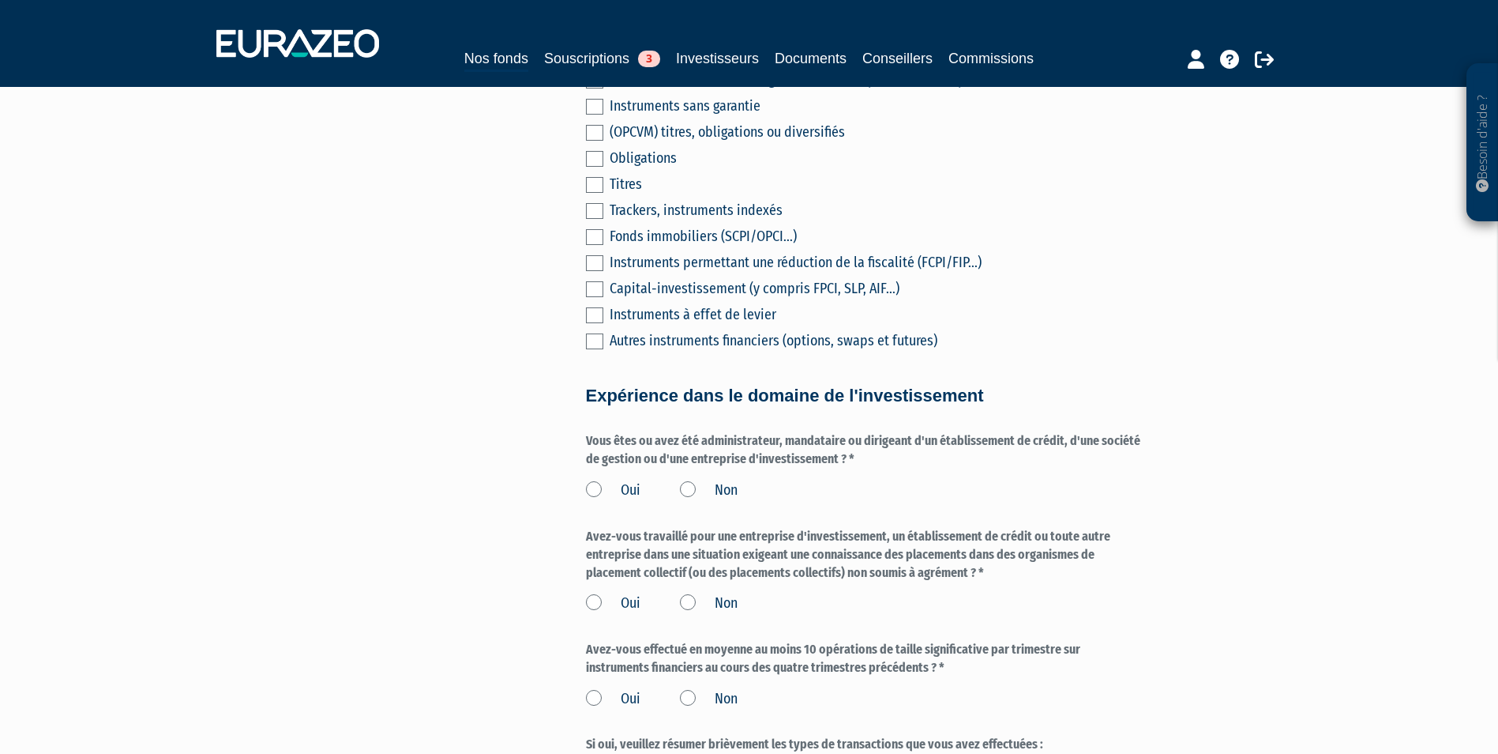
click at [698, 480] on label "Non" at bounding box center [709, 490] width 58 height 21
click at [0, 0] on input "Non" at bounding box center [0, 0] width 0 height 0
click at [690, 593] on label "Non" at bounding box center [709, 603] width 58 height 21
click at [0, 0] on input "Non" at bounding box center [0, 0] width 0 height 0
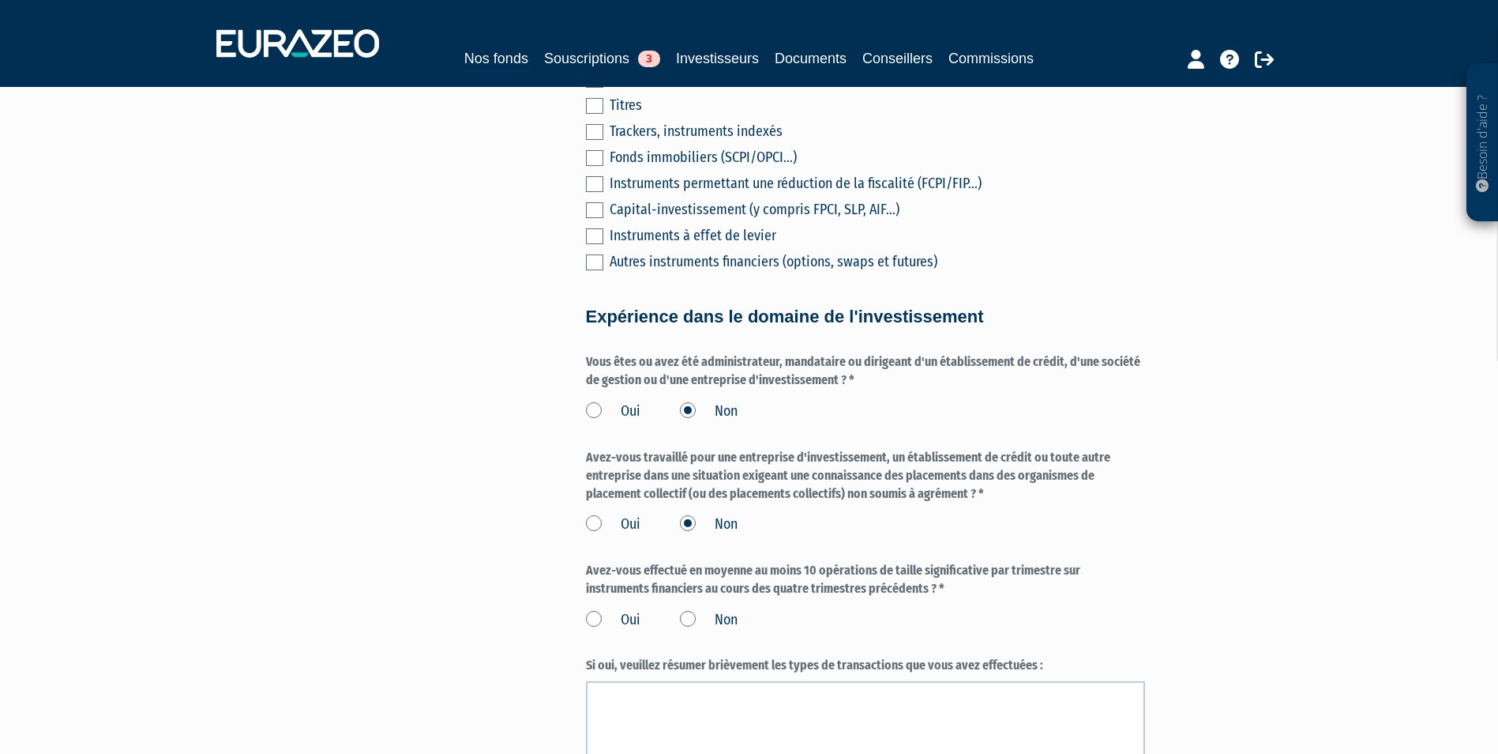
click at [696, 610] on label "Non" at bounding box center [709, 620] width 58 height 21
click at [0, 0] on input "Non" at bounding box center [0, 0] width 0 height 0
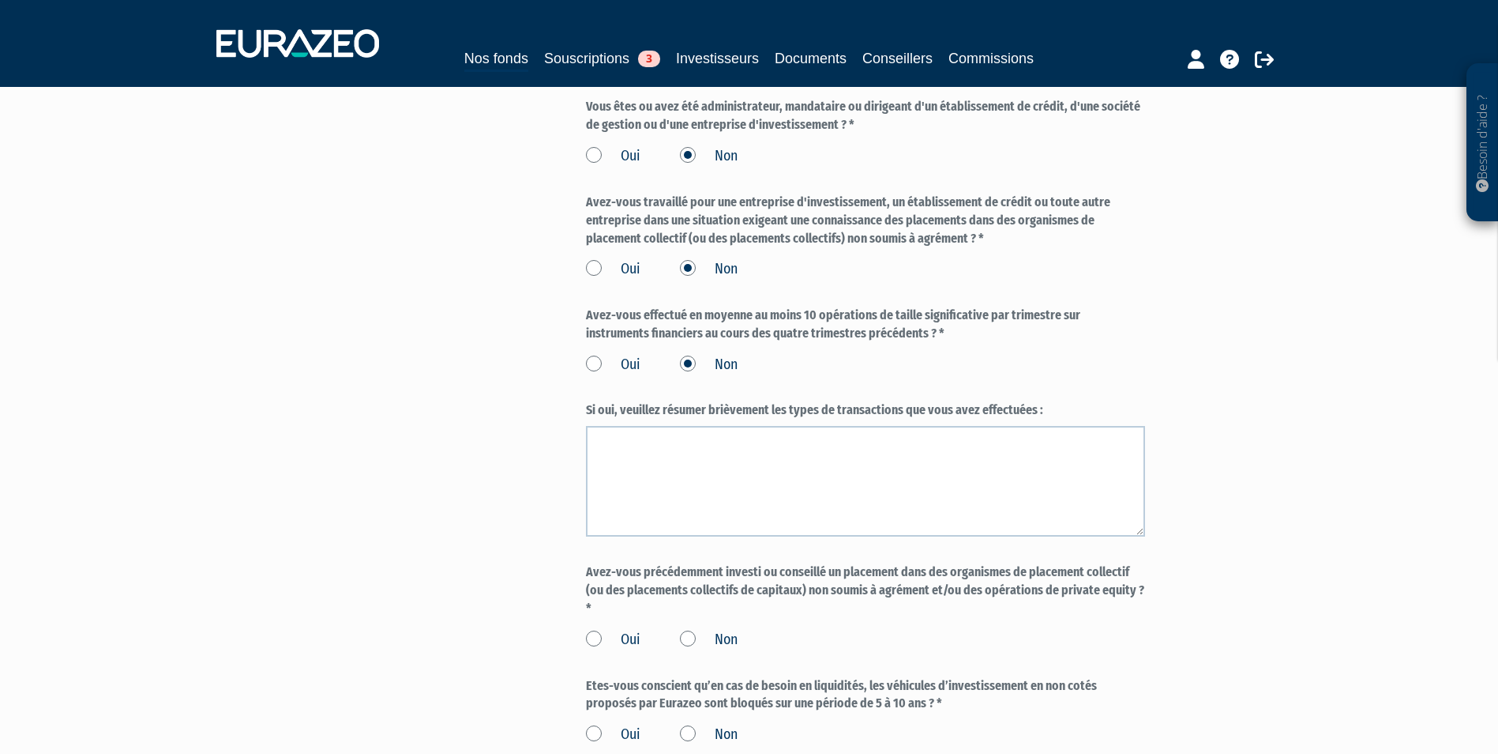
scroll to position [1106, 0]
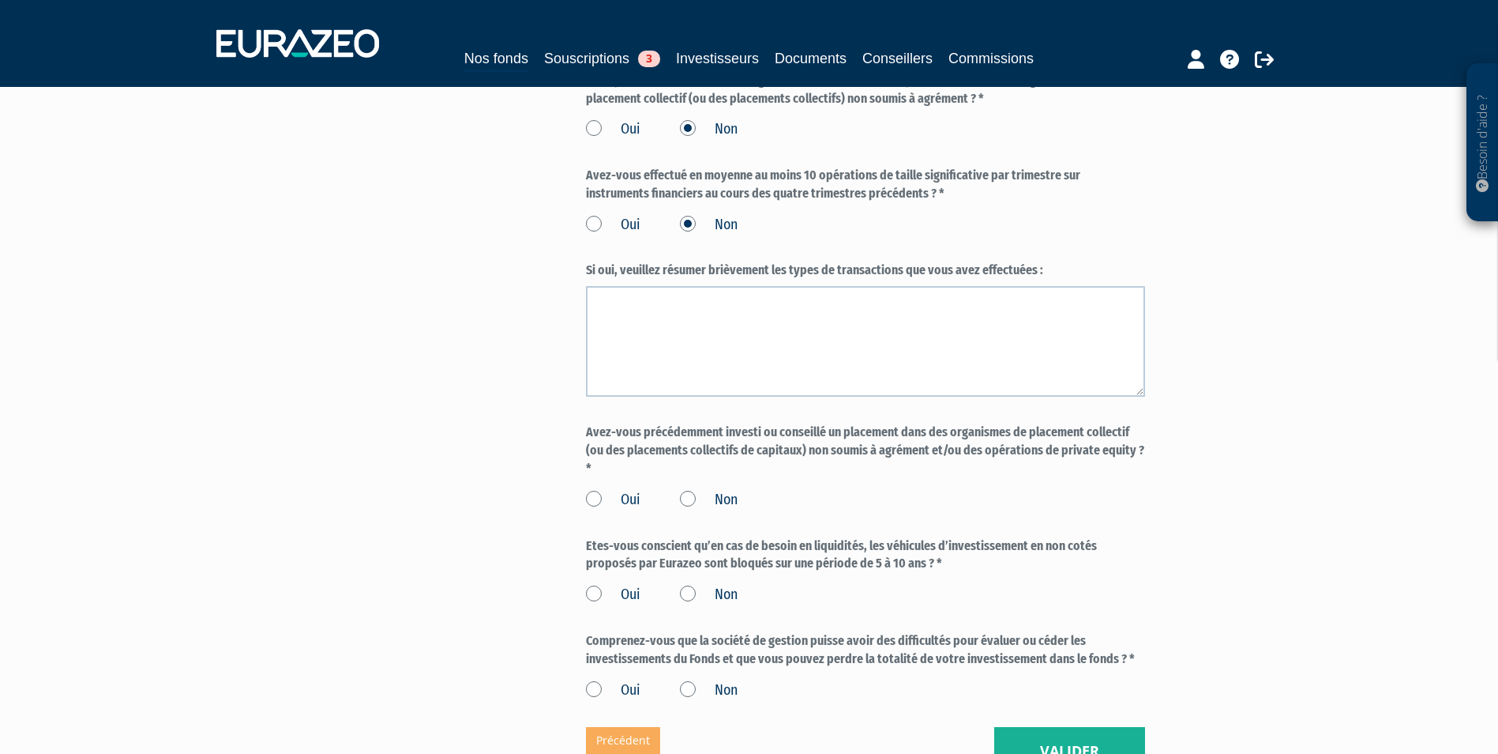
click at [684, 490] on label "Non" at bounding box center [709, 500] width 58 height 21
click at [0, 0] on input "Non" at bounding box center [0, 0] width 0 height 0
drag, startPoint x: 612, startPoint y: 569, endPoint x: 603, endPoint y: 588, distance: 20.9
click at [611, 584] on label "Oui" at bounding box center [613, 594] width 54 height 21
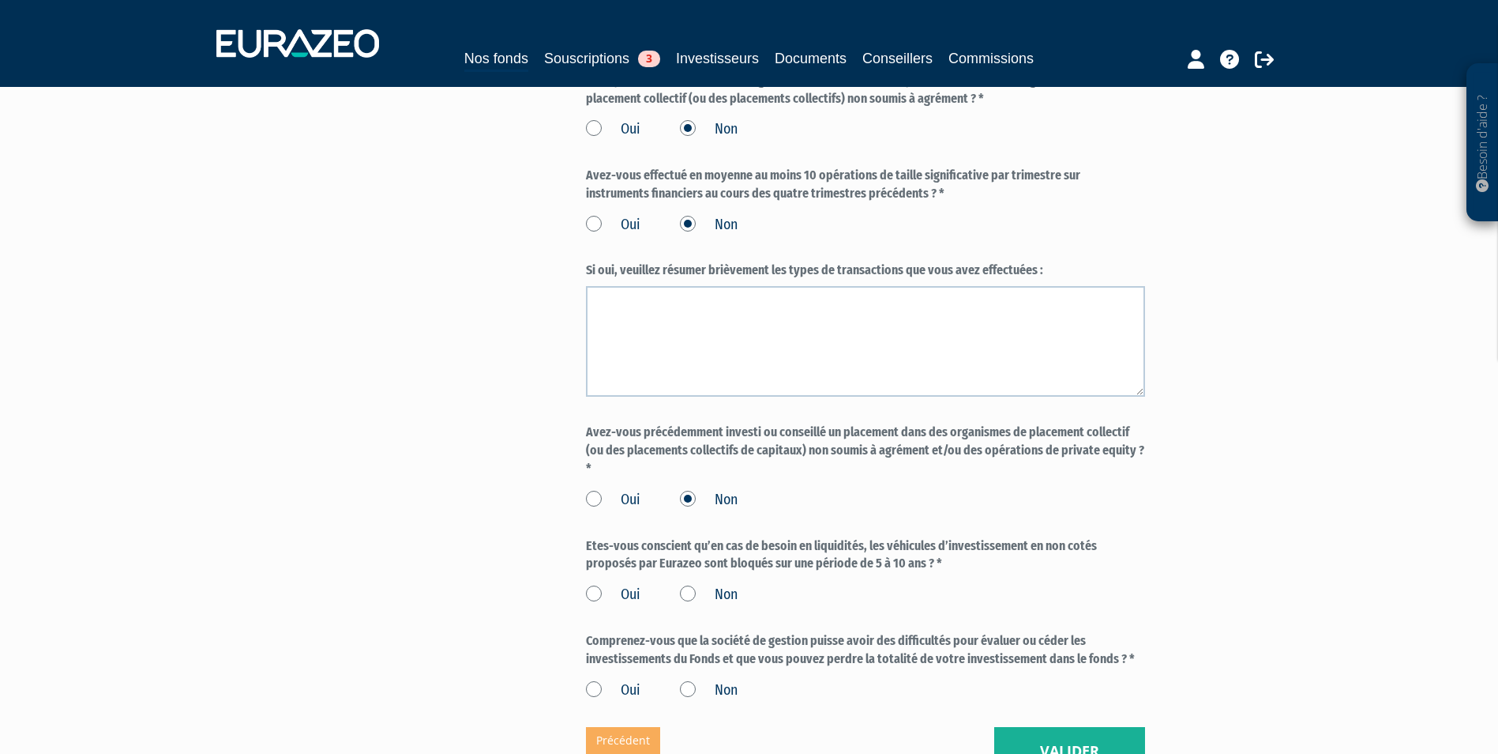
click at [0, 0] on input "Oui" at bounding box center [0, 0] width 0 height 0
click at [595, 680] on label "Oui" at bounding box center [613, 690] width 54 height 21
click at [0, 0] on input "Oui" at bounding box center [0, 0] width 0 height 0
click at [1083, 747] on button "Valider" at bounding box center [1069, 751] width 151 height 49
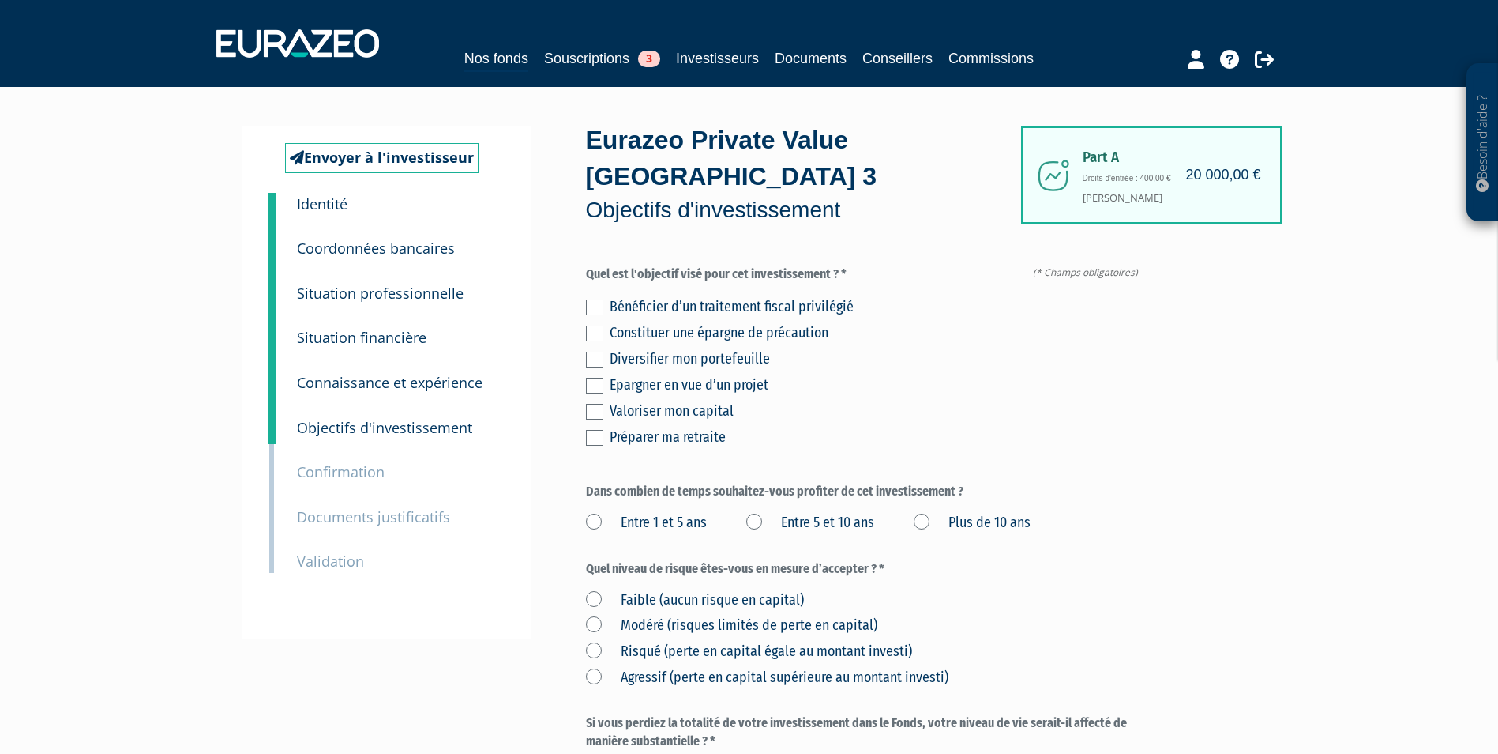
click at [590, 351] on label at bounding box center [594, 359] width 17 height 16
click at [0, 0] on input "checkbox" at bounding box center [0, 0] width 0 height 0
click at [599, 404] on label at bounding box center [594, 412] width 17 height 16
click at [0, 0] on input "checkbox" at bounding box center [0, 0] width 0 height 0
click at [936, 513] on label "Plus de 10 ans" at bounding box center [972, 523] width 117 height 21
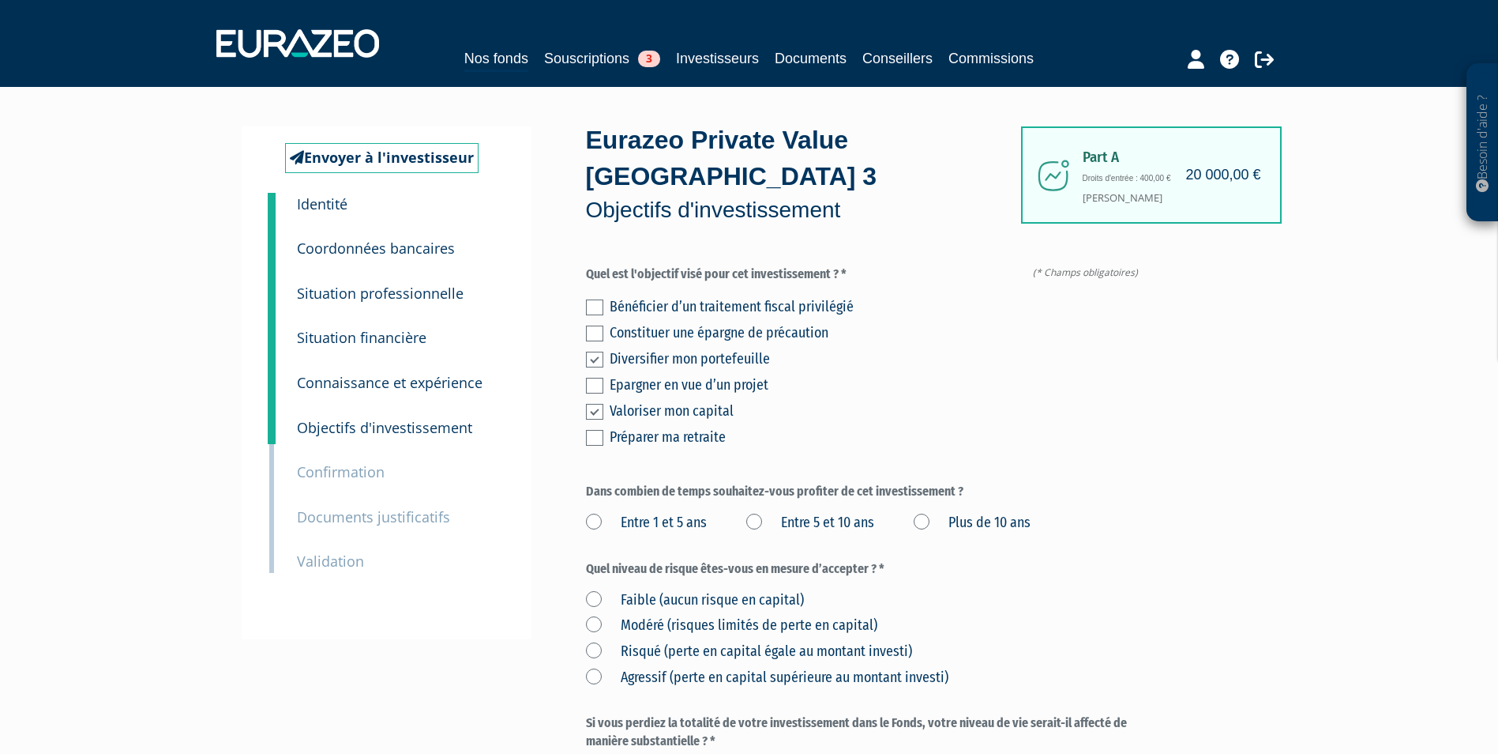
click at [0, 0] on ans "Plus de 10 ans" at bounding box center [0, 0] width 0 height 0
click at [670, 641] on label "Risqué (perte en capital égale au montant investi)" at bounding box center [749, 651] width 326 height 21
click at [0, 0] on investi\) "Risqué (perte en capital égale au montant investi)" at bounding box center [0, 0] width 0 height 0
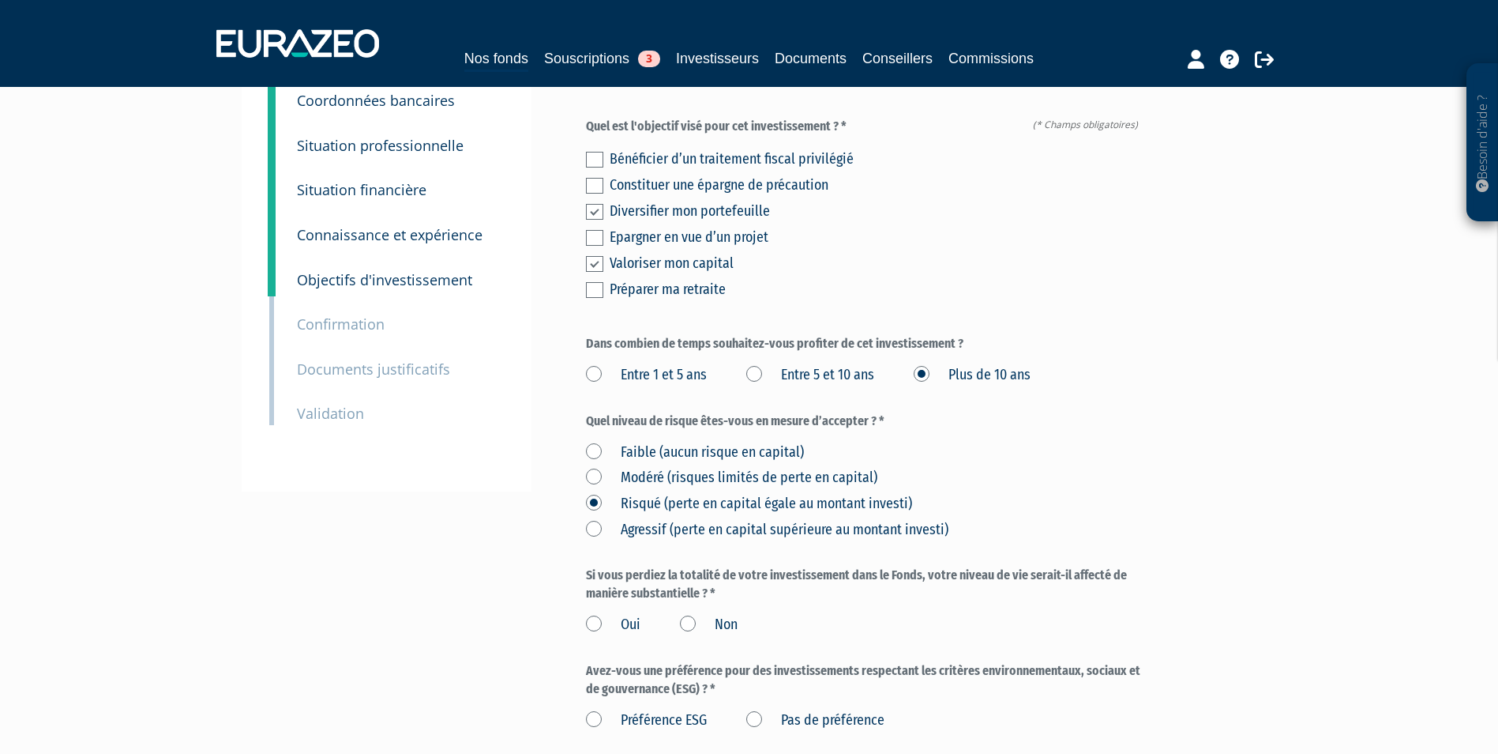
scroll to position [158, 0]
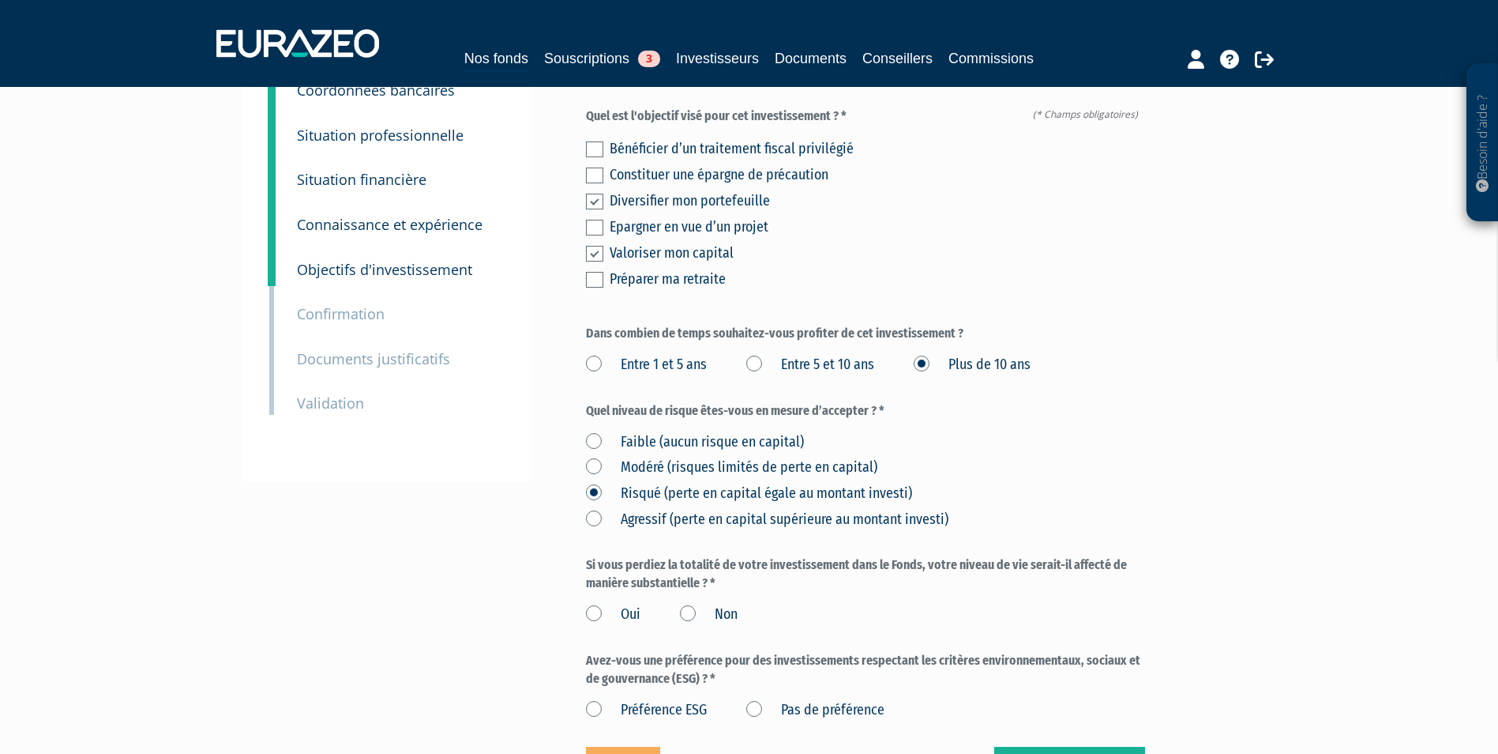
click at [705, 604] on label "Non" at bounding box center [709, 614] width 58 height 21
click at [0, 0] on input "Non" at bounding box center [0, 0] width 0 height 0
click at [750, 700] on label "Pas de préférence" at bounding box center [815, 710] width 138 height 21
click at [0, 0] on préférence "Pas de préférence" at bounding box center [0, 0] width 0 height 0
click at [1052, 705] on div "Eurazeo Private Value Europe 3 Objectifs d'investissement (* Champs obligatoire…" at bounding box center [865, 381] width 559 height 827
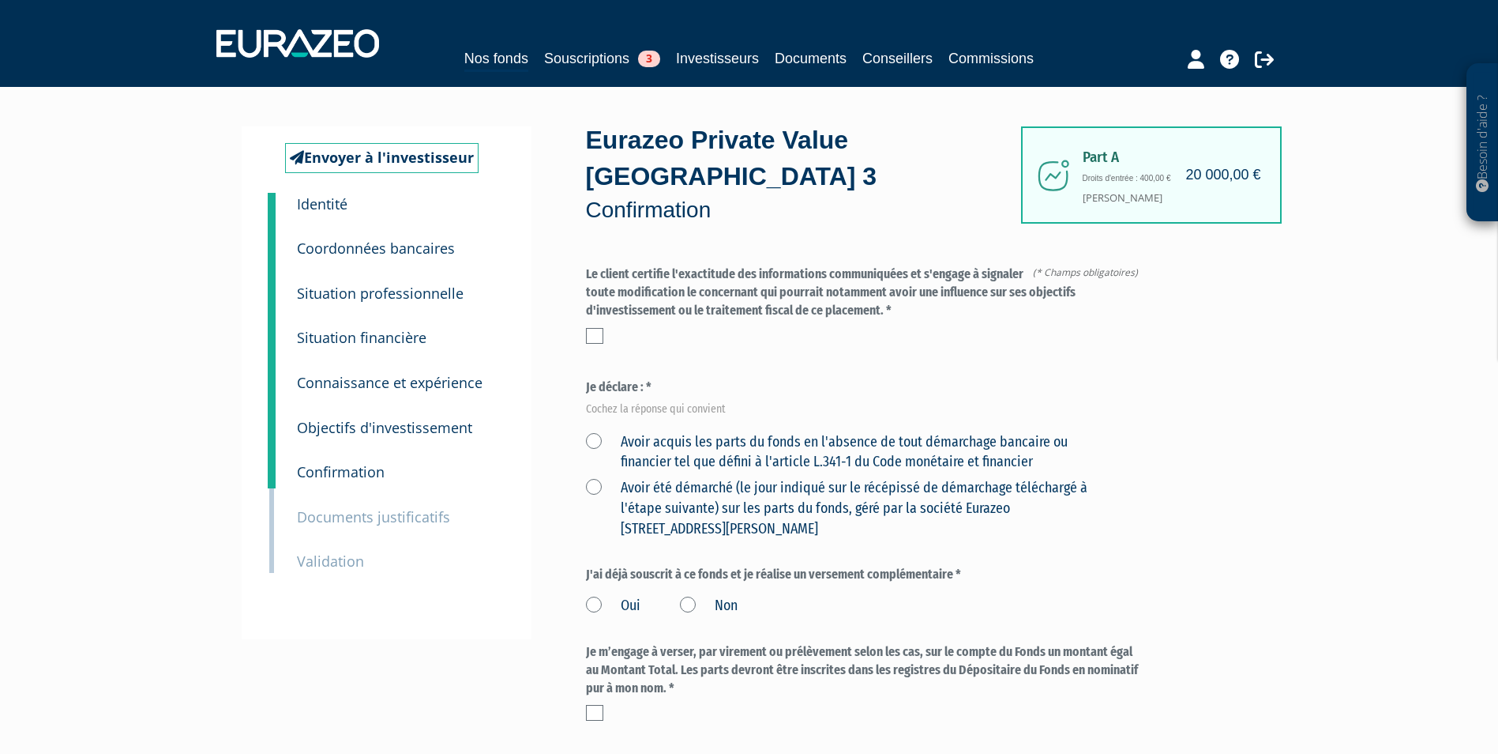
click at [602, 328] on label at bounding box center [594, 336] width 17 height 16
click at [0, 0] on input "checkbox" at bounding box center [0, 0] width 0 height 0
click at [597, 432] on label "Avoir acquis les parts du fonds en l'absence de tout démarchage bancaire ou fin…" at bounding box center [847, 452] width 522 height 40
click at [0, 0] on financier "Avoir acquis les parts du fonds en l'absence de tout démarchage bancaire ou fin…" at bounding box center [0, 0] width 0 height 0
click at [686, 596] on label "Non" at bounding box center [709, 606] width 58 height 21
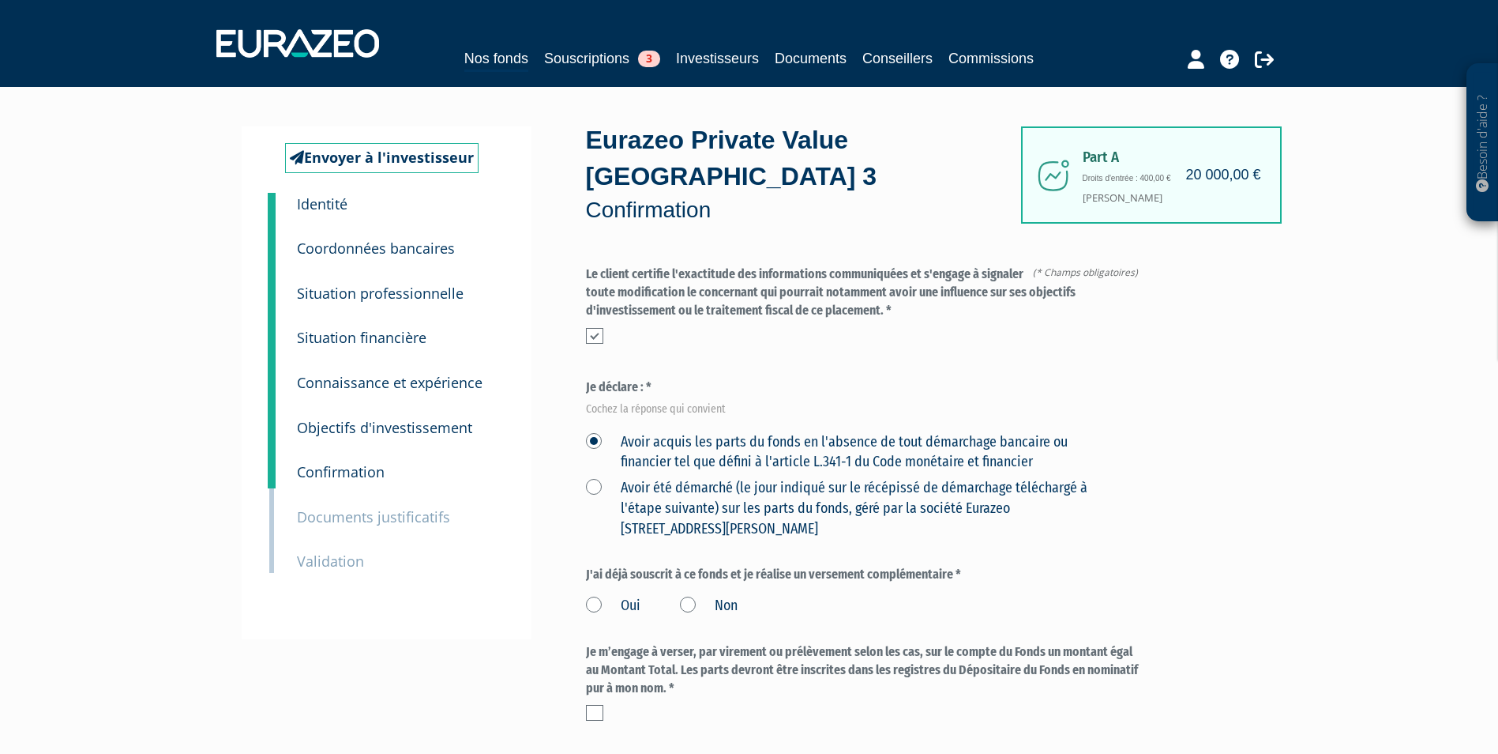
click at [0, 0] on input "Non" at bounding box center [0, 0] width 0 height 0
click at [588, 705] on label at bounding box center [594, 713] width 17 height 16
click at [0, 0] on input "checkbox" at bounding box center [0, 0] width 0 height 0
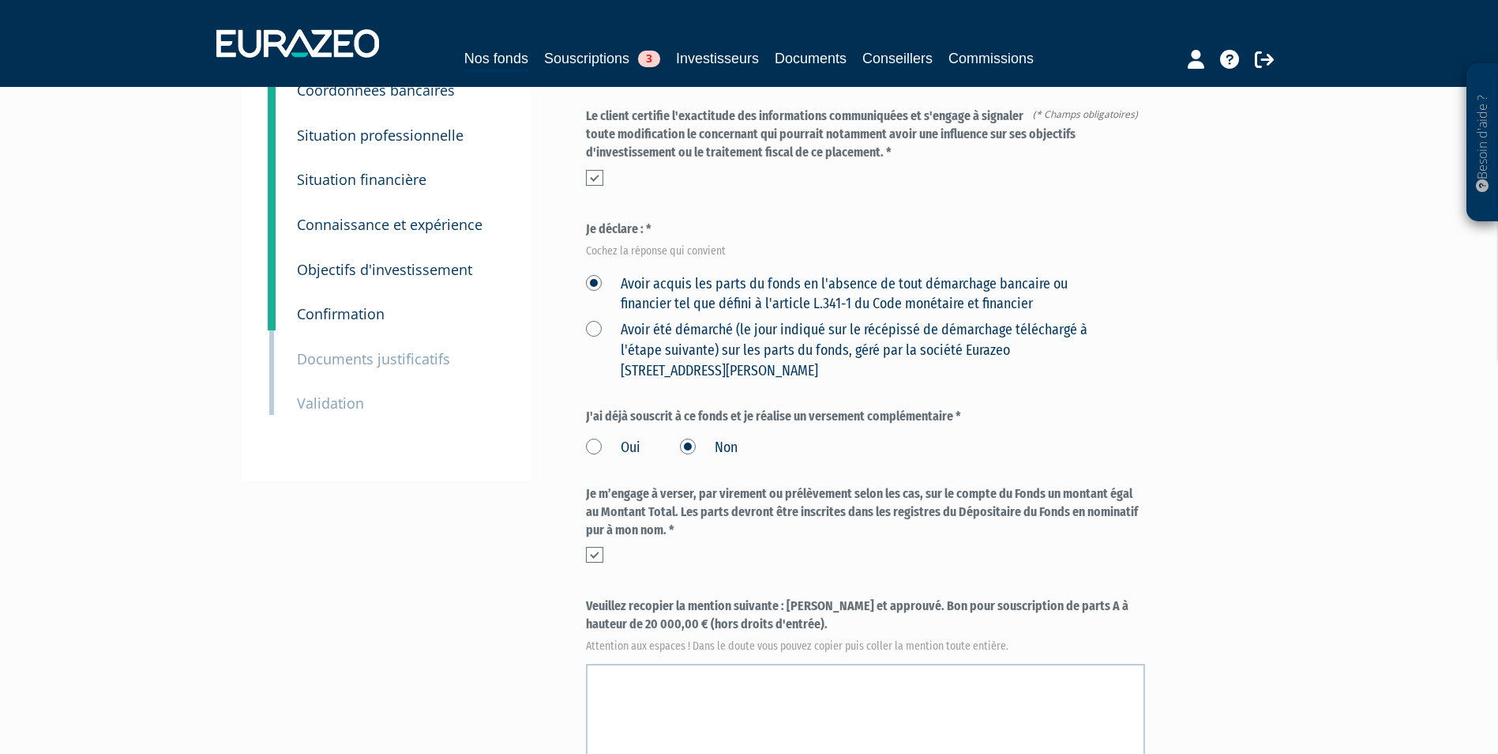
drag, startPoint x: 788, startPoint y: 571, endPoint x: 792, endPoint y: 597, distance: 26.4
click at [792, 597] on label "Veuillez recopier la mention suivante : Lu et approuvé. Bon pour souscription d…" at bounding box center [865, 623] width 559 height 52
copy label "Lu et approuvé. Bon pour souscription de parts A à hauteur de 20 000,00 € (hors…"
click at [707, 678] on textarea at bounding box center [865, 718] width 559 height 111
paste textarea "Lu et approuvé. Bon pour souscription de parts A à hauteur de 20 000,00 € (hors…"
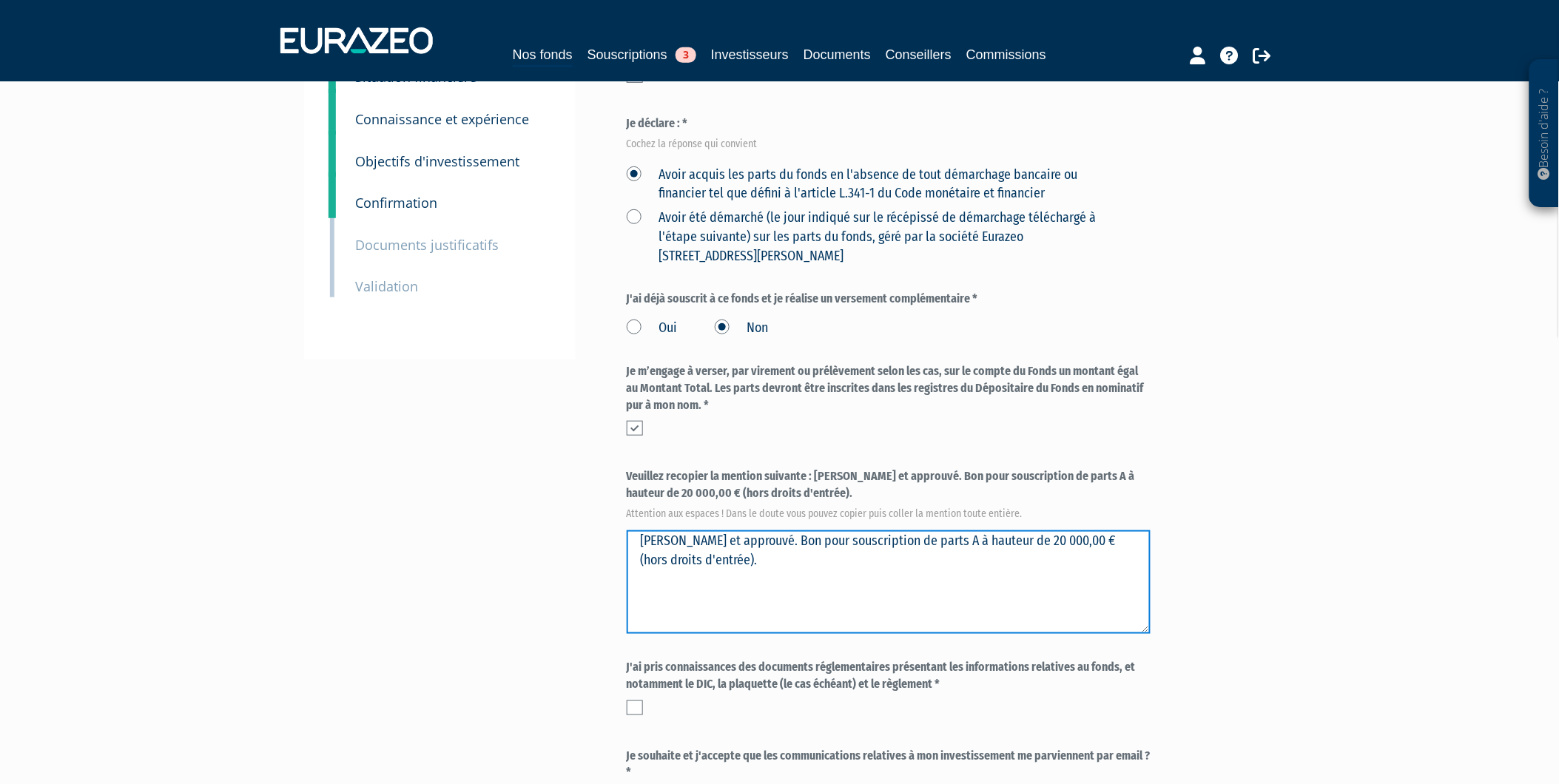
scroll to position [329, 0]
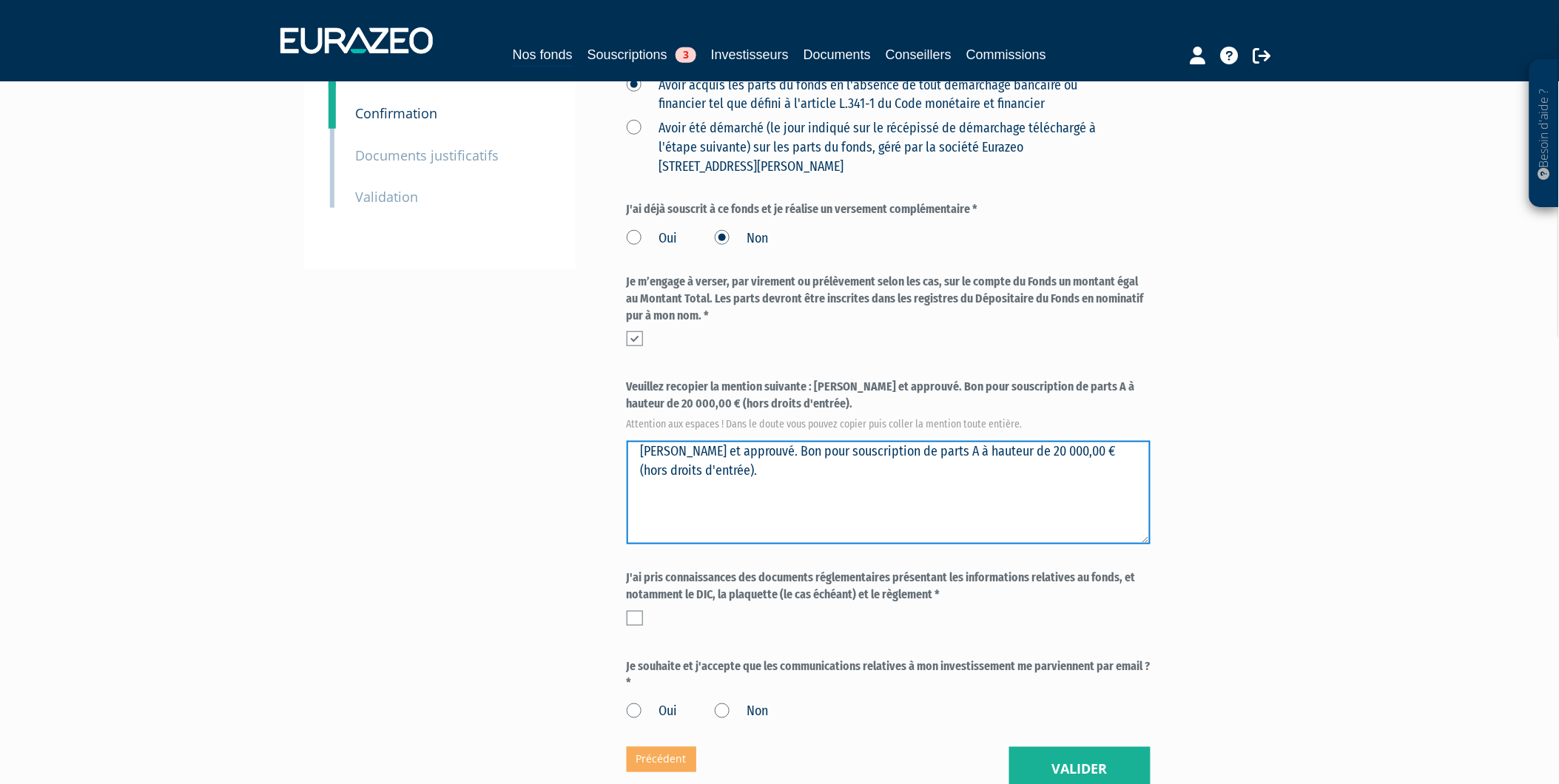
type textarea "Lu et approuvé. Bon pour souscription de parts A à hauteur de 20 000,00 € (hors…"
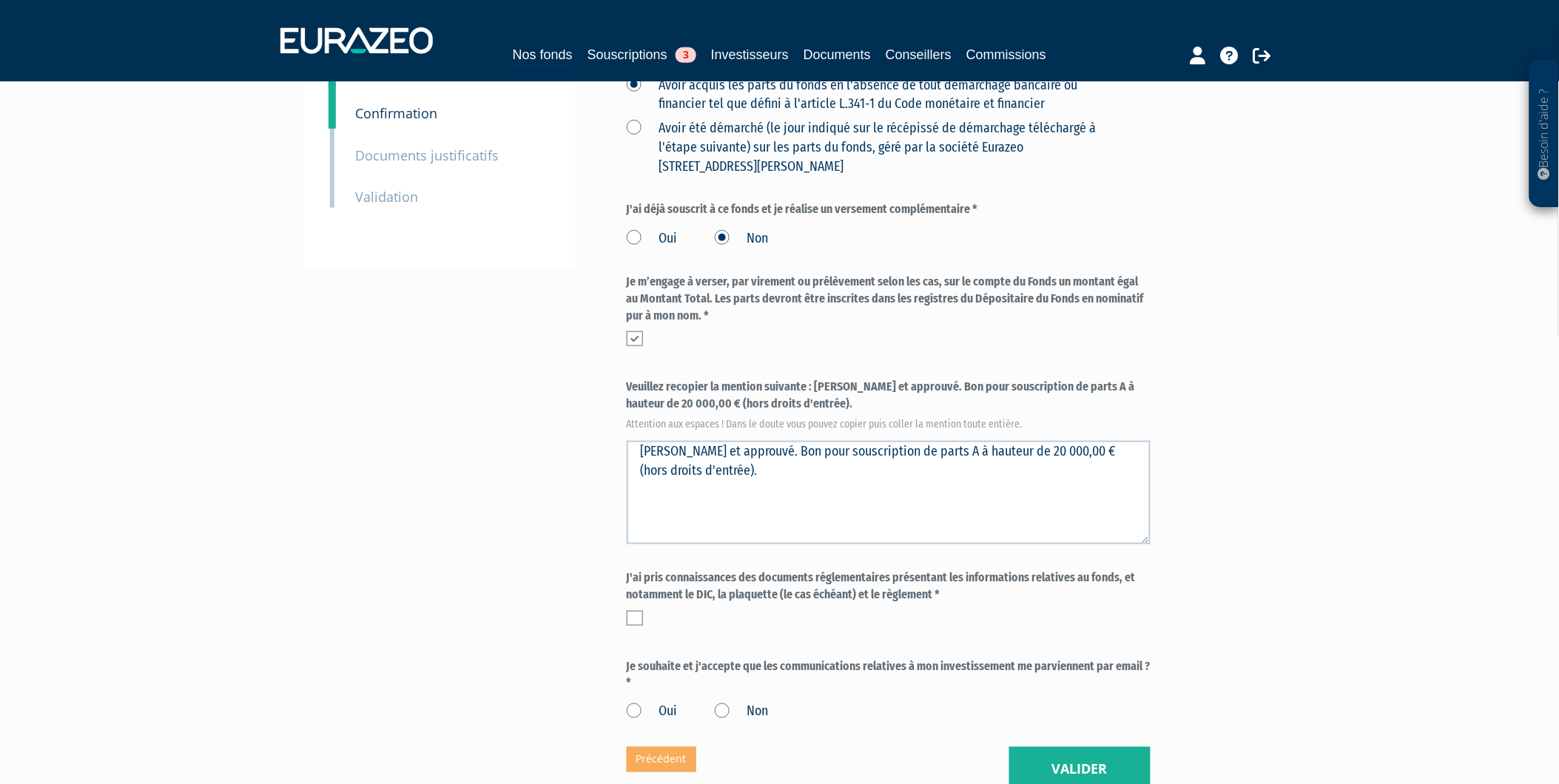
click at [1326, 12] on nav "Nos fonds Souscriptions 3 Investisseurs Documents Conseillers Commissions" at bounding box center [780, 40] width 1559 height 81
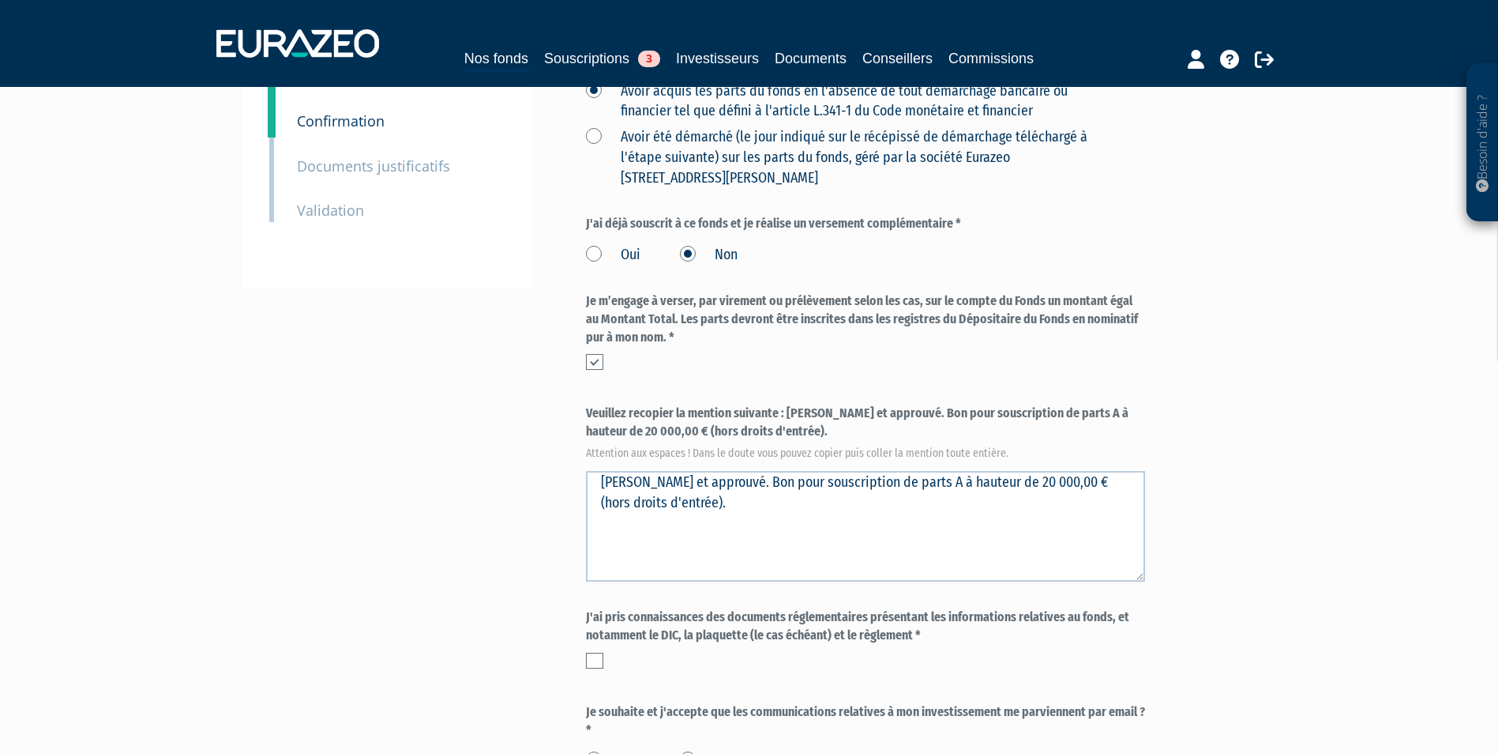
click at [602, 652] on label at bounding box center [594, 660] width 17 height 16
click at [0, 0] on input "checkbox" at bounding box center [0, 0] width 0 height 0
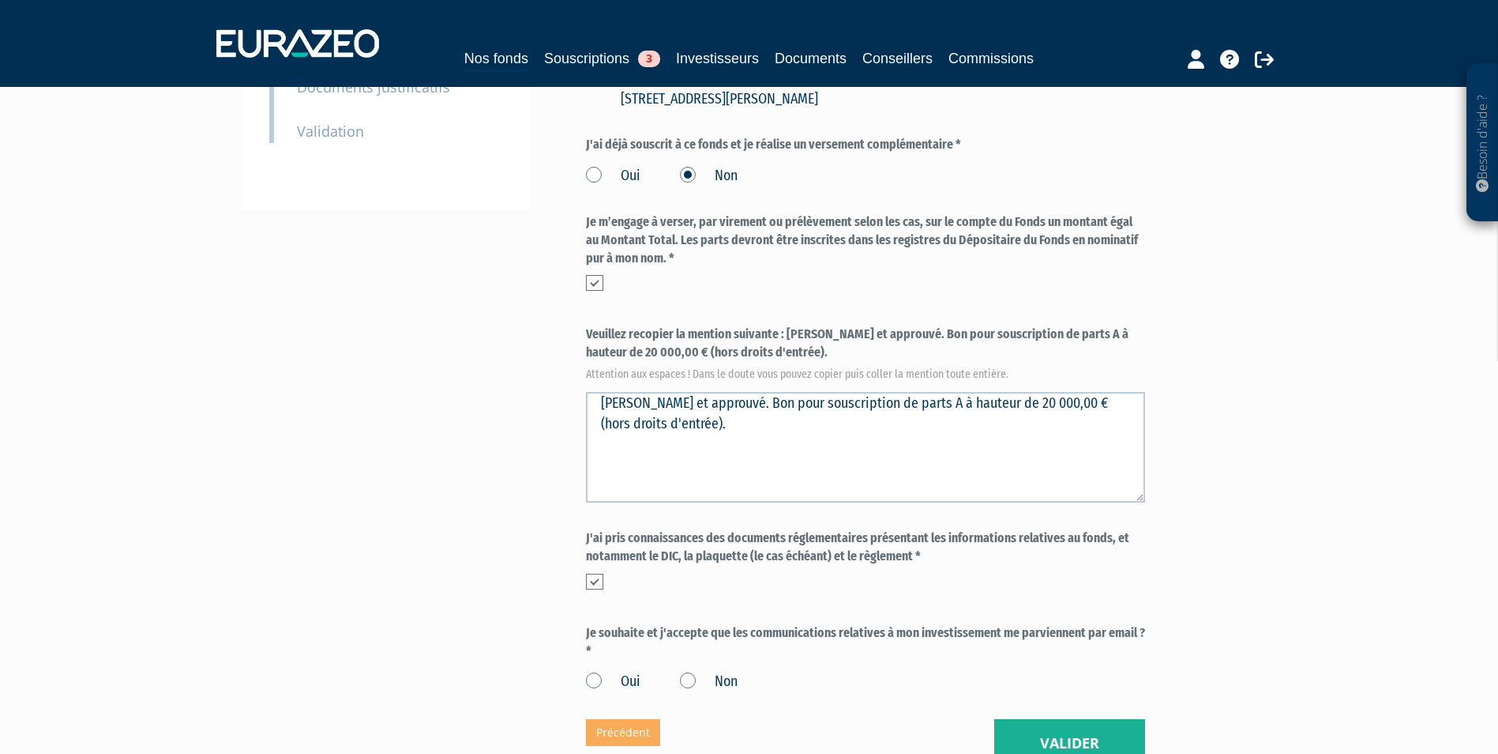
click at [633, 671] on label "Oui" at bounding box center [613, 681] width 54 height 21
click at [0, 0] on input "Oui" at bounding box center [0, 0] width 0 height 0
click at [1068, 719] on button "Valider" at bounding box center [1069, 743] width 151 height 49
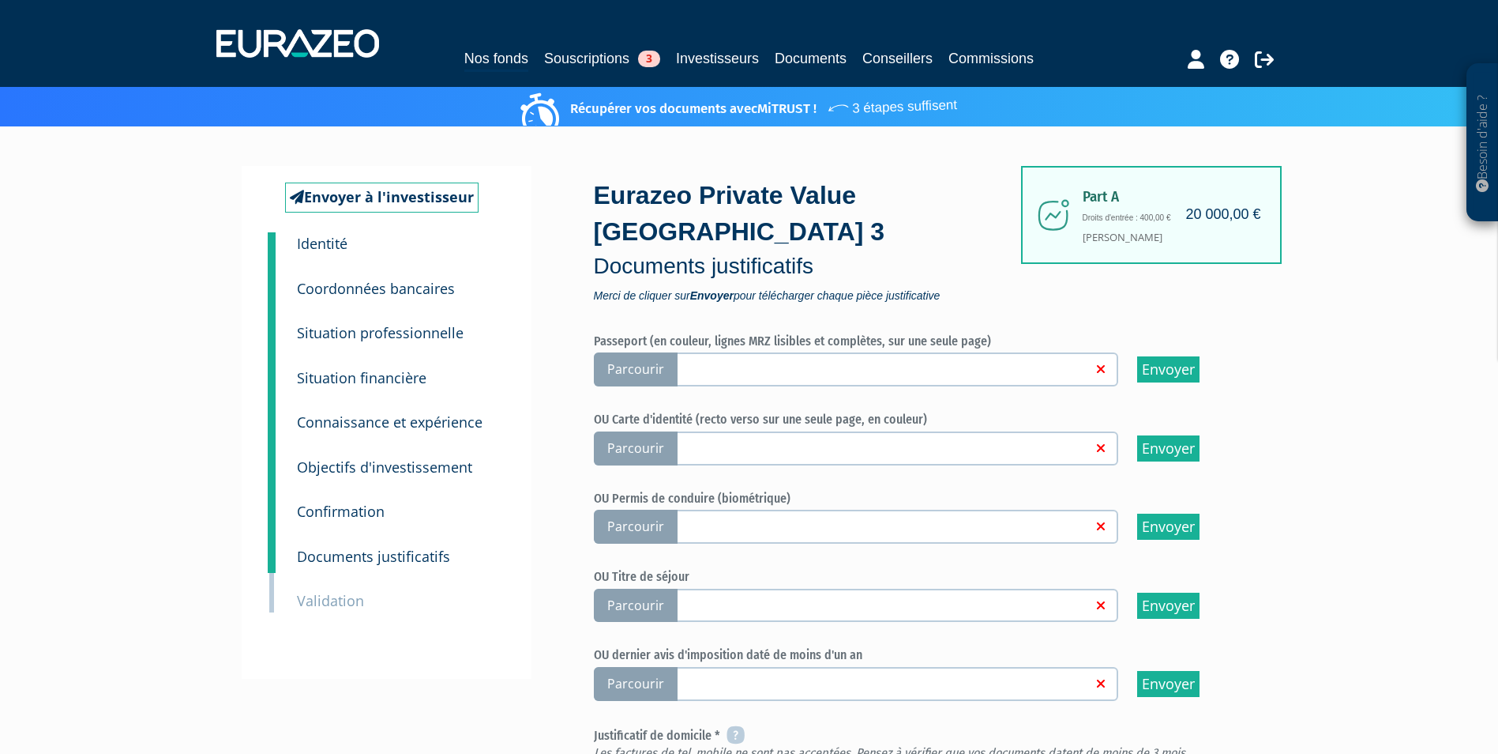
click at [664, 352] on span "Parcourir" at bounding box center [636, 369] width 84 height 34
click at [0, 0] on input "Parcourir" at bounding box center [0, 0] width 0 height 0
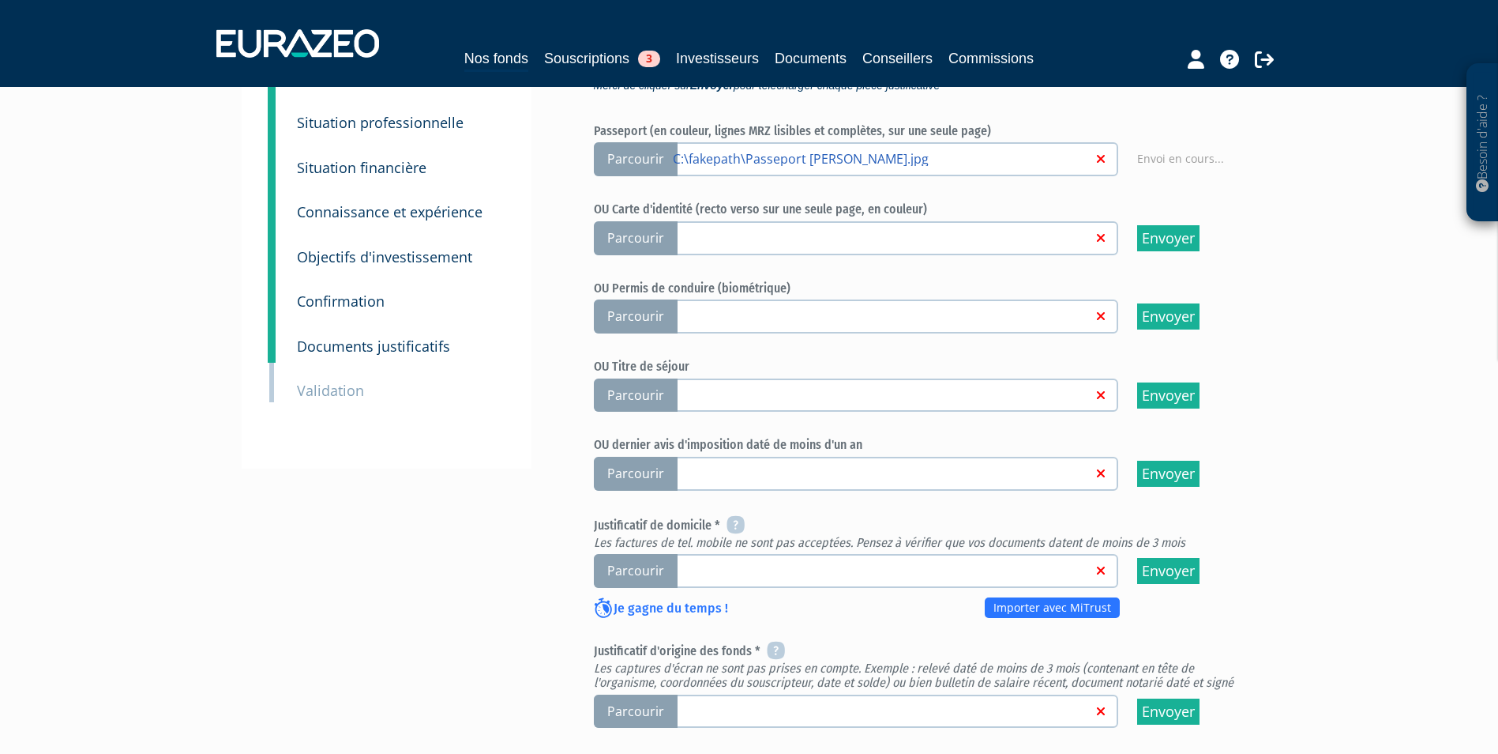
scroll to position [237, 0]
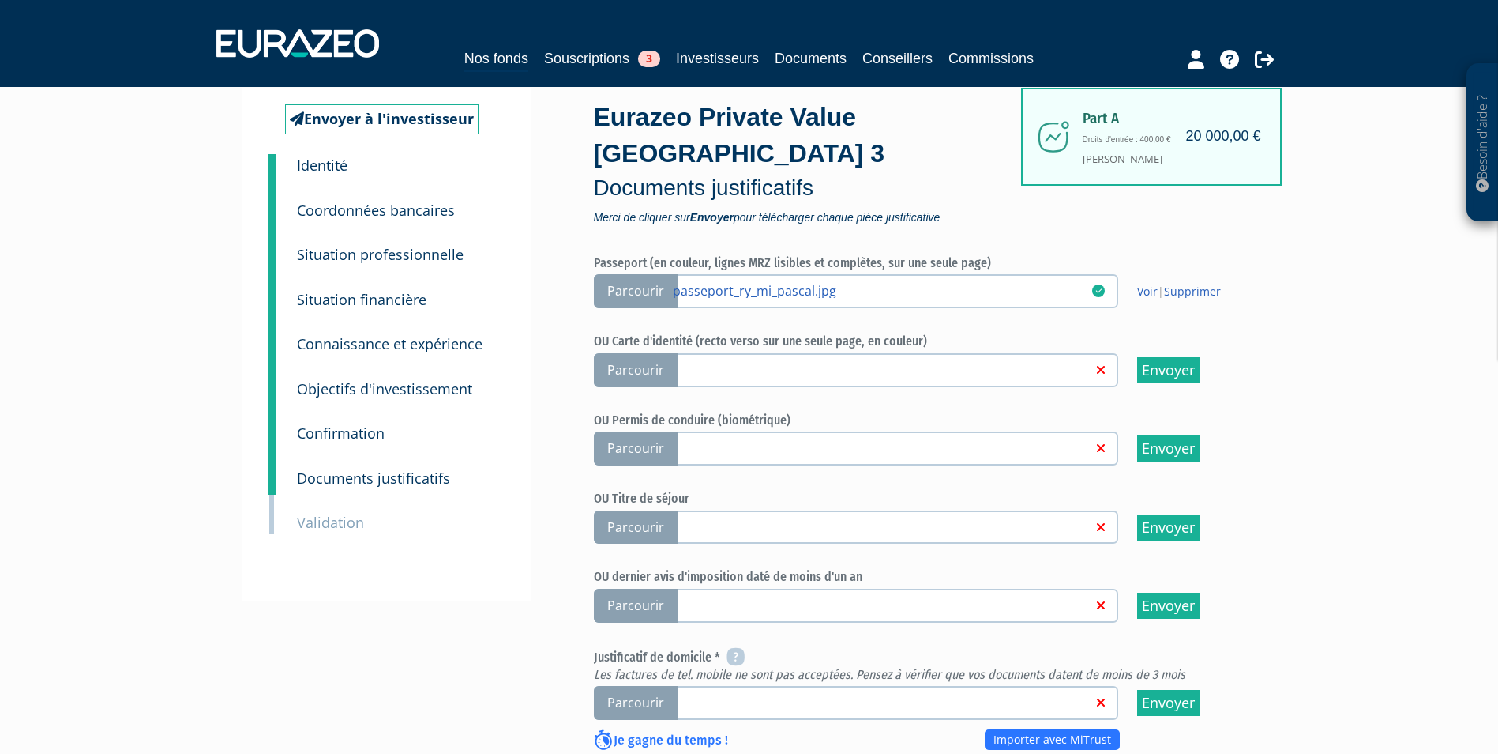
scroll to position [79, 0]
click at [645, 685] on span "Parcourir" at bounding box center [636, 702] width 84 height 34
click at [0, 0] on input "Parcourir" at bounding box center [0, 0] width 0 height 0
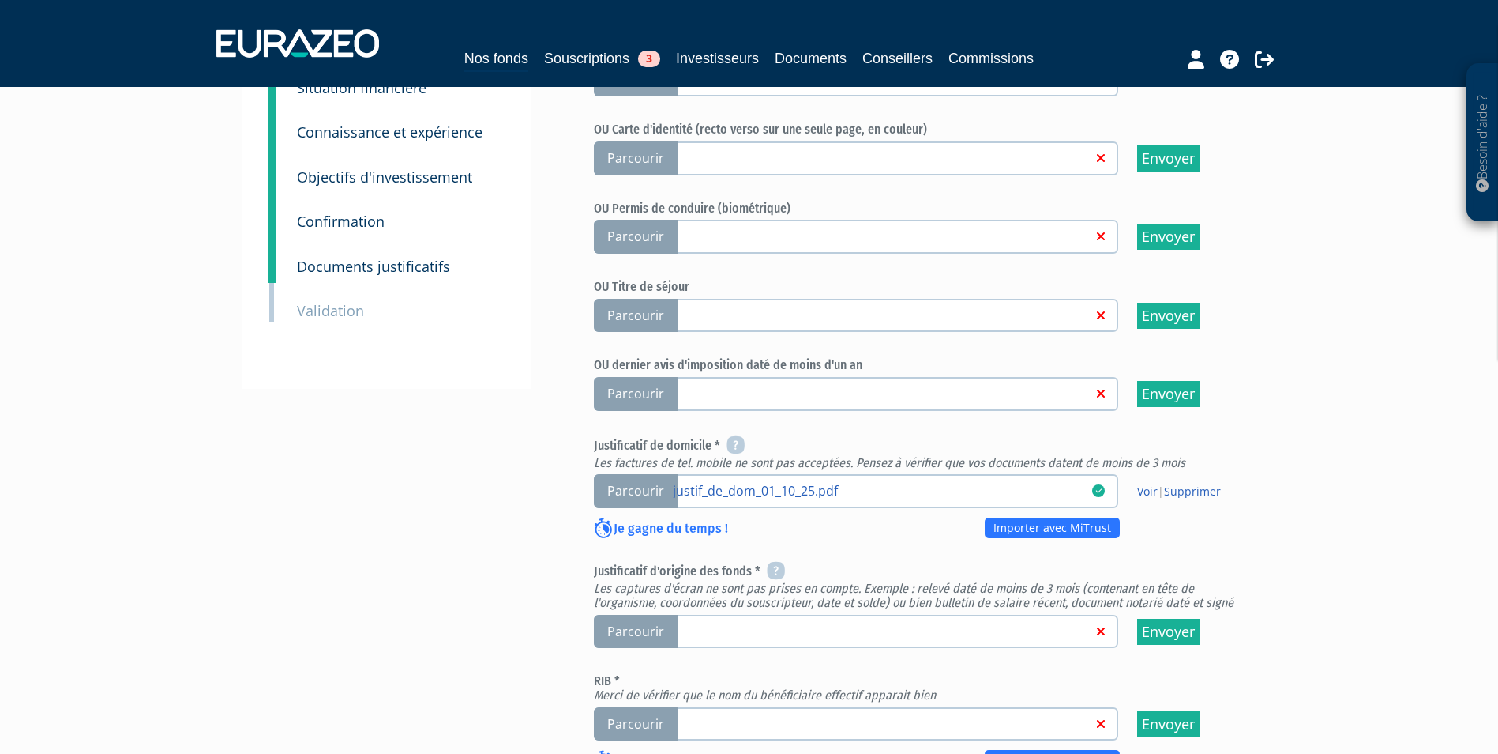
scroll to position [316, 0]
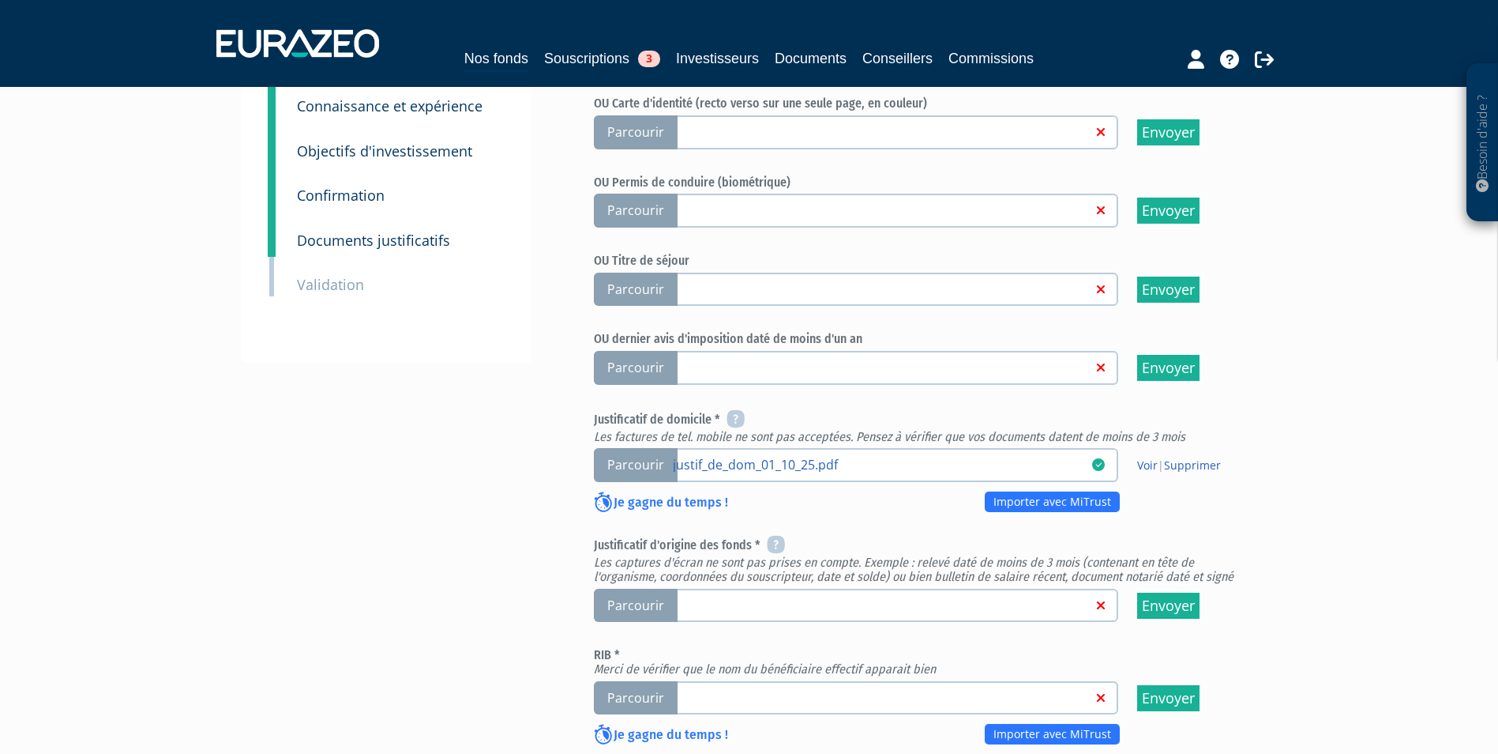
click at [629, 588] on span "Parcourir" at bounding box center [636, 605] width 84 height 34
click at [0, 0] on input "Parcourir" at bounding box center [0, 0] width 0 height 0
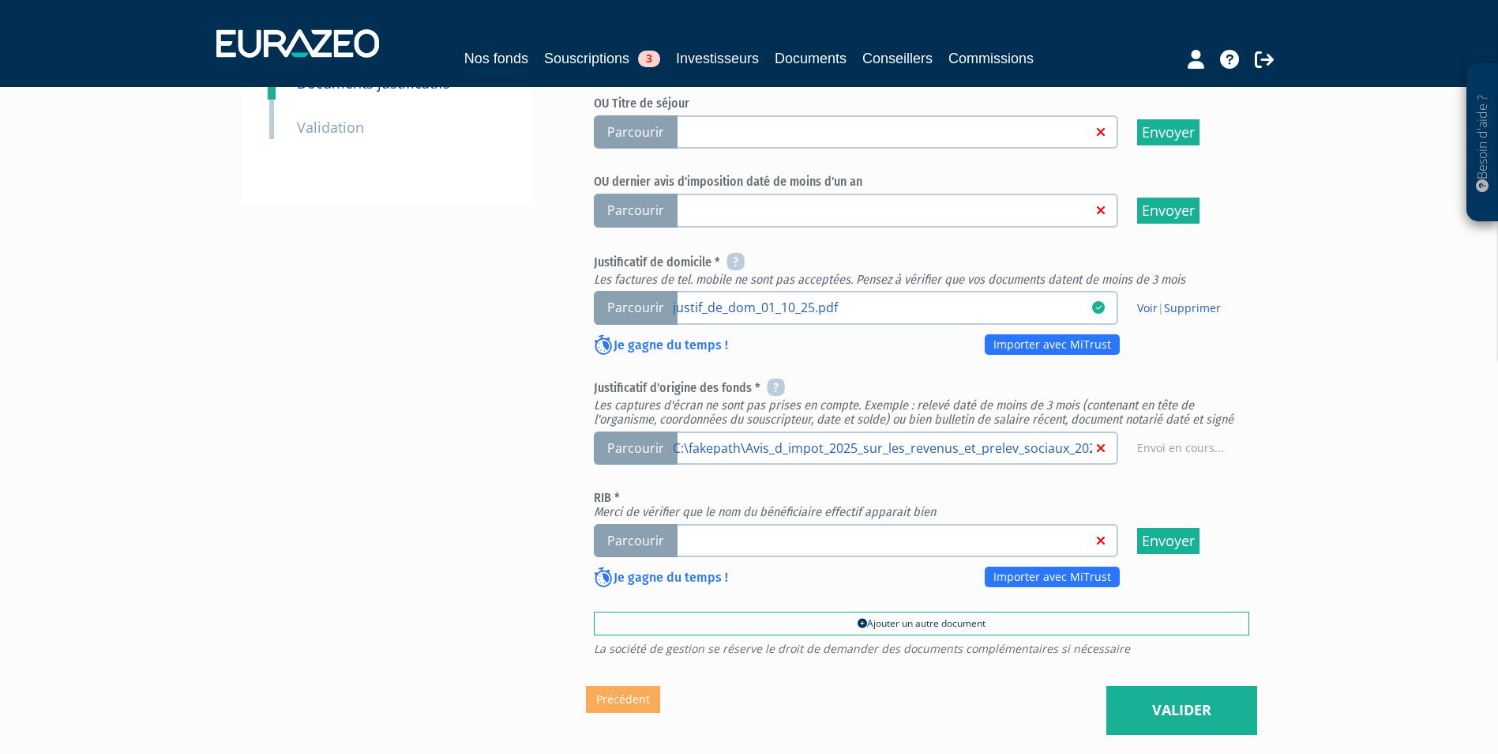
scroll to position [474, 0]
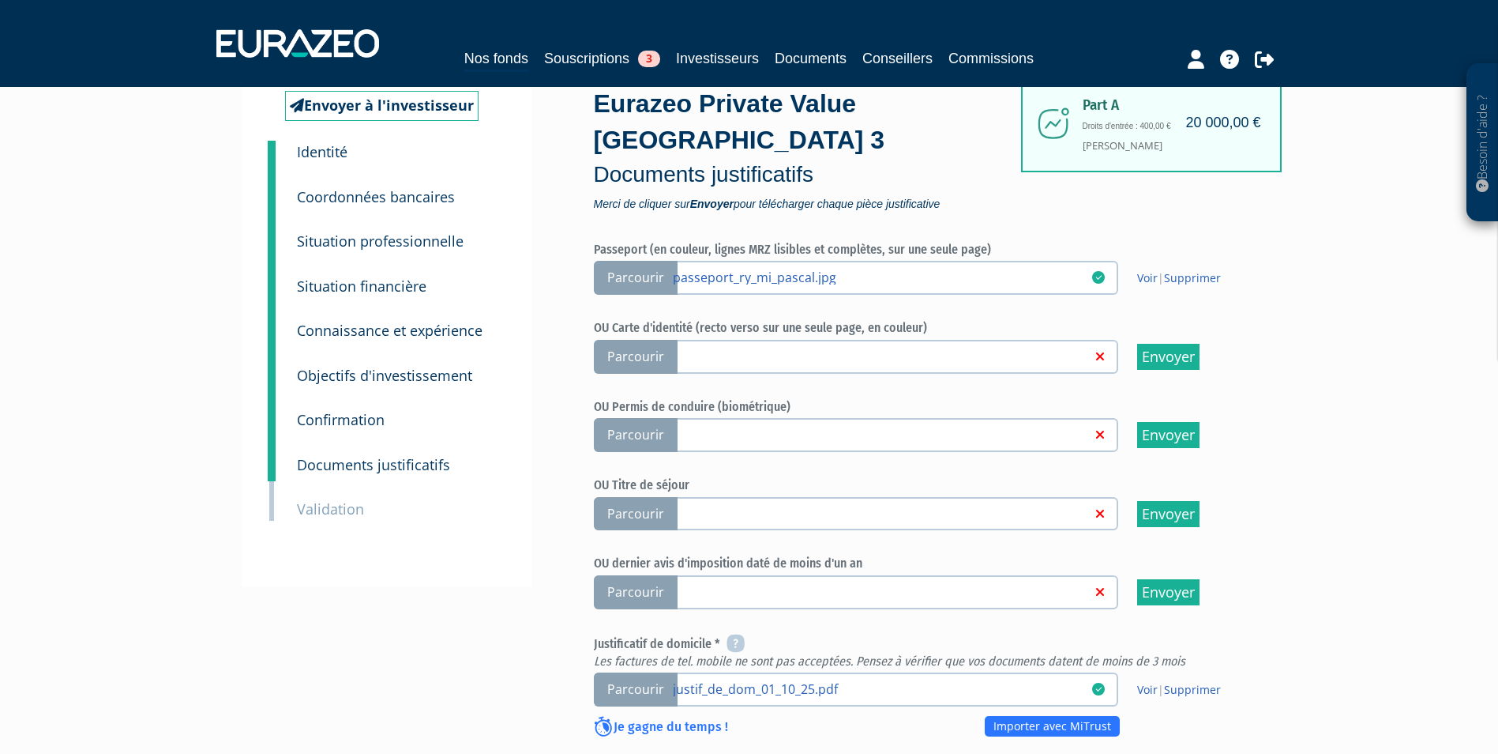
scroll to position [237, 0]
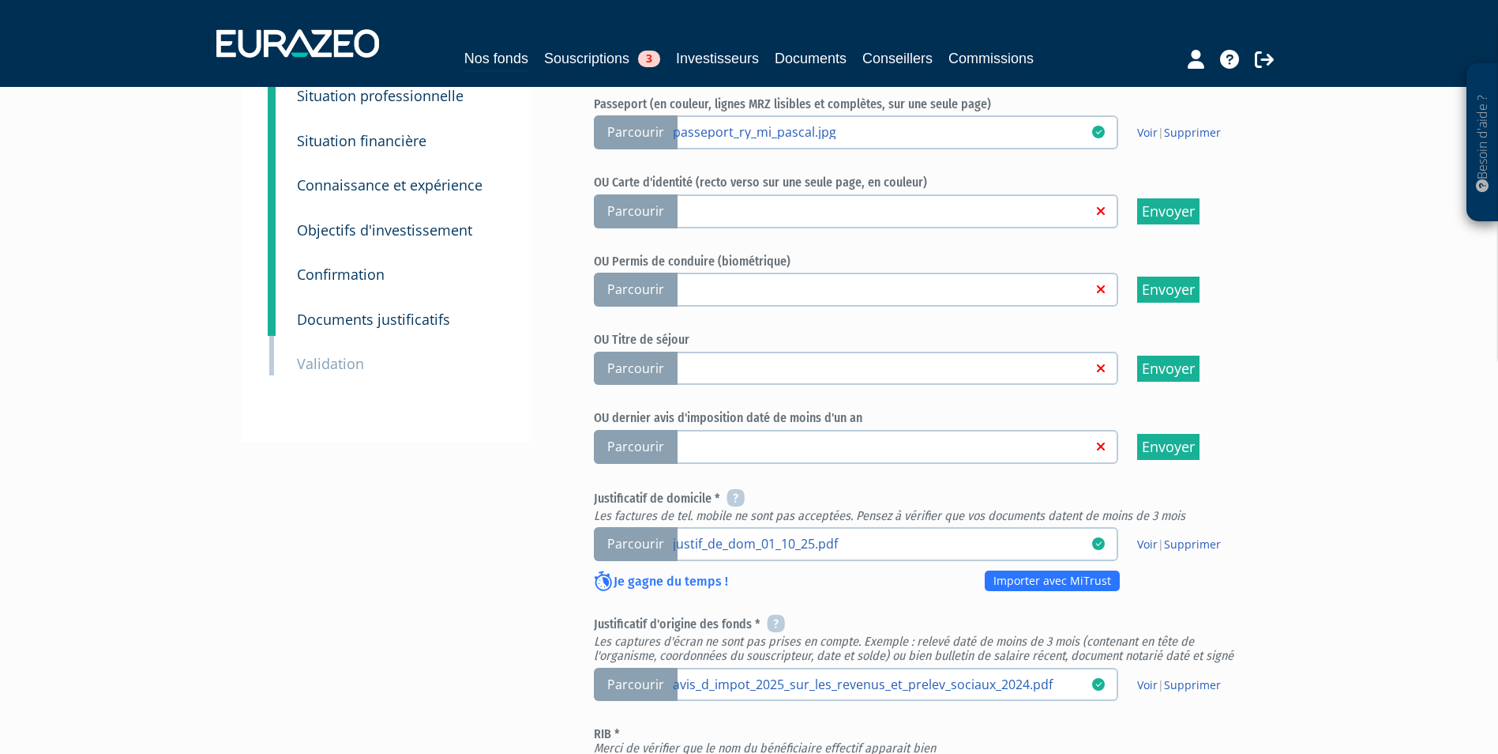
click at [0, 0] on input "Parcourir" at bounding box center [0, 0] width 0 height 0
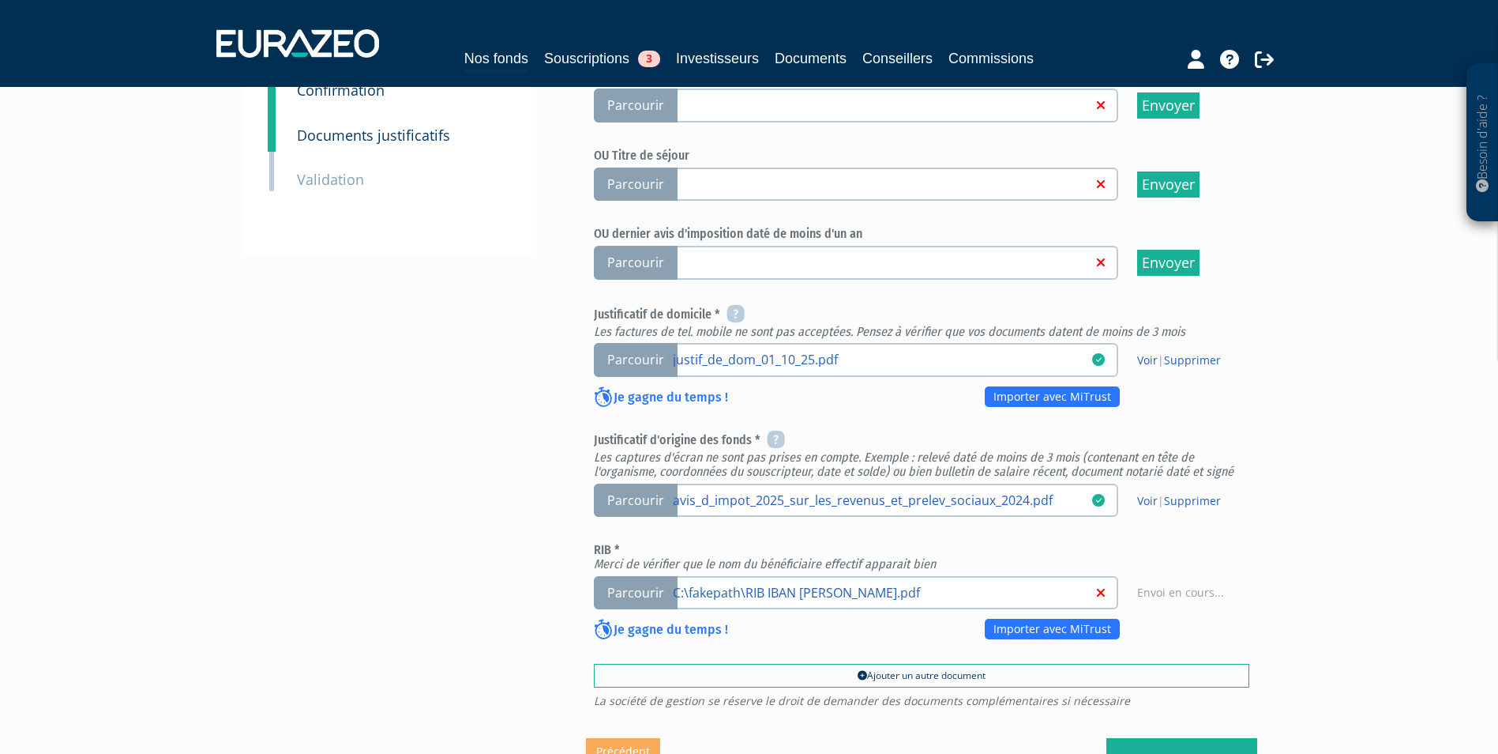
scroll to position [474, 0]
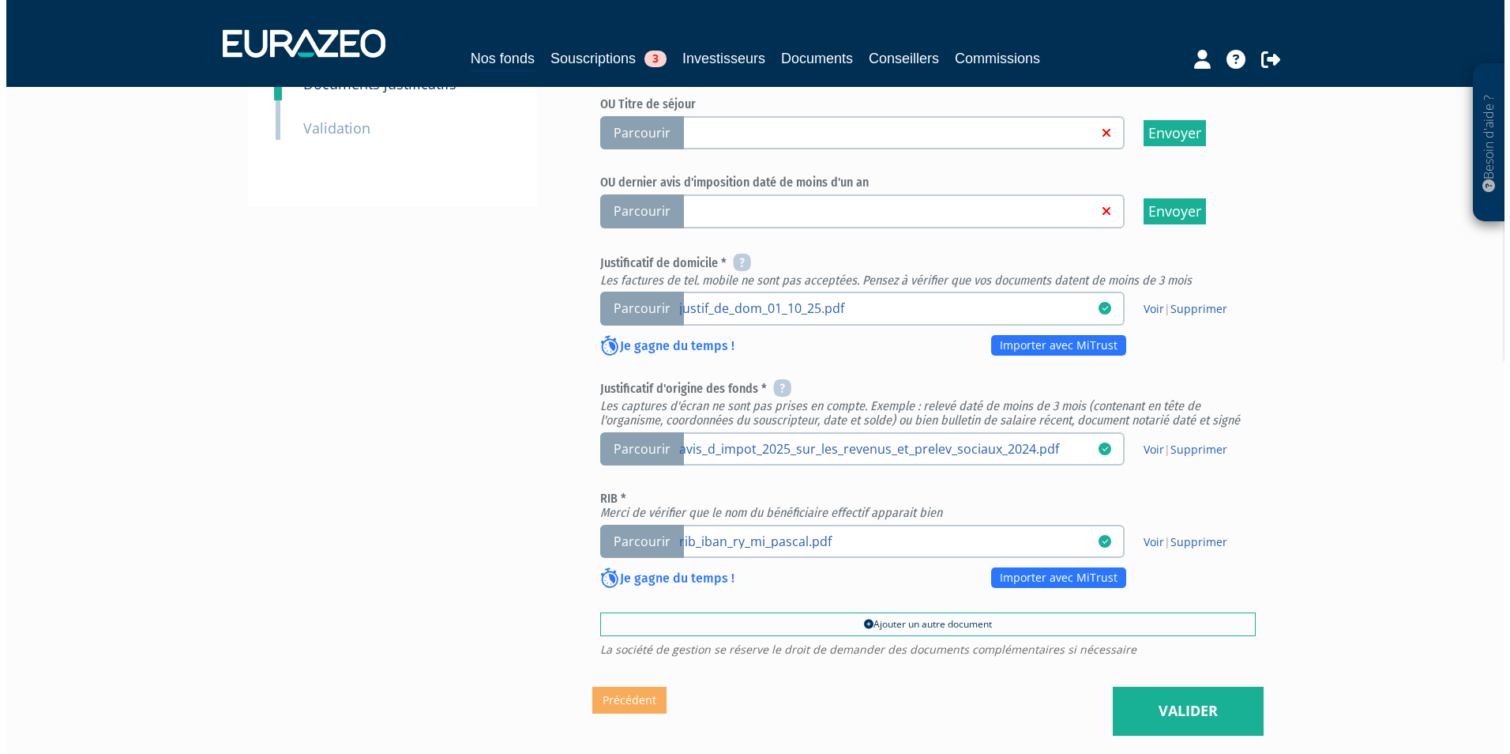
scroll to position [553, 0]
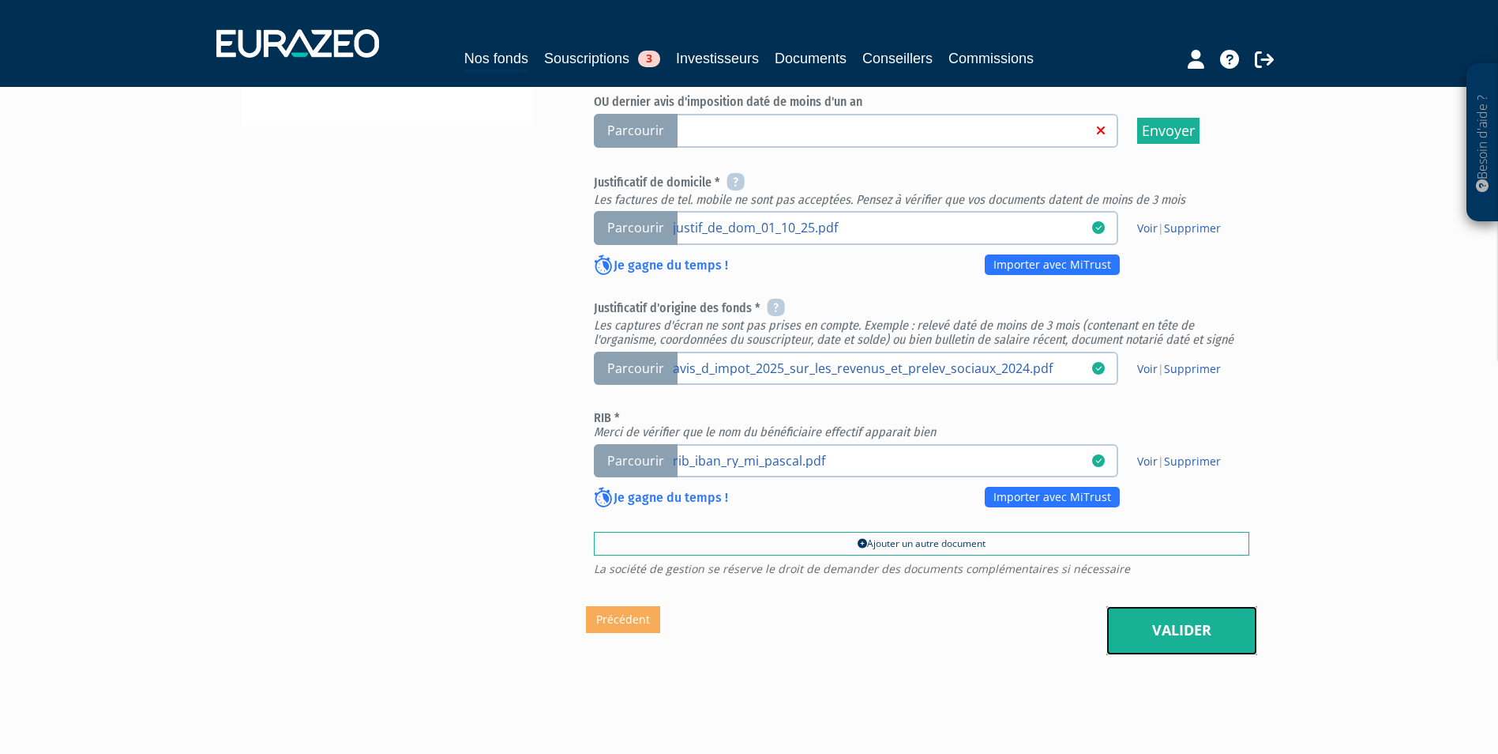
click at [1210, 606] on link "Valider" at bounding box center [1182, 630] width 151 height 49
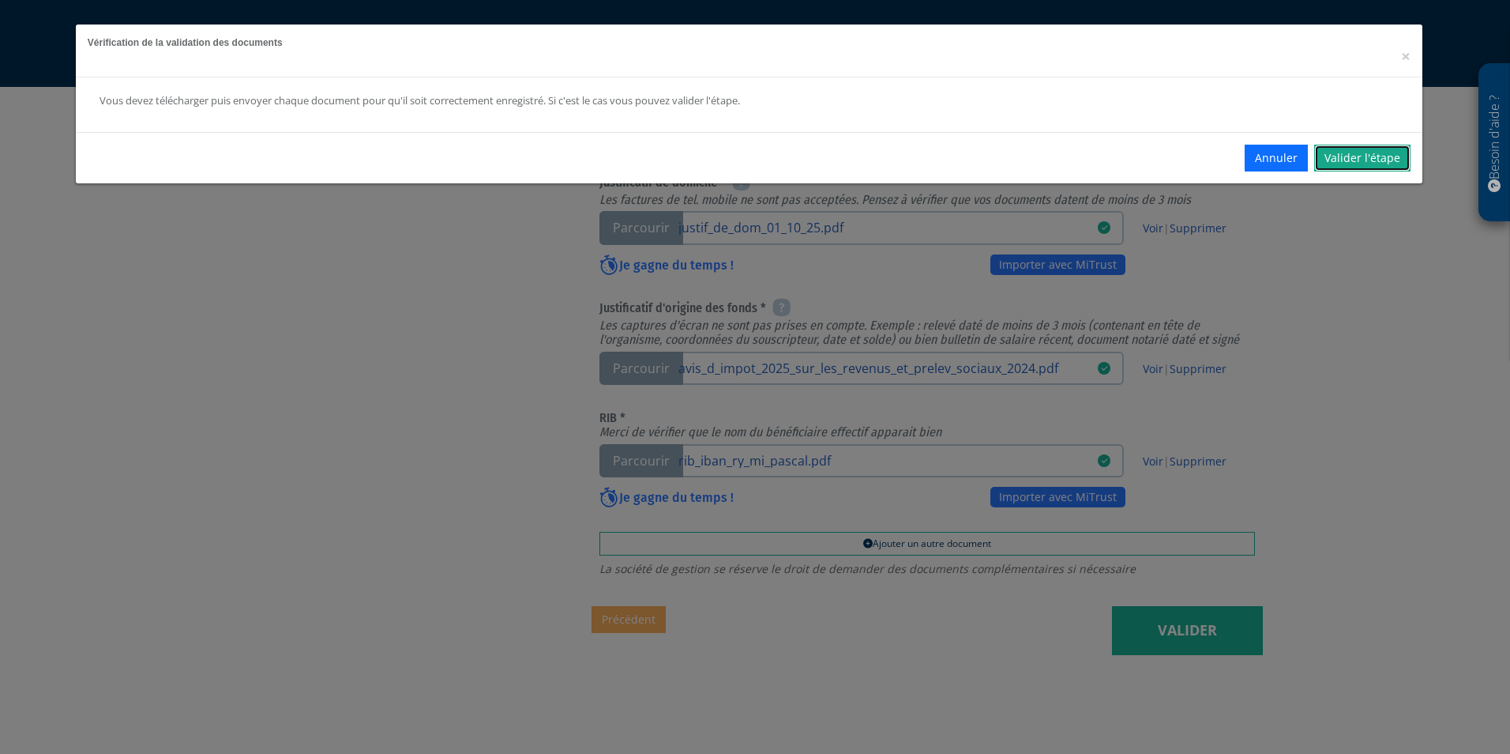
click at [1349, 161] on link "Valider l'étape" at bounding box center [1362, 158] width 96 height 27
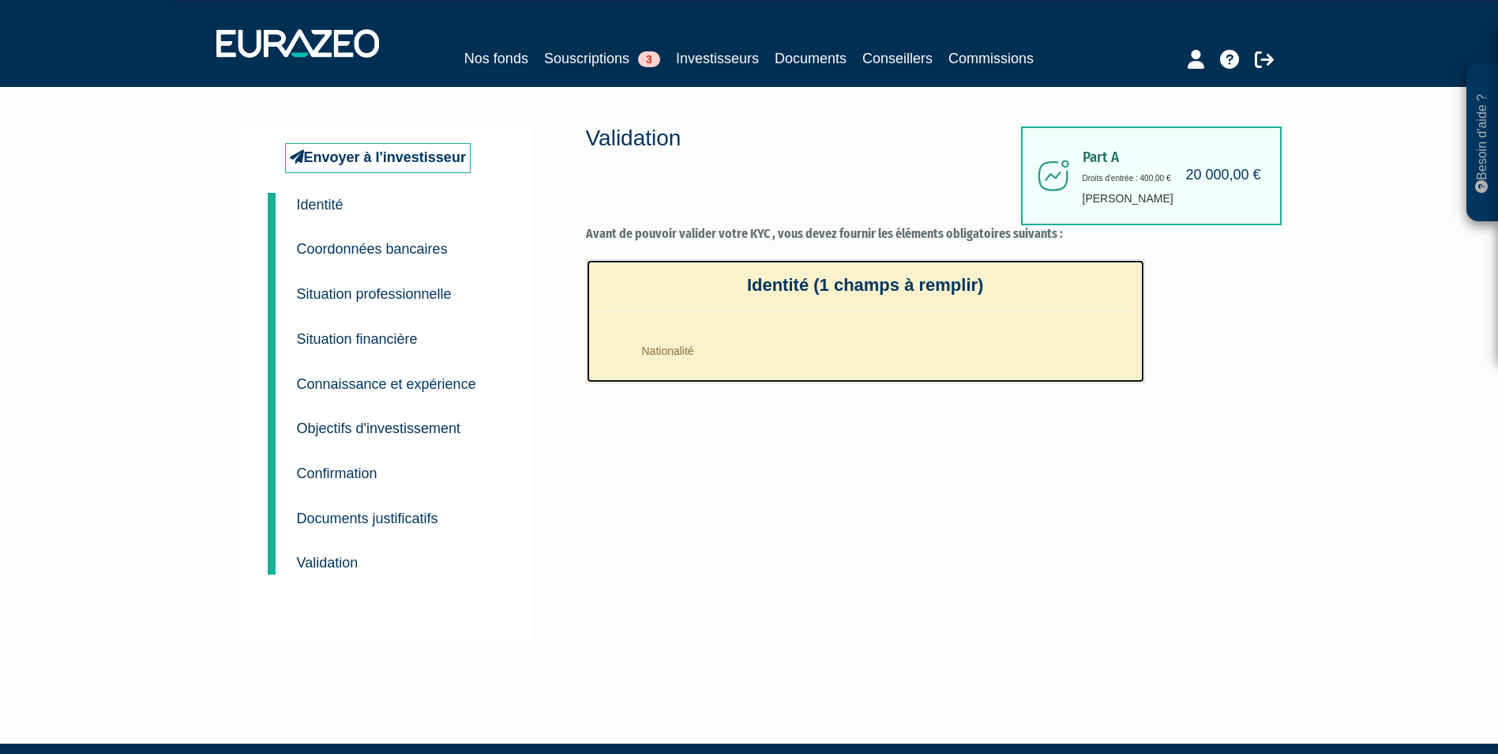
click at [680, 359] on li "Nationalité" at bounding box center [881, 346] width 502 height 39
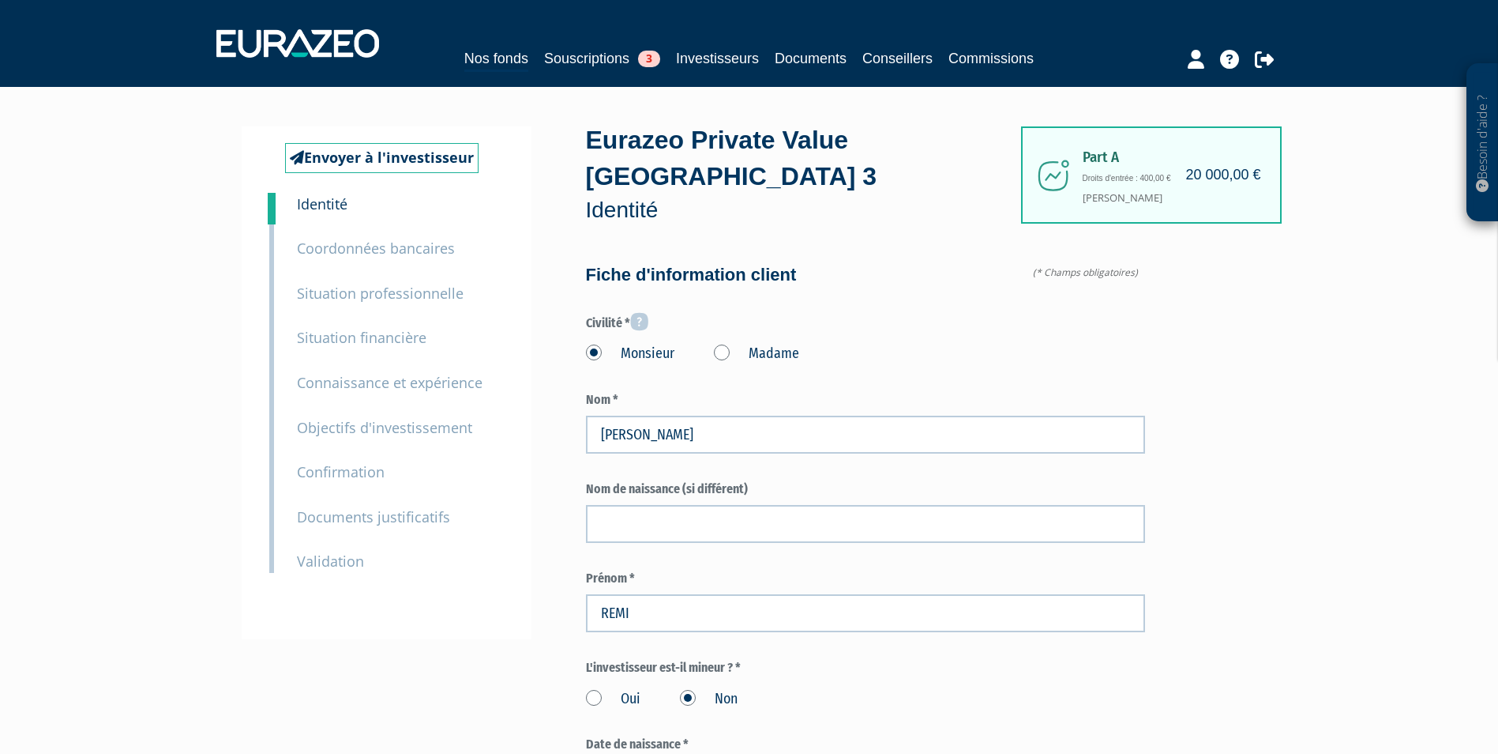
type input "6 14 21 75 96"
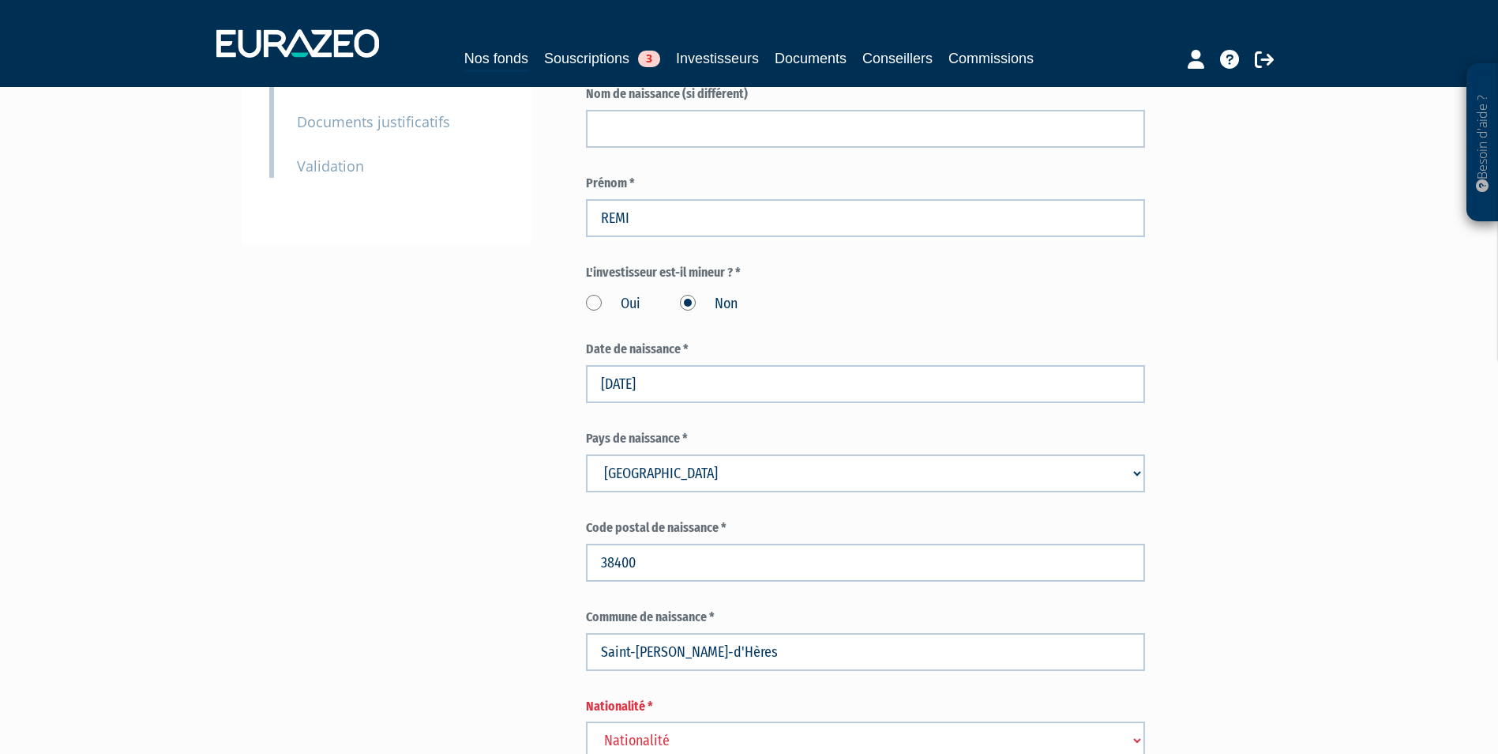
scroll to position [474, 0]
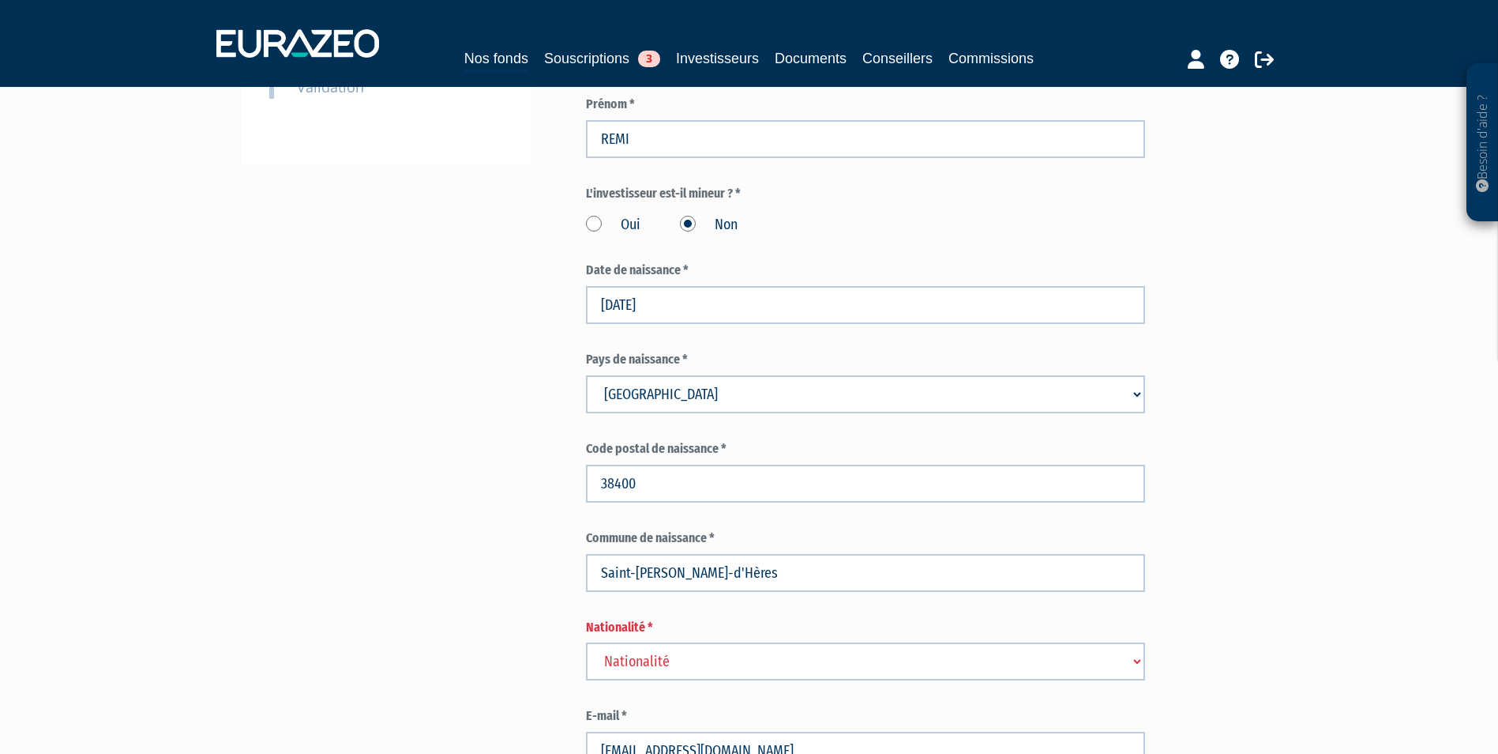
click at [655, 642] on select "Nationalité [GEOGRAPHIC_DATA] [GEOGRAPHIC_DATA] [GEOGRAPHIC_DATA] [GEOGRAPHIC_D…" at bounding box center [865, 661] width 559 height 38
select select "75"
click at [586, 642] on select "Nationalité [GEOGRAPHIC_DATA] [GEOGRAPHIC_DATA] [GEOGRAPHIC_DATA] [GEOGRAPHIC_D…" at bounding box center [865, 661] width 559 height 38
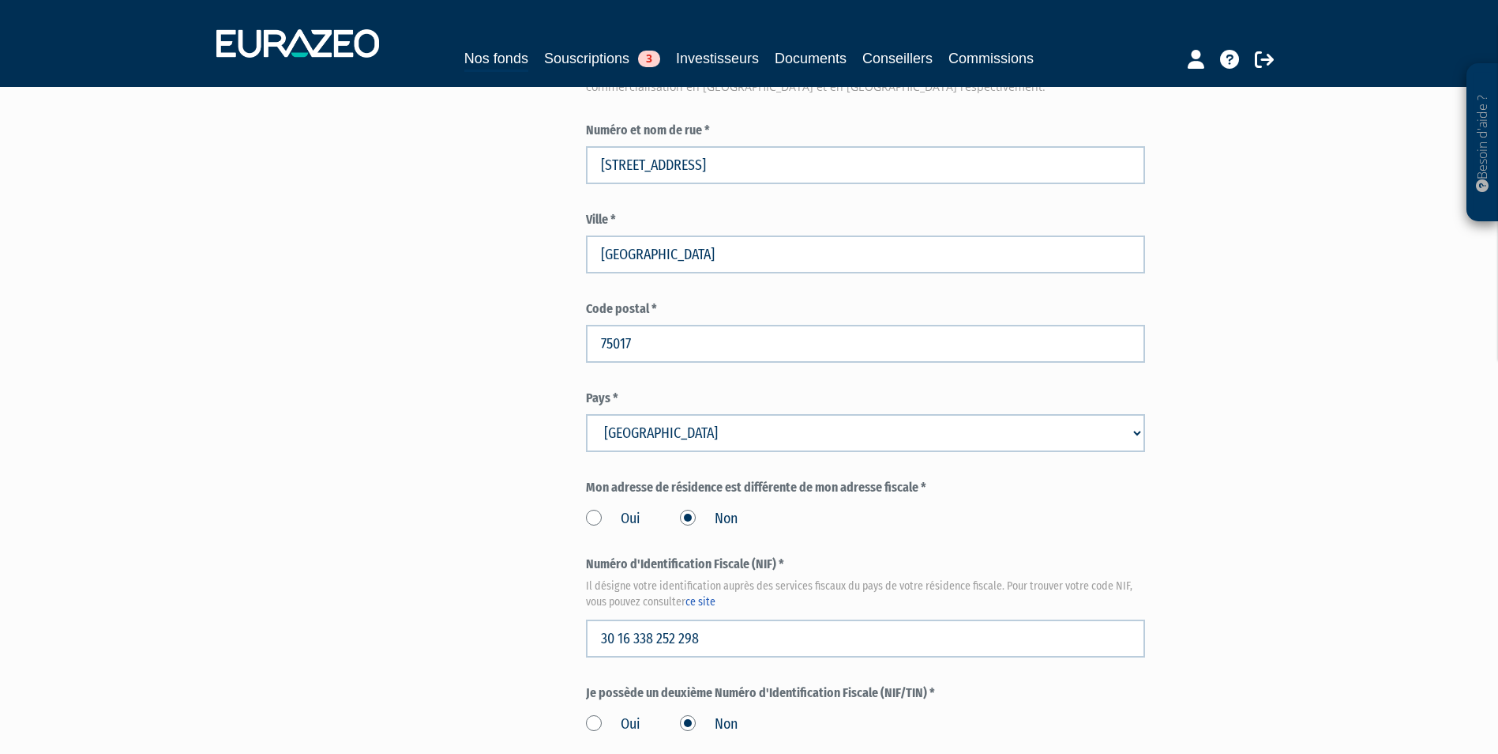
scroll to position [1659, 0]
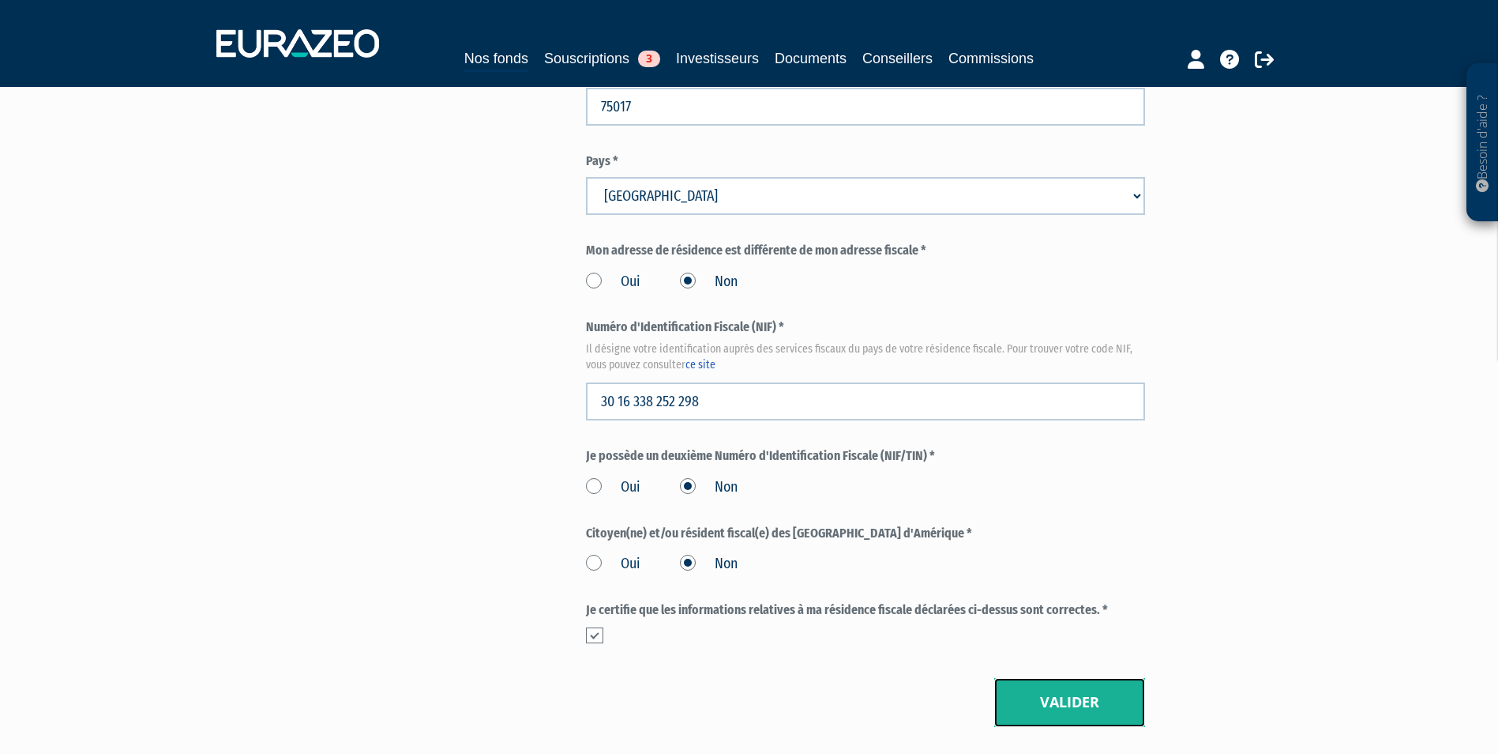
click at [1098, 678] on button "Valider" at bounding box center [1069, 702] width 151 height 49
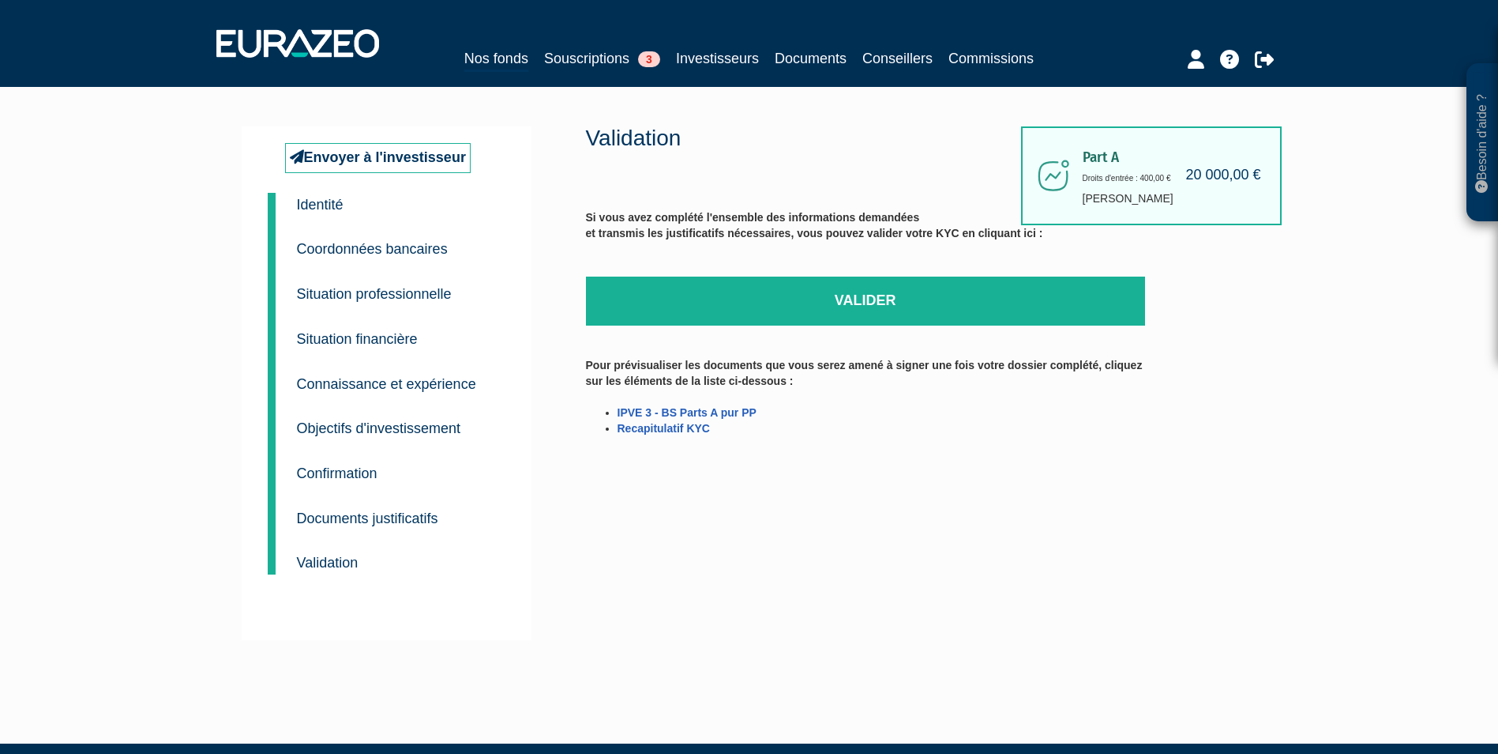
click at [911, 276] on div "Si vous avez complété l'ensemble des informations demandées et transmis les jus…" at bounding box center [865, 329] width 559 height 270
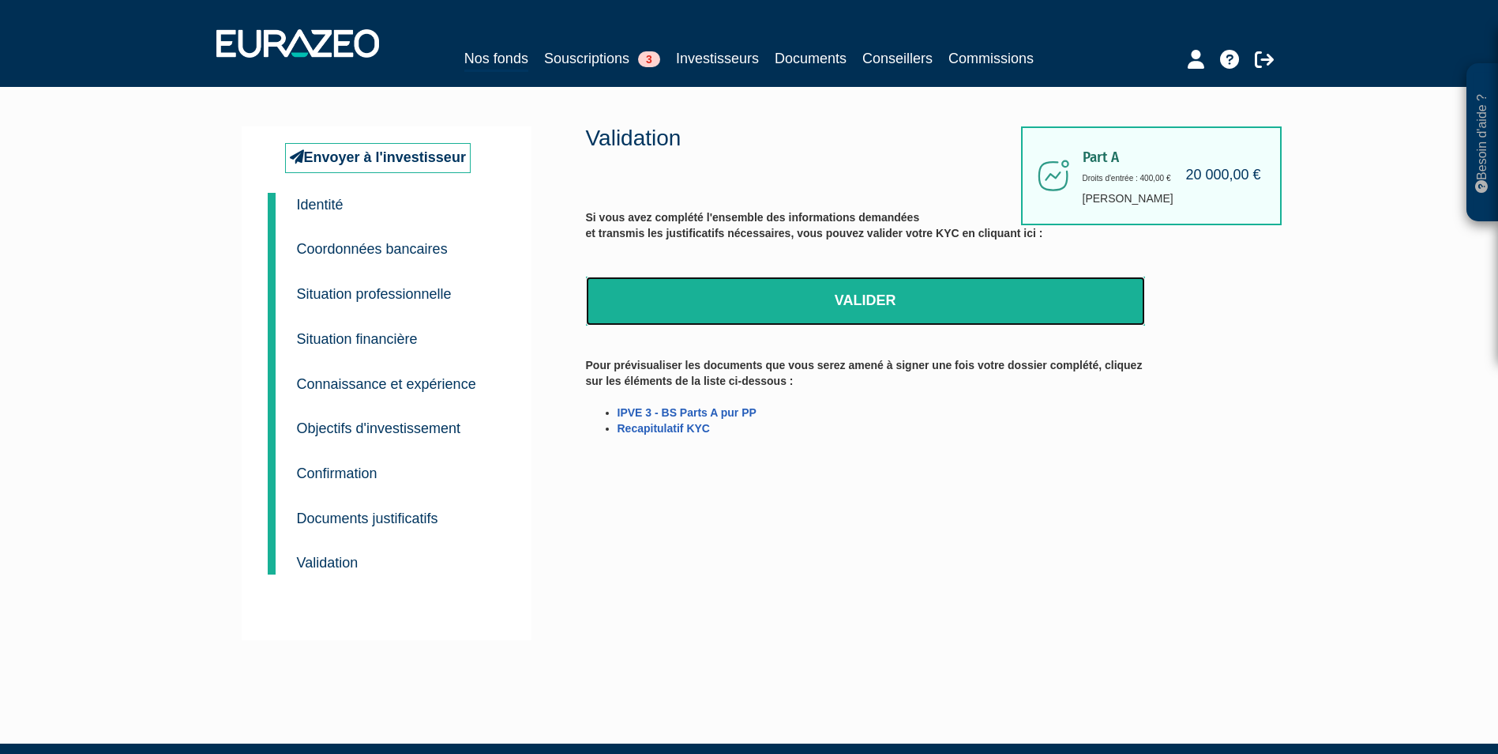
click at [885, 300] on link "Valider" at bounding box center [865, 300] width 559 height 49
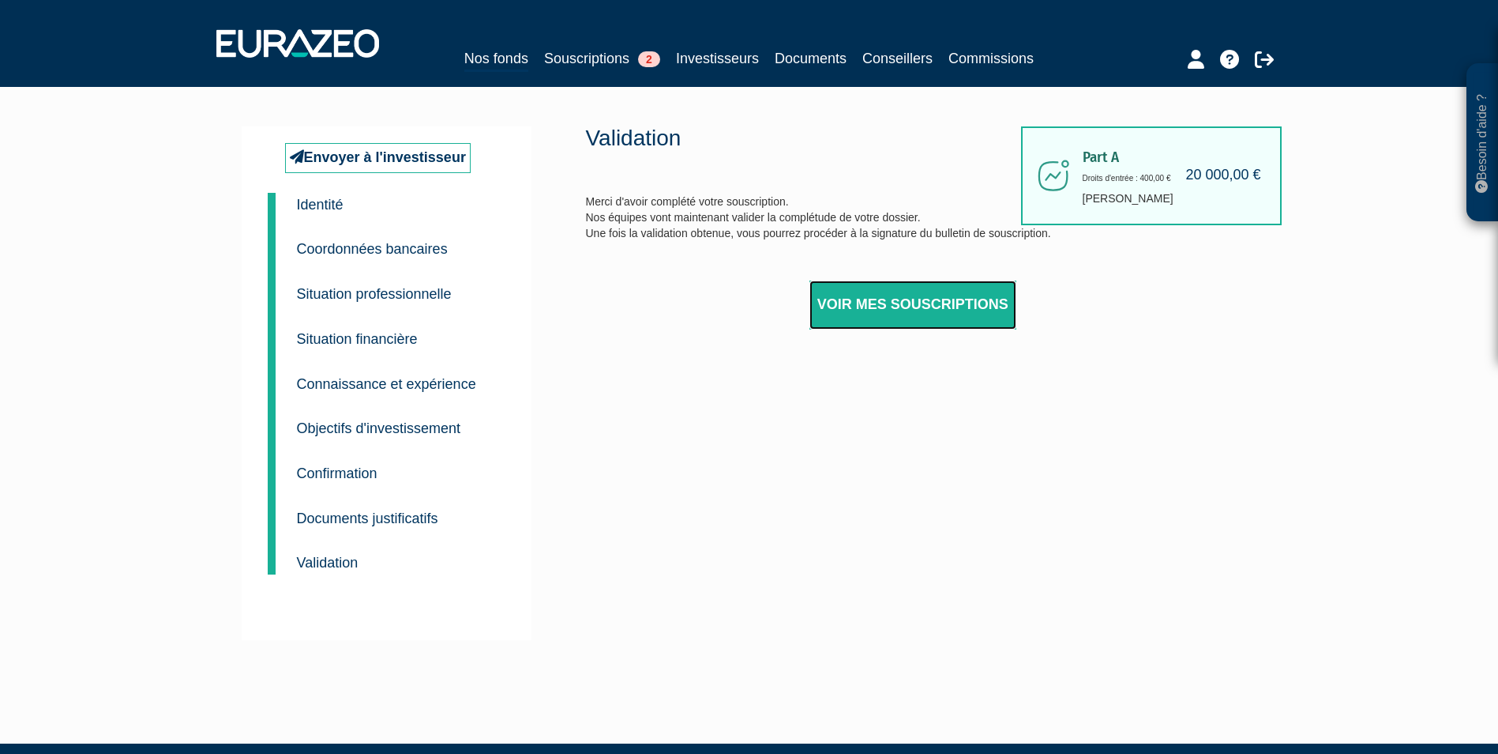
click at [941, 289] on link "Voir mes souscriptions" at bounding box center [913, 304] width 207 height 49
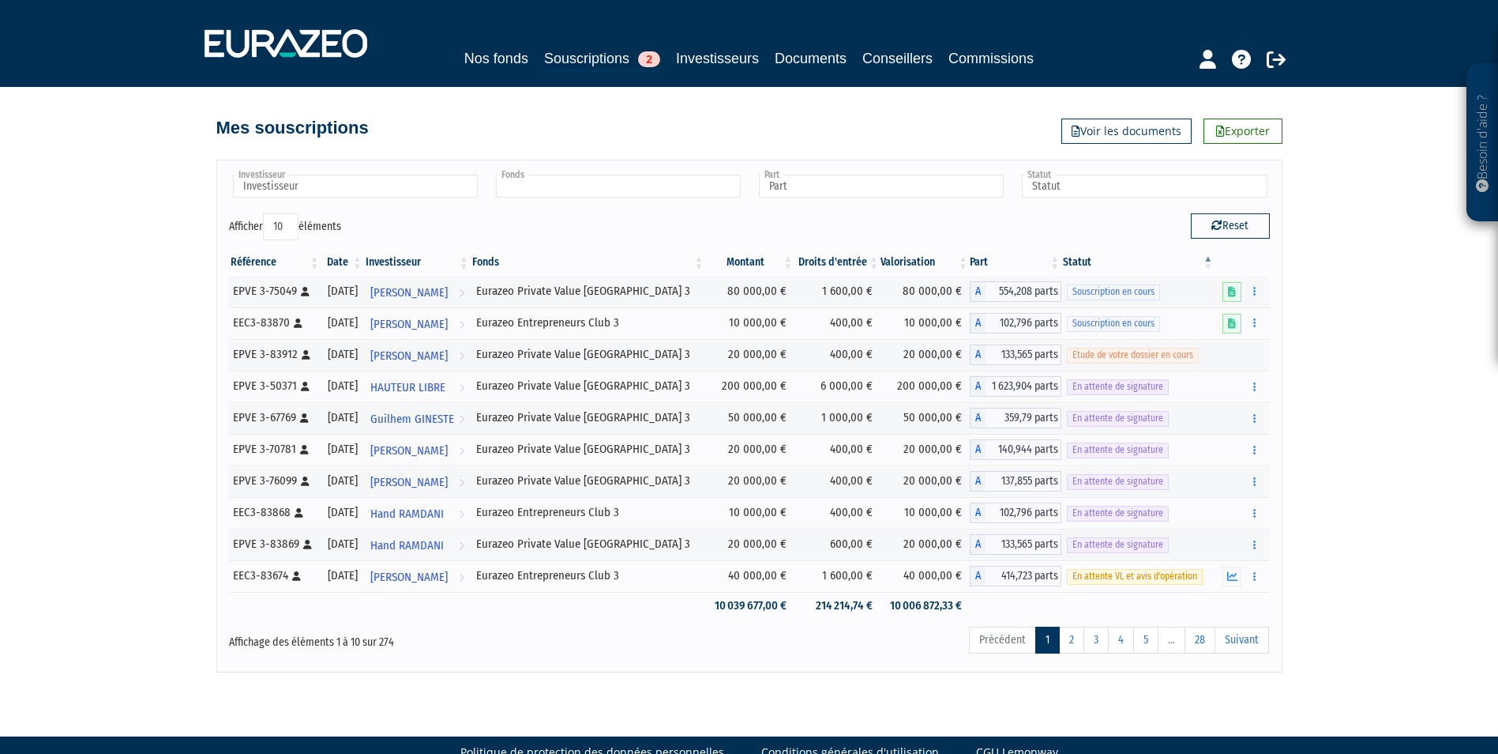
click at [584, 182] on input "text" at bounding box center [618, 186] width 245 height 23
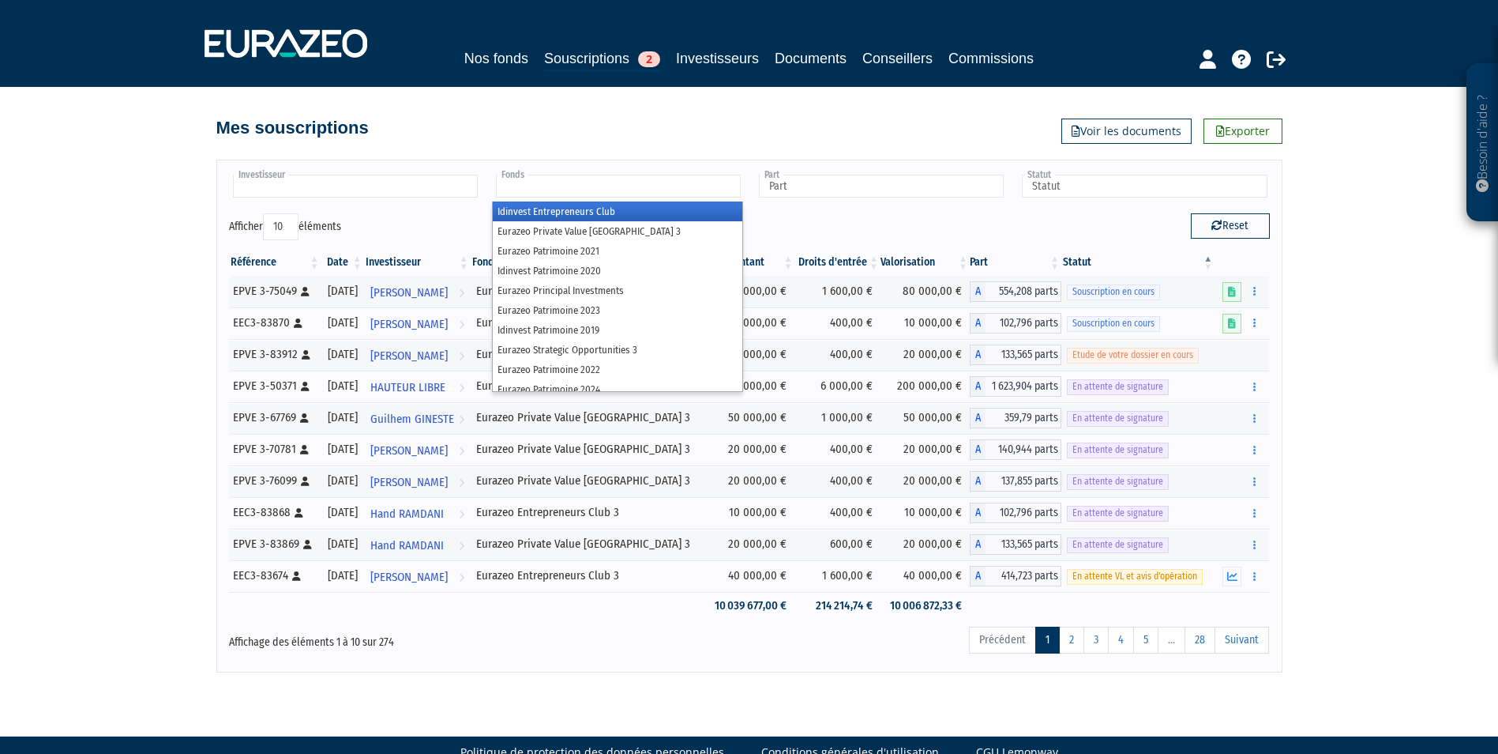
type input "Fonds"
click at [292, 196] on input "text" at bounding box center [355, 186] width 245 height 23
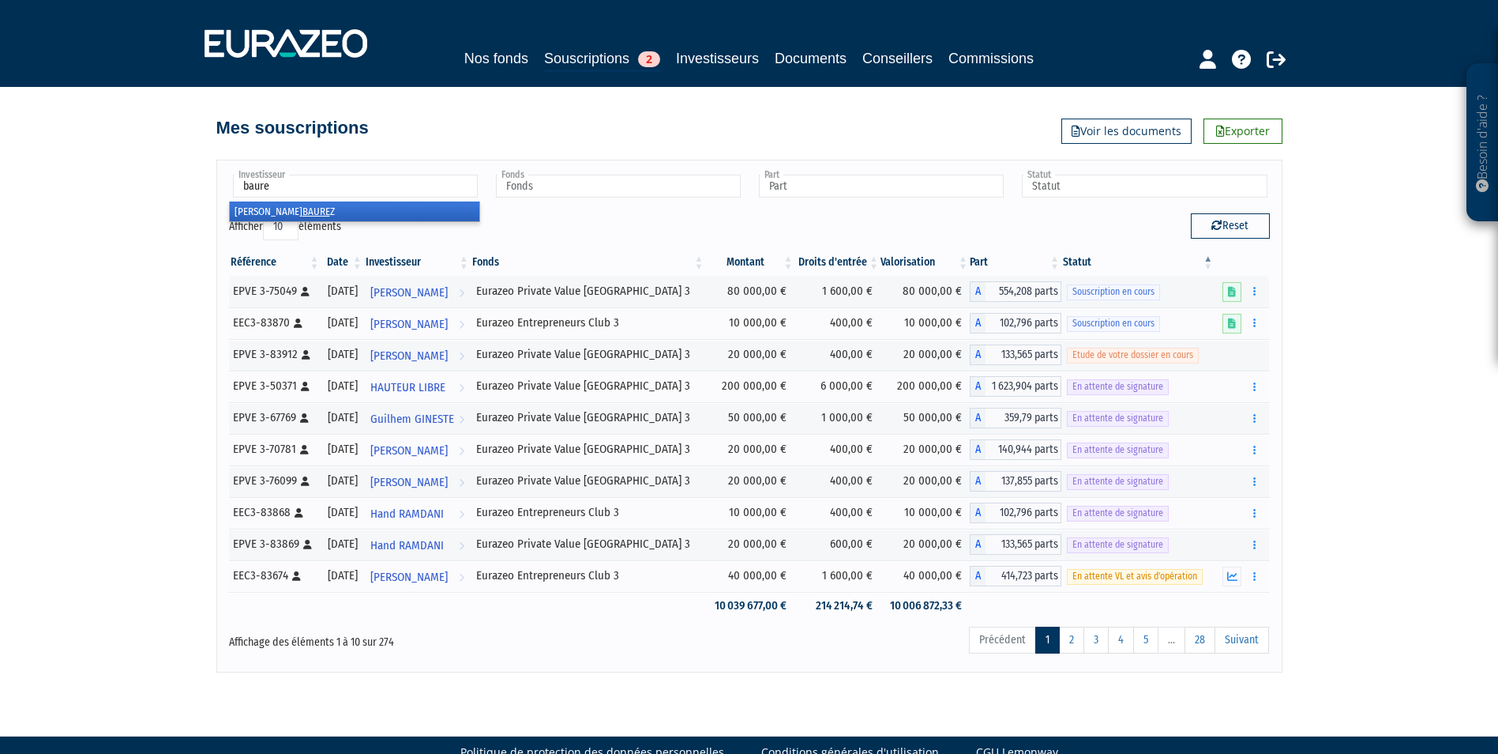
type input "baurez"
